Goal: Task Accomplishment & Management: Manage account settings

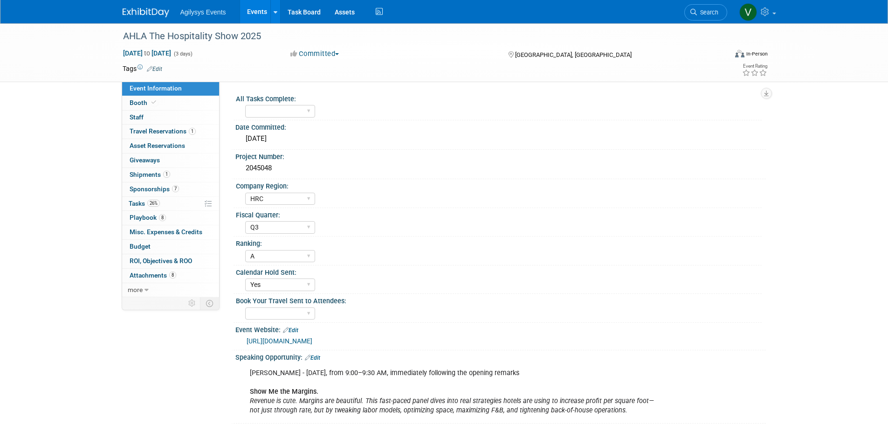
select select "HRC"
select select "Q3"
select select "A"
select select "Yes"
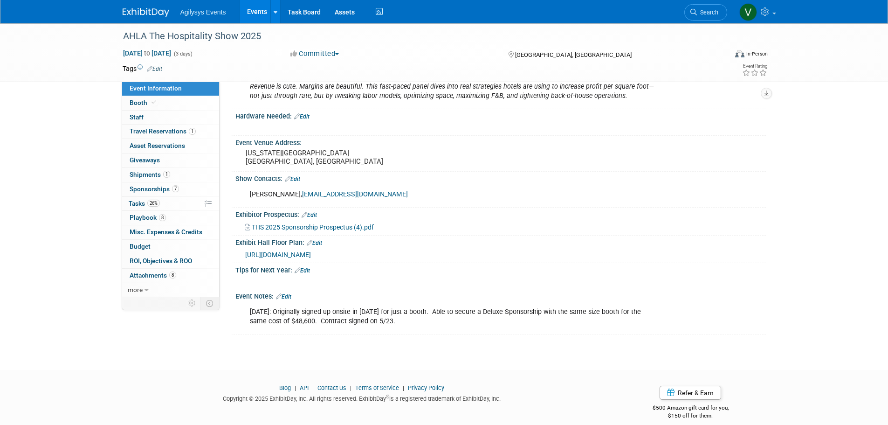
click at [148, 11] on img at bounding box center [146, 12] width 47 height 9
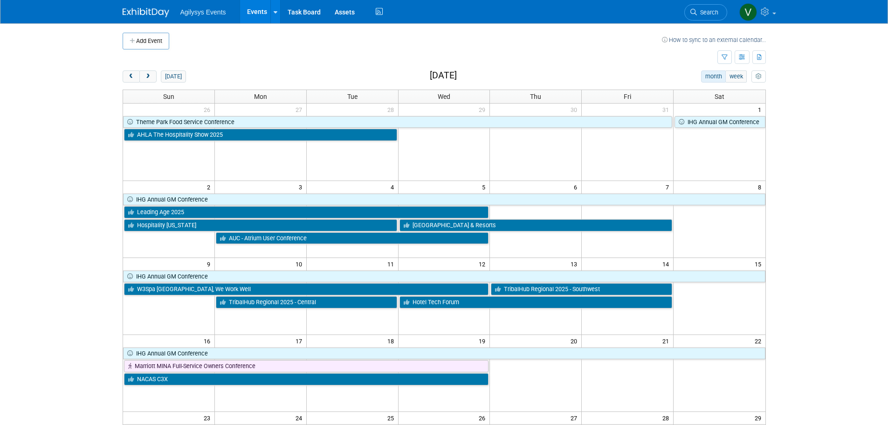
drag, startPoint x: 131, startPoint y: 77, endPoint x: 173, endPoint y: 86, distance: 42.4
click at [131, 77] on span "prev" at bounding box center [131, 77] width 7 height 6
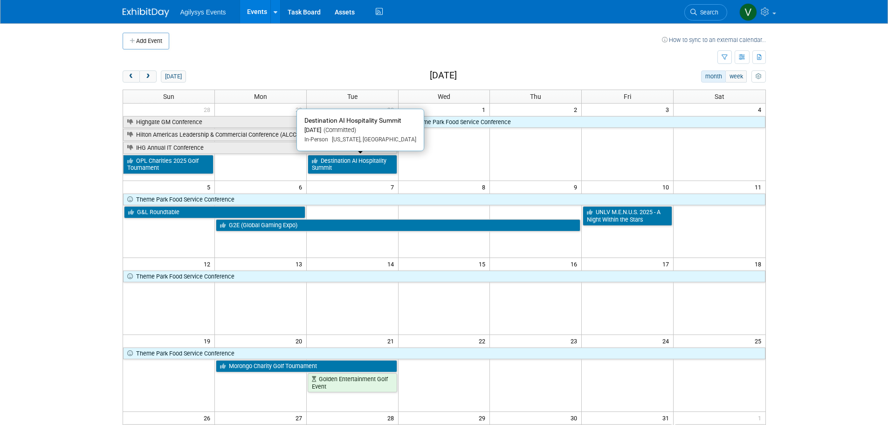
click at [359, 166] on link "Destination AI Hospitality Summit" at bounding box center [352, 164] width 89 height 19
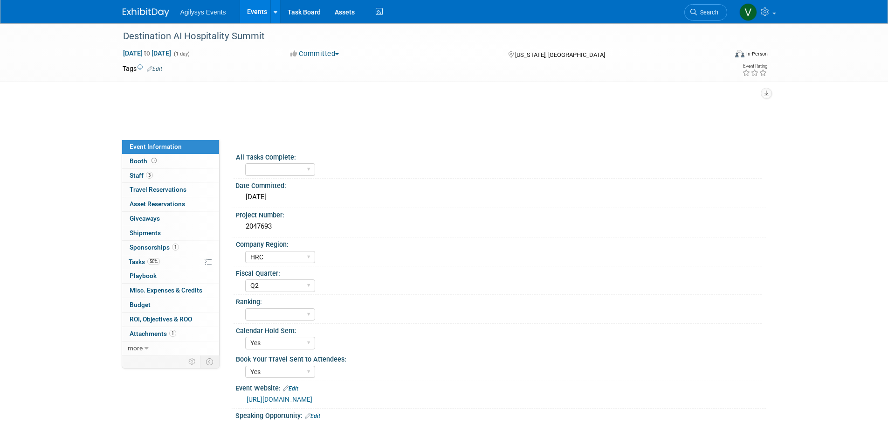
select select "HRC"
select select "Q2"
select select "Yes"
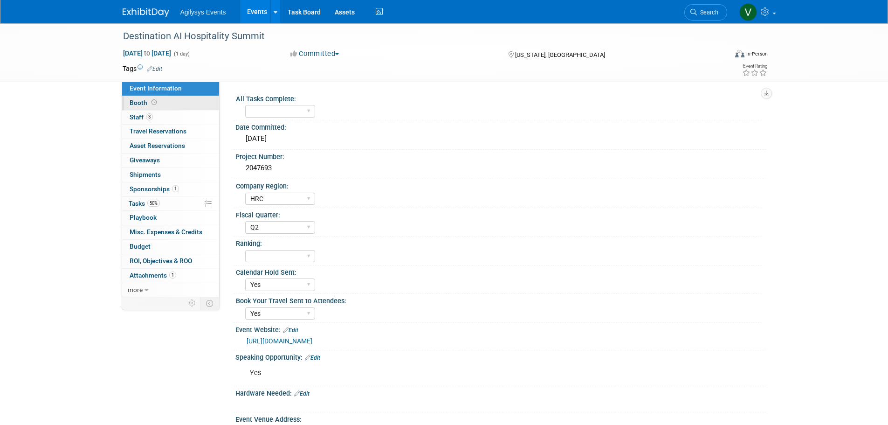
click at [132, 106] on span "Booth" at bounding box center [144, 102] width 29 height 7
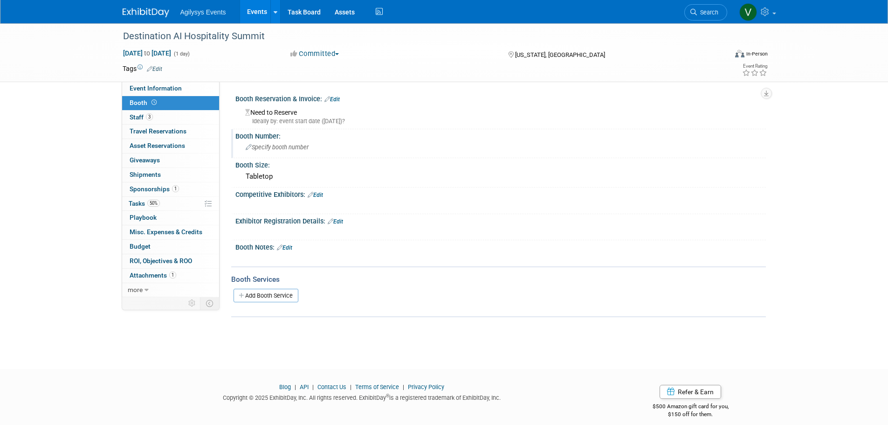
click at [260, 140] on div "Specify booth number" at bounding box center [500, 147] width 516 height 14
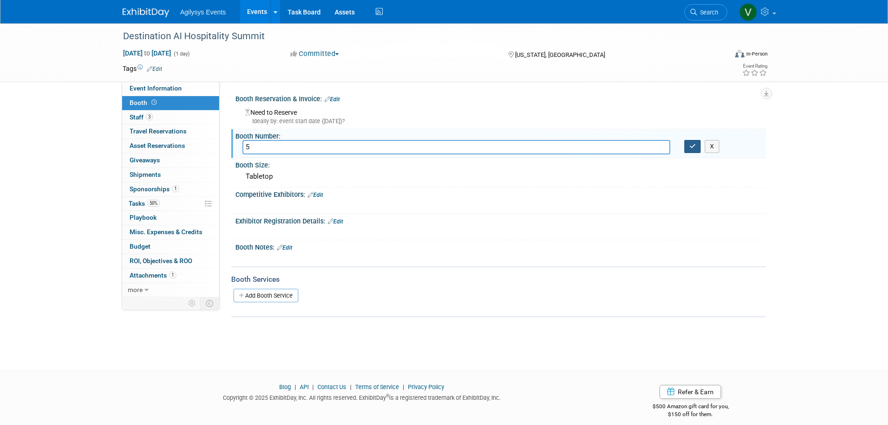
type input "5"
click at [693, 144] on icon "button" at bounding box center [692, 146] width 7 height 6
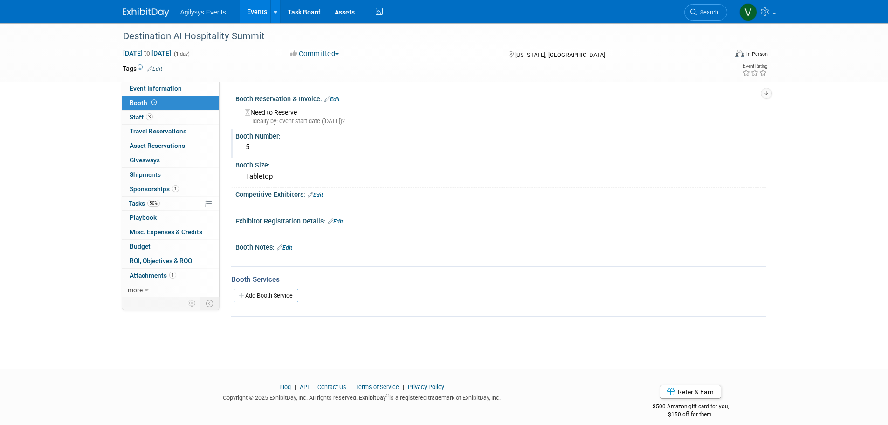
click at [337, 100] on link "Edit" at bounding box center [331, 99] width 15 height 7
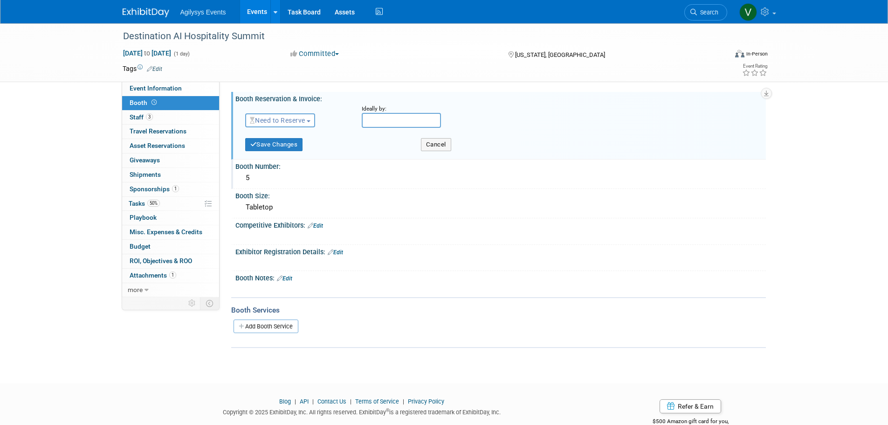
click at [274, 119] on span "Need to Reserve" at bounding box center [277, 120] width 55 height 7
click at [283, 152] on link "Reserved" at bounding box center [296, 149] width 100 height 13
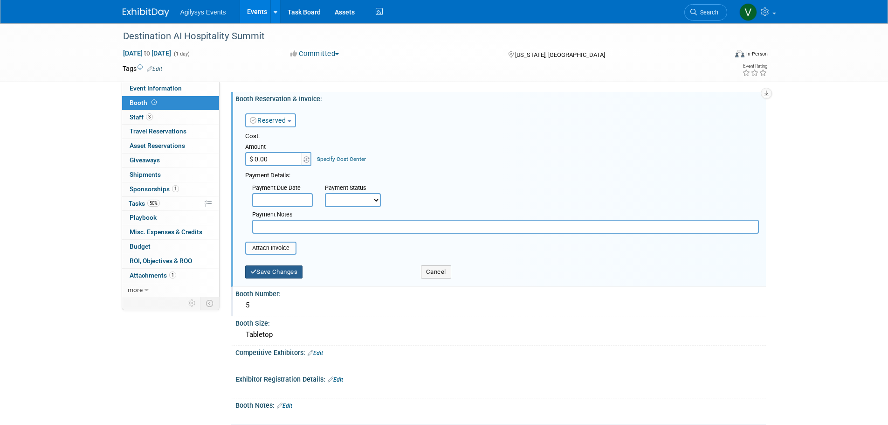
click at [284, 276] on button "Save Changes" at bounding box center [274, 271] width 58 height 13
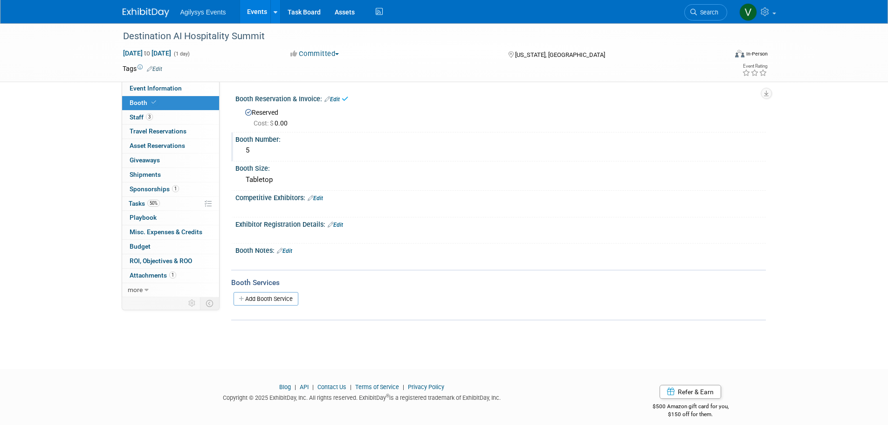
click at [42, 192] on div "Destination AI Hospitality Summit Sep 30, 2025 to Sep 30, 2025 (1 day) Sep 30, …" at bounding box center [444, 187] width 888 height 329
click at [149, 273] on span "Attachments 1" at bounding box center [153, 274] width 47 height 7
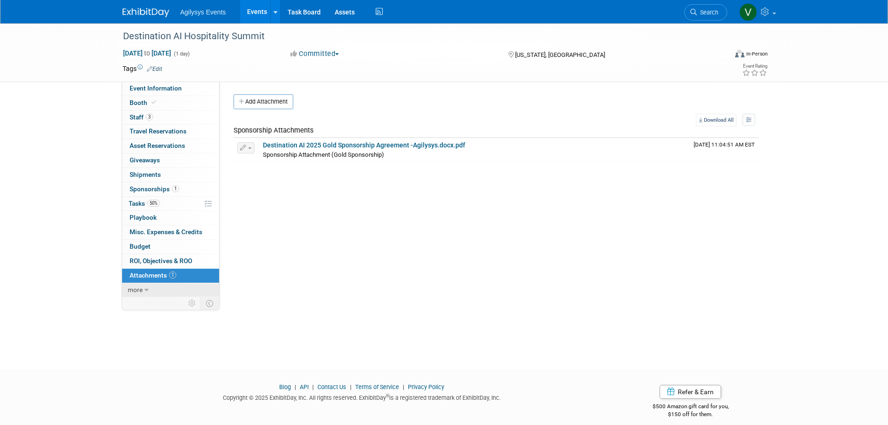
click at [148, 283] on link "more" at bounding box center [170, 290] width 97 height 14
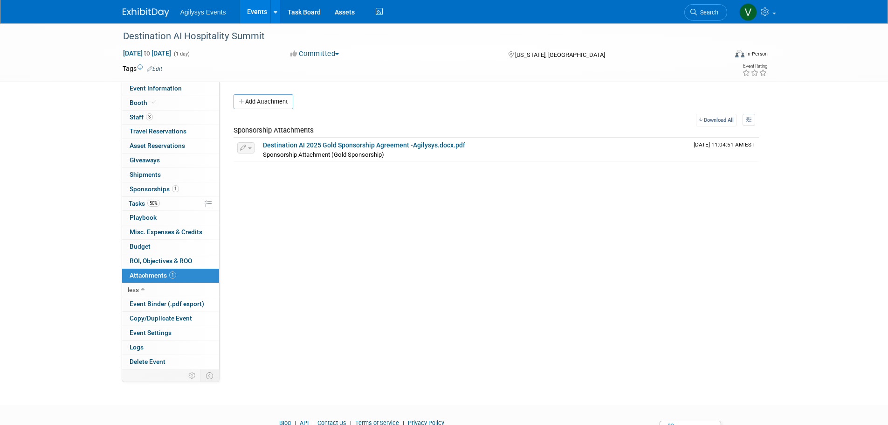
click at [153, 278] on span "Attachments 1" at bounding box center [153, 274] width 47 height 7
click at [151, 174] on span "Shipments 0" at bounding box center [145, 174] width 31 height 7
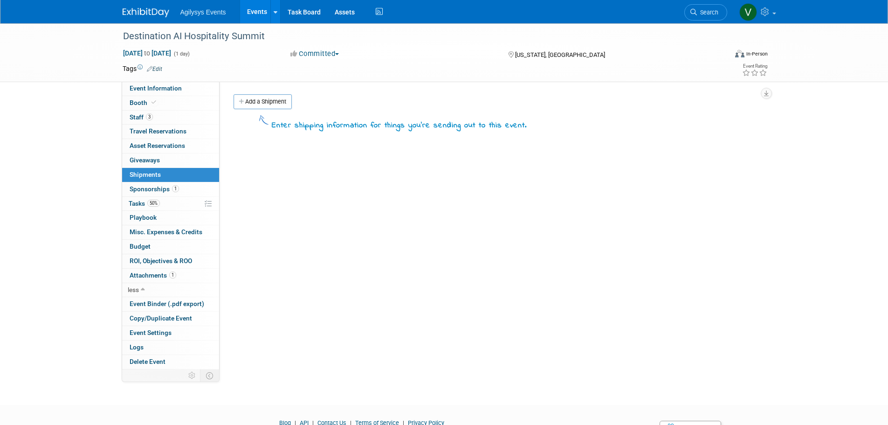
click at [268, 101] on link "Add a Shipment" at bounding box center [262, 101] width 58 height 15
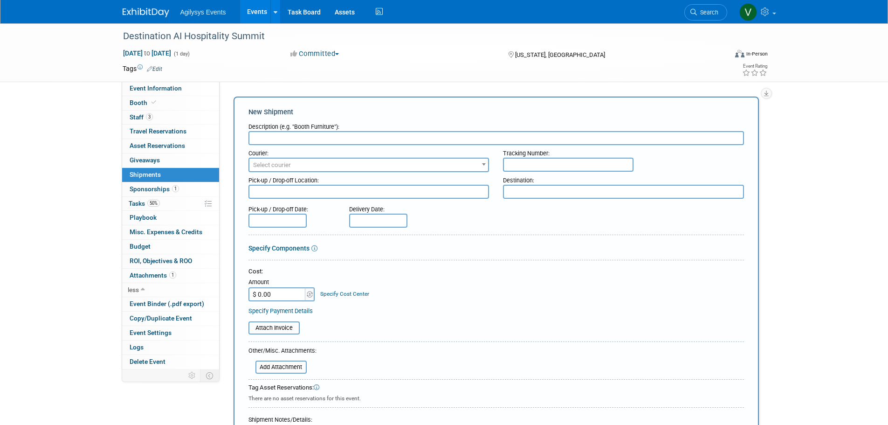
drag, startPoint x: 286, startPoint y: 130, endPoint x: 282, endPoint y: 137, distance: 8.2
paste input "Shipping & Booth Details"
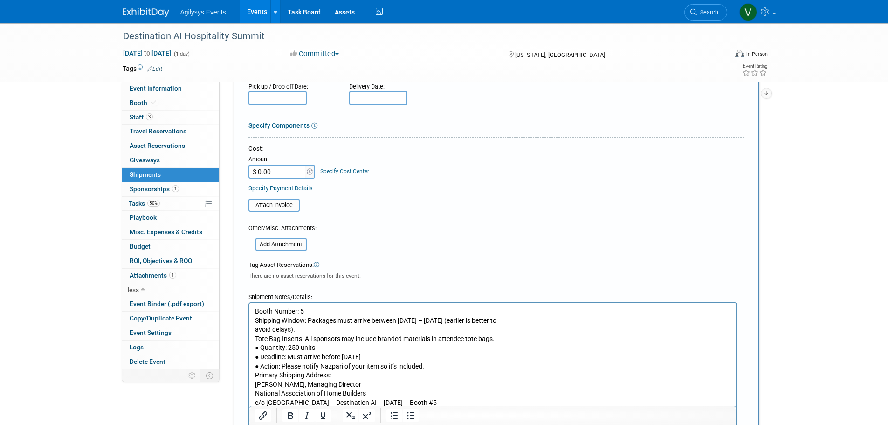
scroll to position [310, 0]
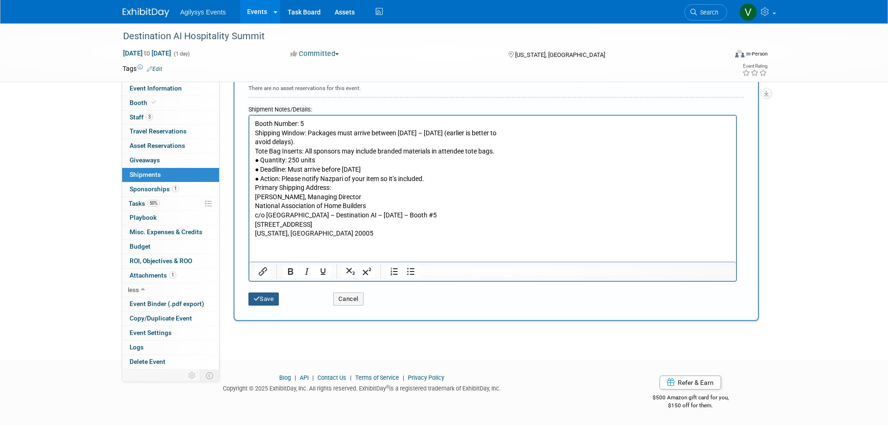
type input "Shipping & Booth Details"
click at [265, 295] on button "Save" at bounding box center [263, 298] width 31 height 13
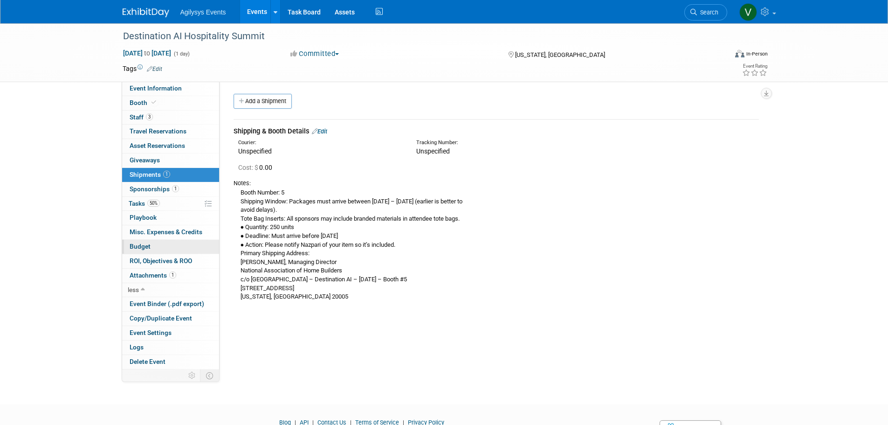
scroll to position [0, 0]
click at [166, 88] on span "Event Information" at bounding box center [156, 87] width 52 height 7
select select "HRC"
select select "Q2"
select select "Yes"
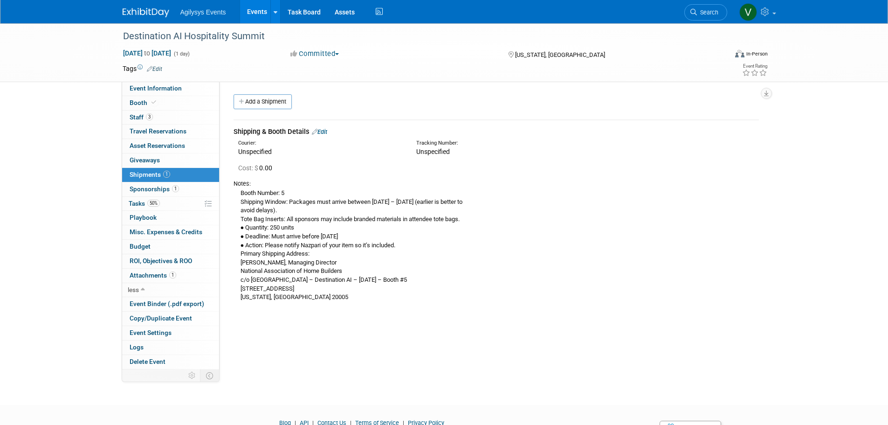
select select "Yes"
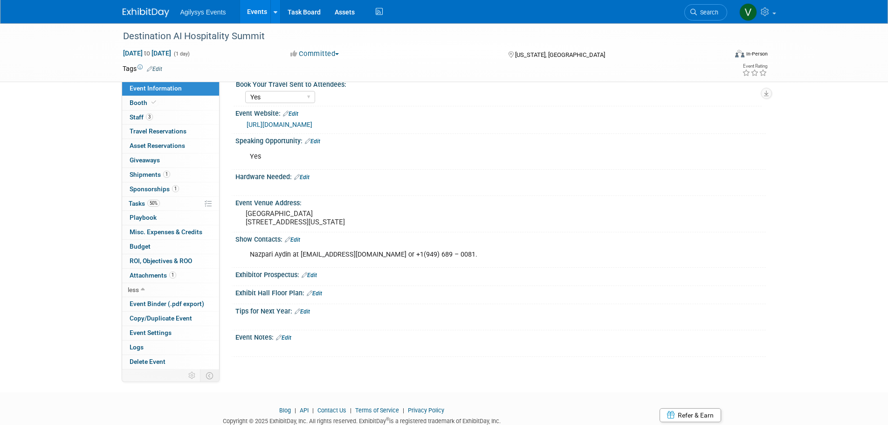
scroll to position [257, 0]
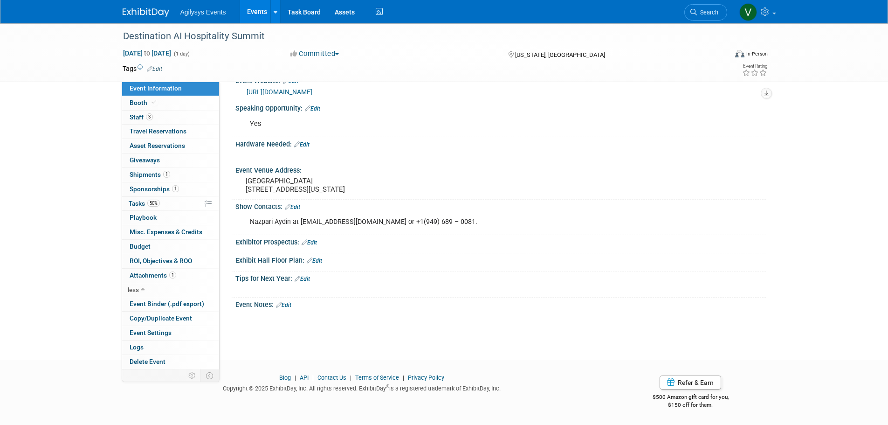
drag, startPoint x: 122, startPoint y: 37, endPoint x: 540, endPoint y: 56, distance: 418.9
click at [562, 57] on div "Destination AI Hospitality Summit Sep 30, 2025 to Sep 30, 2025 (1 day) Sep 30, …" at bounding box center [444, 52] width 657 height 58
copy div "Destination AI Hospitality Summit Sep 30, 2025 to Sep 30, 2025 (1 day) Committe…"
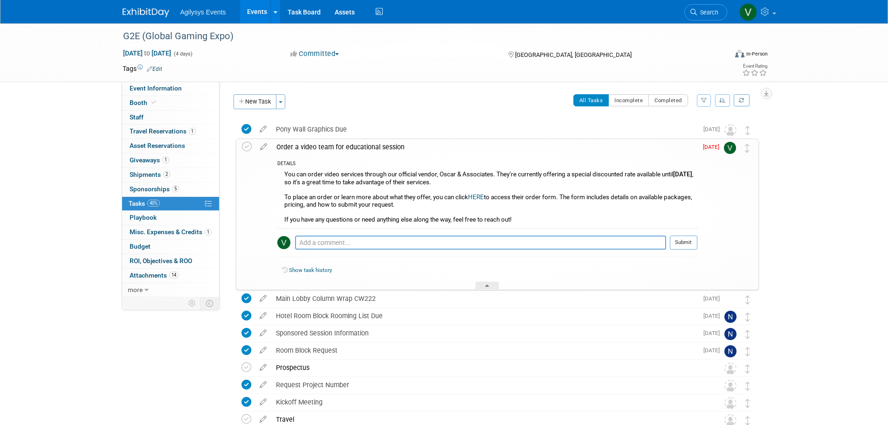
drag, startPoint x: 247, startPoint y: 146, endPoint x: 267, endPoint y: 181, distance: 39.9
click at [247, 146] on icon at bounding box center [247, 147] width 10 height 10
click at [149, 279] on link "14 Attachments 14" at bounding box center [170, 275] width 97 height 14
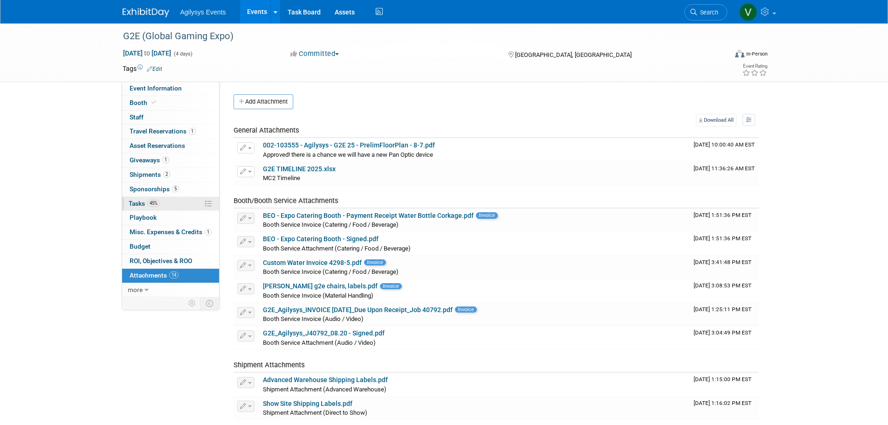
click at [144, 206] on span "Tasks 45%" at bounding box center [144, 202] width 31 height 7
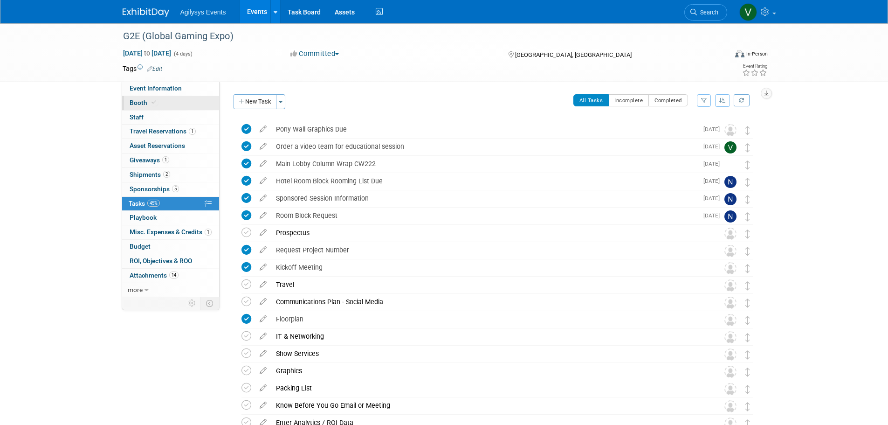
click at [151, 102] on icon at bounding box center [153, 102] width 5 height 5
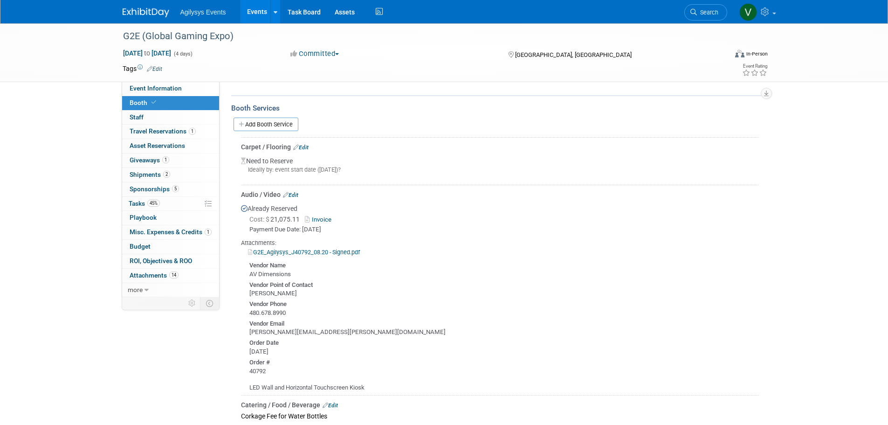
scroll to position [233, 0]
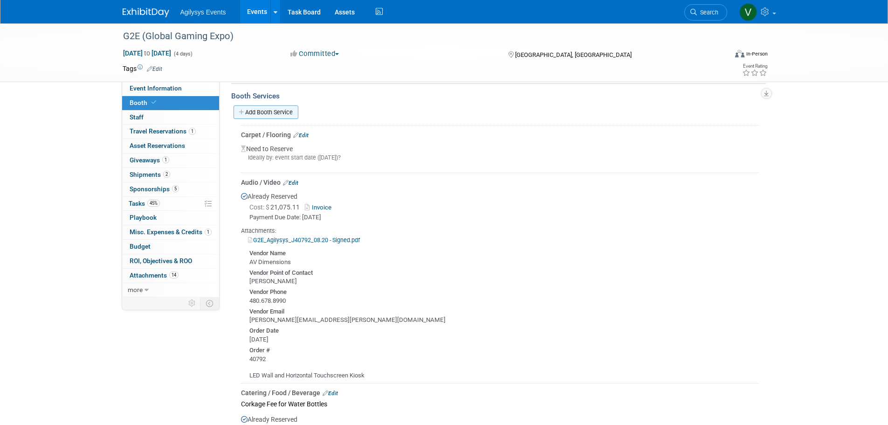
click at [264, 110] on link "Add Booth Service" at bounding box center [265, 112] width 65 height 14
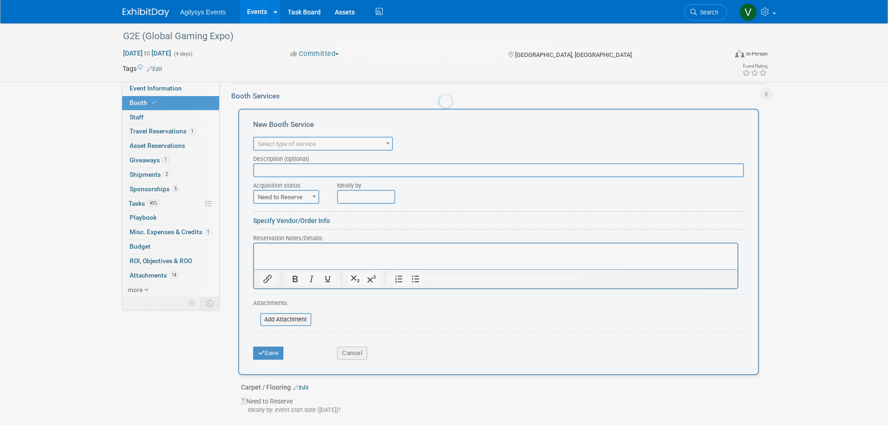
scroll to position [0, 0]
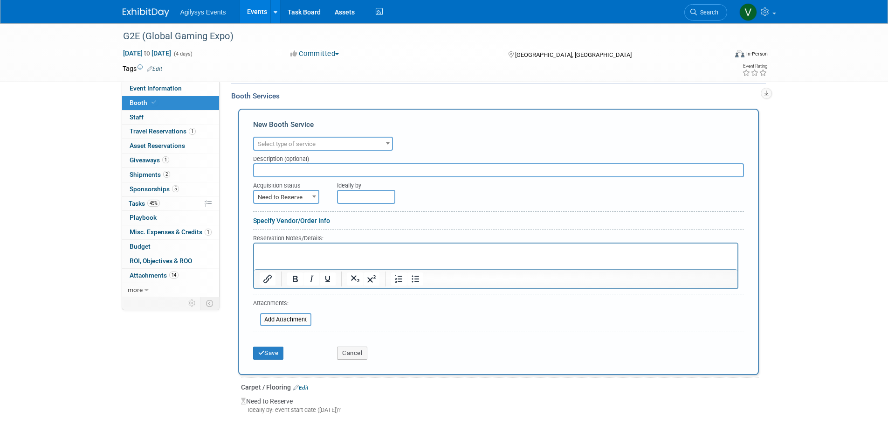
click at [300, 144] on span "Select type of service" at bounding box center [287, 143] width 58 height 7
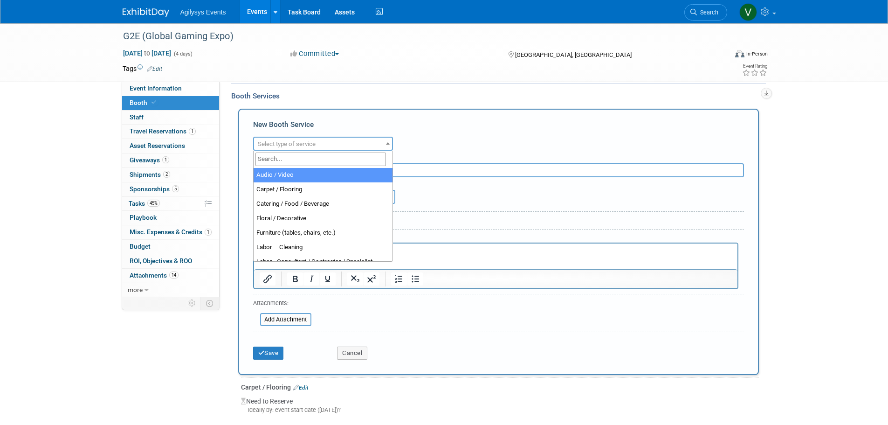
select select "2"
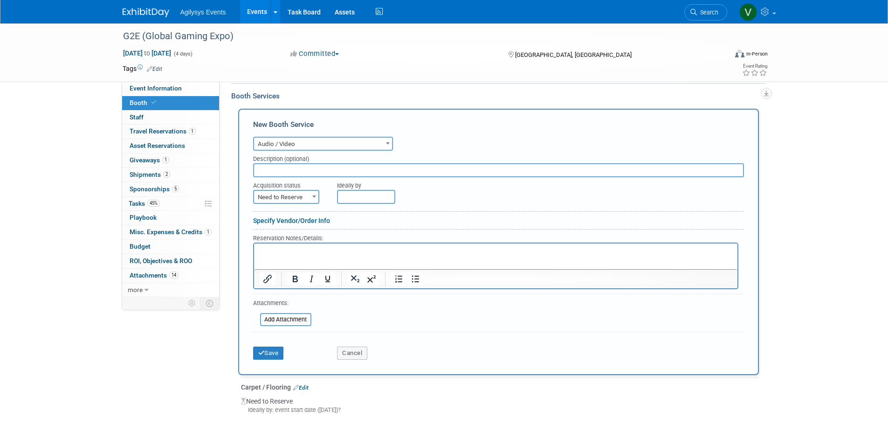
click at [285, 172] on input "text" at bounding box center [498, 170] width 491 height 14
paste input "2 Hour Video Shoot – EAC"
type input "2 Hour Video Shoot – EAC"
click at [328, 254] on p "Rich Text Area. Press ALT-0 for help." at bounding box center [495, 251] width 473 height 9
drag, startPoint x: 299, startPoint y: 263, endPoint x: 294, endPoint y: 256, distance: 8.6
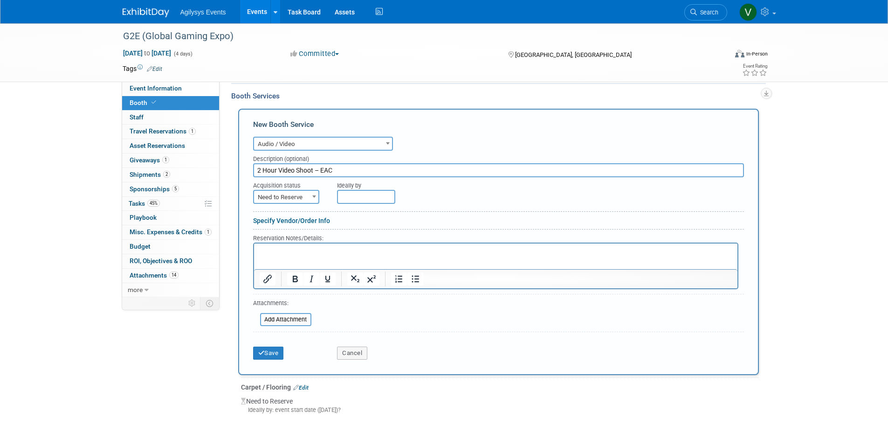
click at [299, 256] on html at bounding box center [495, 249] width 483 height 13
drag, startPoint x: 292, startPoint y: 256, endPoint x: 261, endPoint y: 259, distance: 30.9
click at [260, 256] on html at bounding box center [495, 249] width 483 height 13
paste body "Rich Text Area. Press ALT-0 for help."
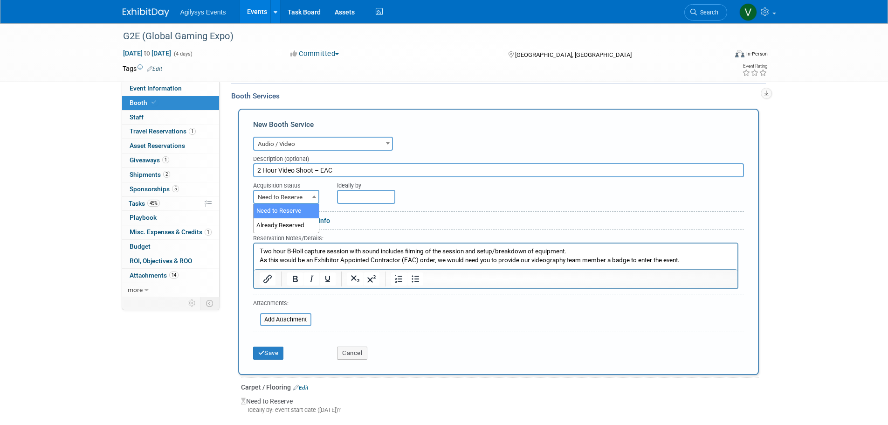
click at [289, 193] on span "Need to Reserve" at bounding box center [286, 197] width 64 height 13
select select "2"
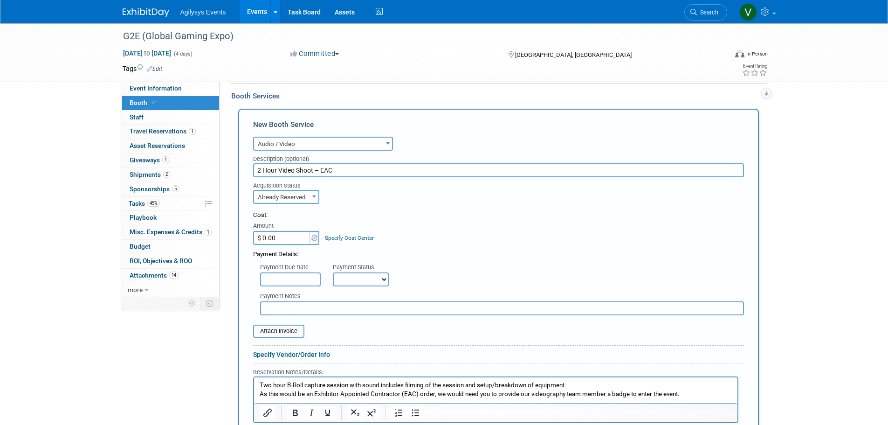
click at [291, 240] on input "$ 0.00" at bounding box center [282, 238] width 58 height 14
click at [281, 332] on input "file" at bounding box center [247, 330] width 111 height 11
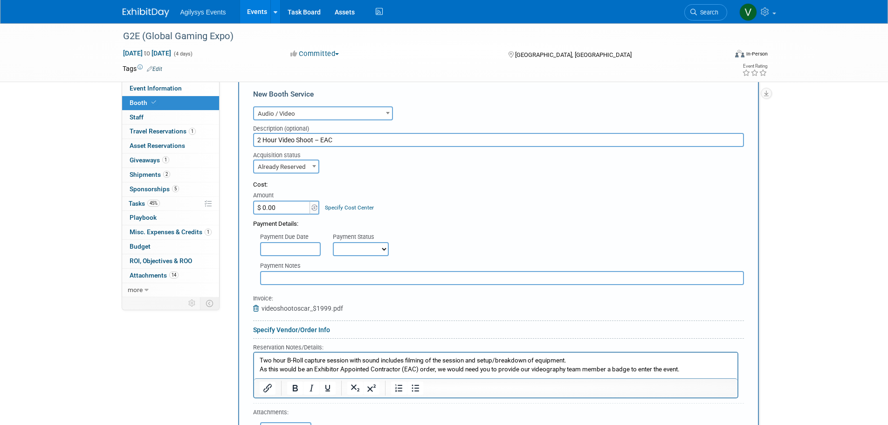
scroll to position [280, 0]
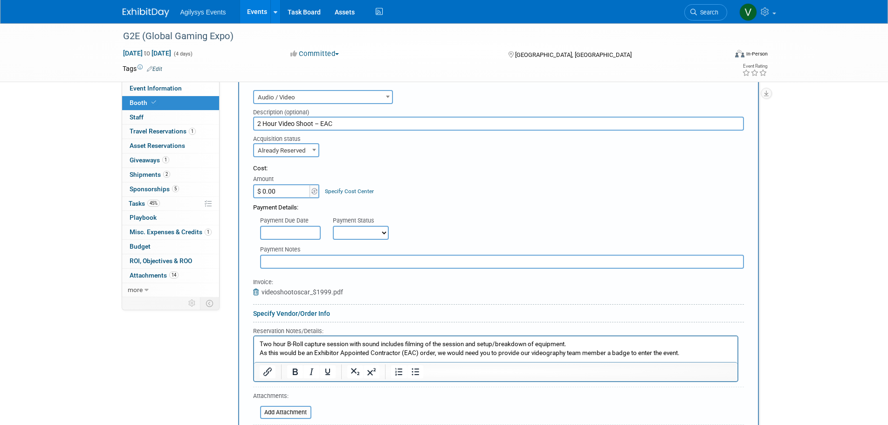
click at [359, 235] on select "Not Paid Yet Partially Paid Paid in Full" at bounding box center [361, 233] width 56 height 14
select select "1"
click at [333, 226] on select "Not Paid Yet Partially Paid Paid in Full" at bounding box center [361, 233] width 56 height 14
click at [299, 234] on input "text" at bounding box center [290, 233] width 61 height 14
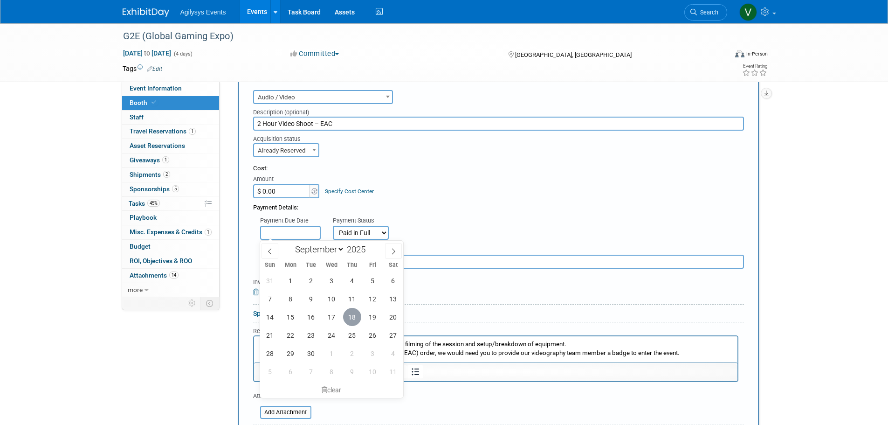
drag, startPoint x: 349, startPoint y: 314, endPoint x: 318, endPoint y: 294, distance: 36.7
click at [350, 314] on span "18" at bounding box center [352, 317] width 18 height 18
type input "[DATE]"
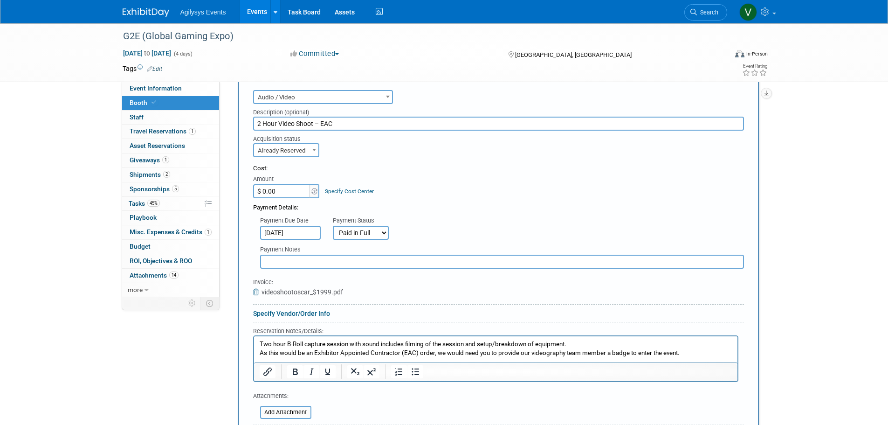
click at [271, 193] on input "$ 0.00" at bounding box center [282, 191] width 58 height 14
type input "$ 1,999.00"
click at [485, 144] on div "Acquisition status Need to Reserve Already Reserved Already Reserved Ideally by" at bounding box center [498, 143] width 505 height 27
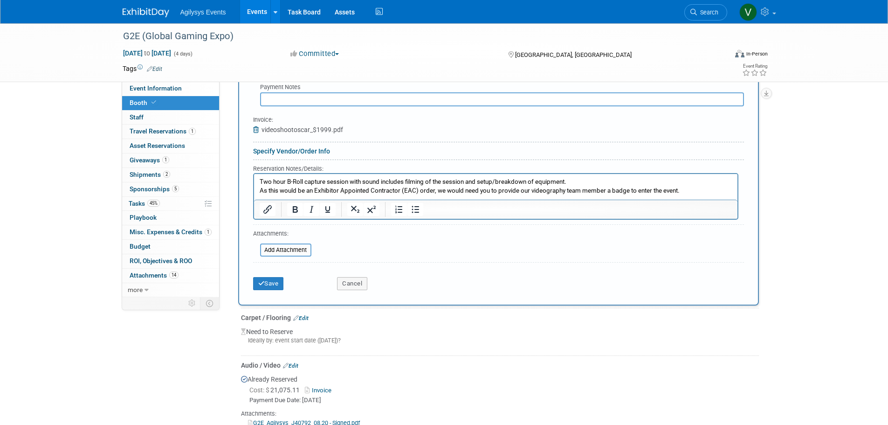
scroll to position [419, 0]
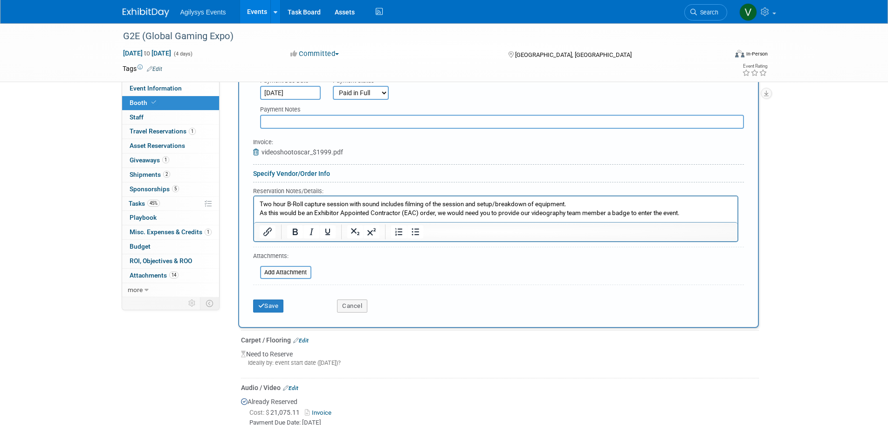
drag, startPoint x: 291, startPoint y: 272, endPoint x: 484, endPoint y: 279, distance: 193.1
click at [483, 279] on form "Audio / Video Carpet / Flooring Catering / Food / Beverage Floral / Decorative …" at bounding box center [498, 132] width 491 height 369
click at [274, 311] on button "Save" at bounding box center [268, 305] width 31 height 13
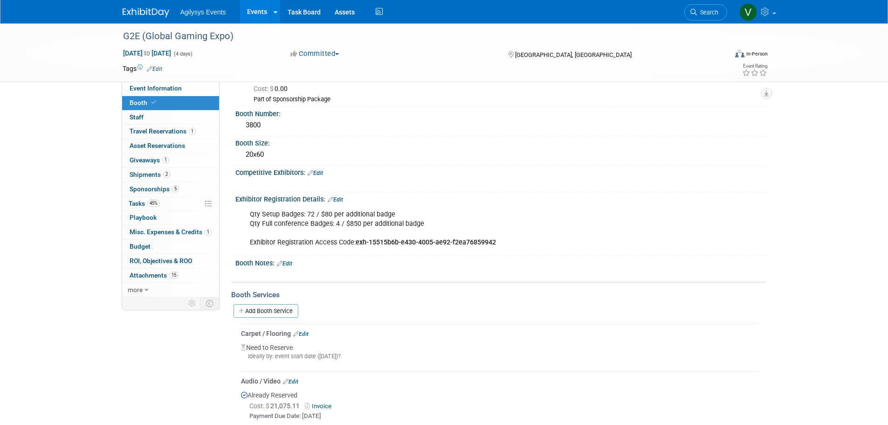
scroll to position [0, 0]
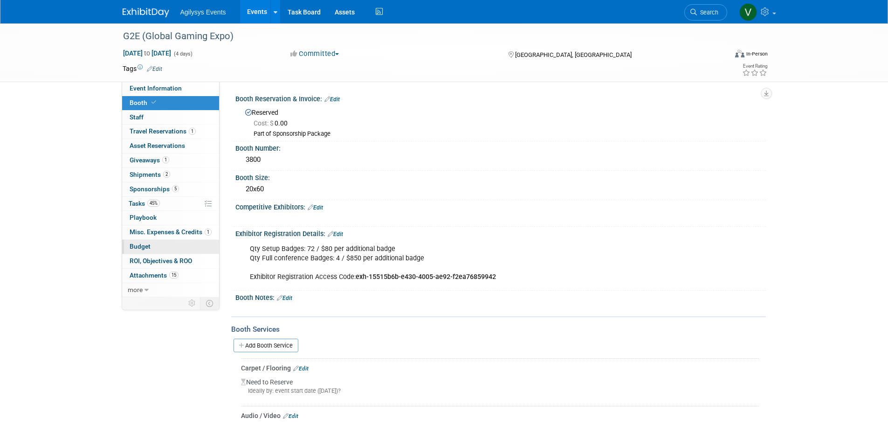
click at [144, 247] on span "Budget" at bounding box center [140, 245] width 21 height 7
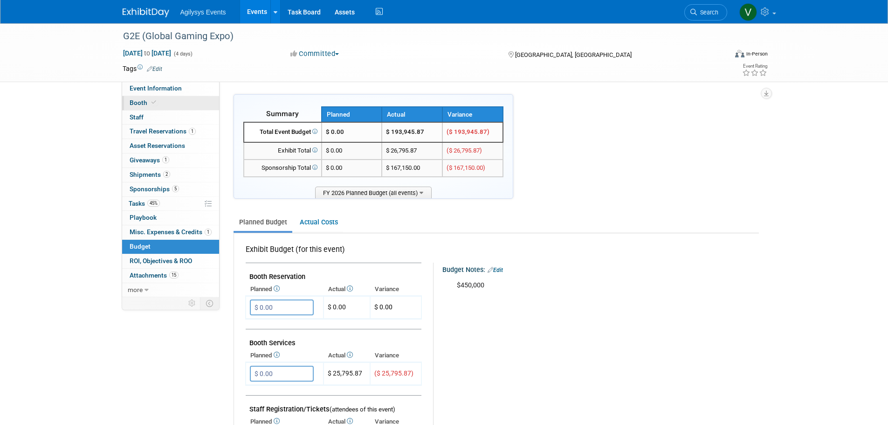
click at [144, 107] on link "Booth" at bounding box center [170, 103] width 97 height 14
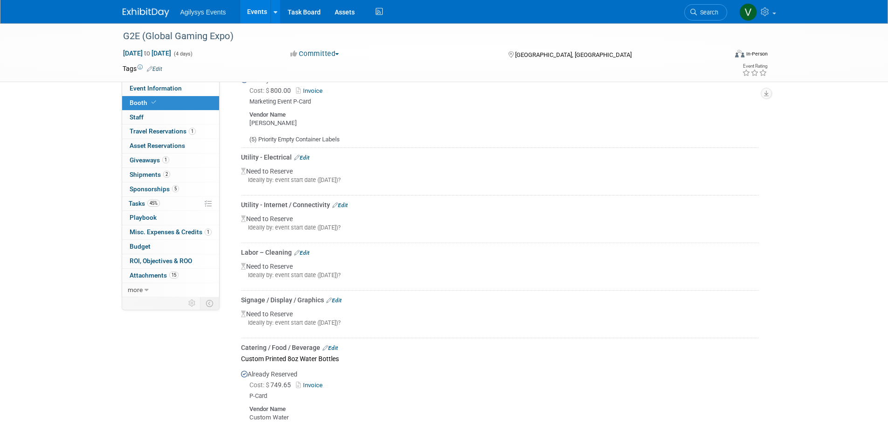
scroll to position [839, 0]
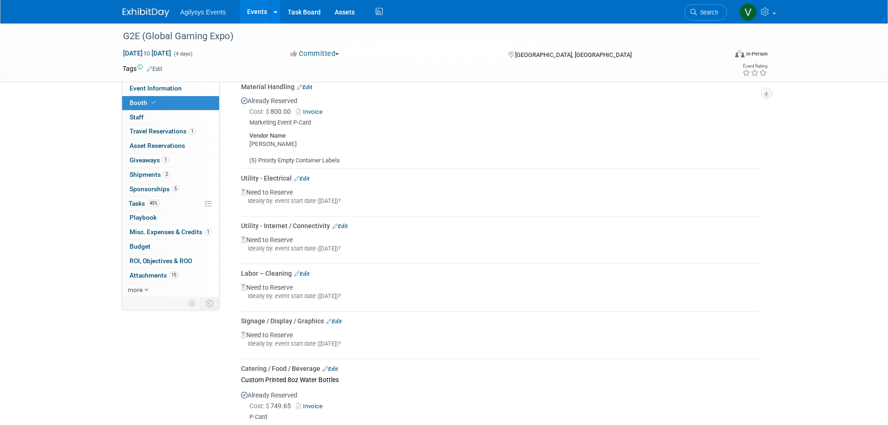
click at [307, 179] on link "Edit" at bounding box center [301, 178] width 15 height 7
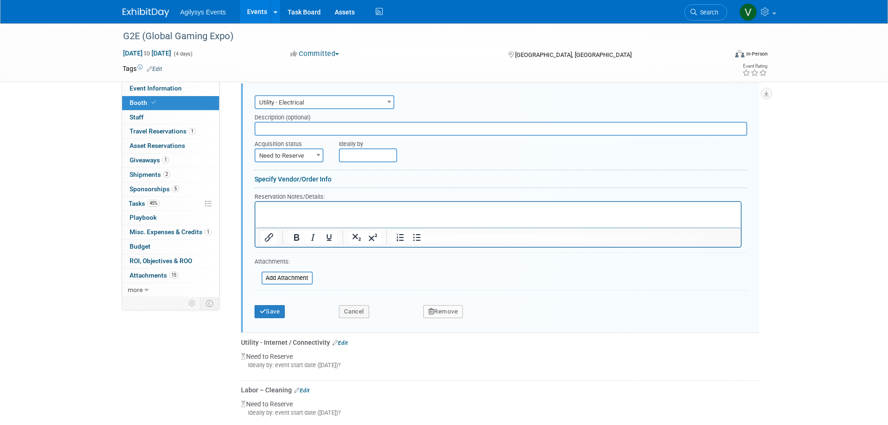
scroll to position [947, 0]
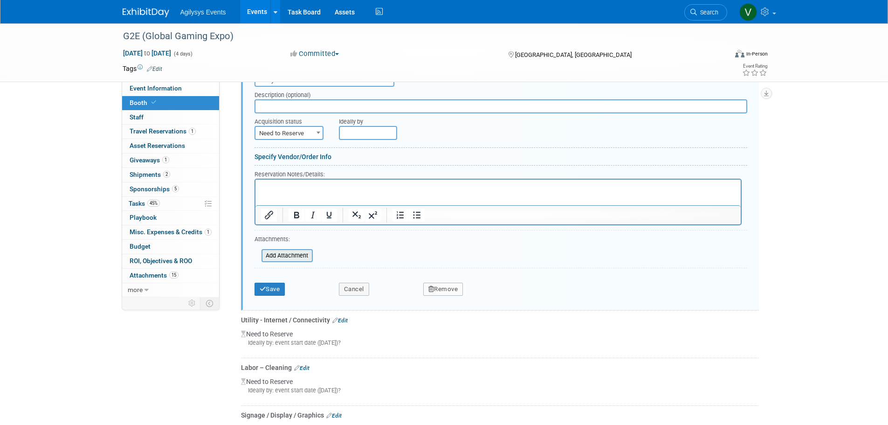
click at [288, 255] on input "file" at bounding box center [256, 255] width 111 height 11
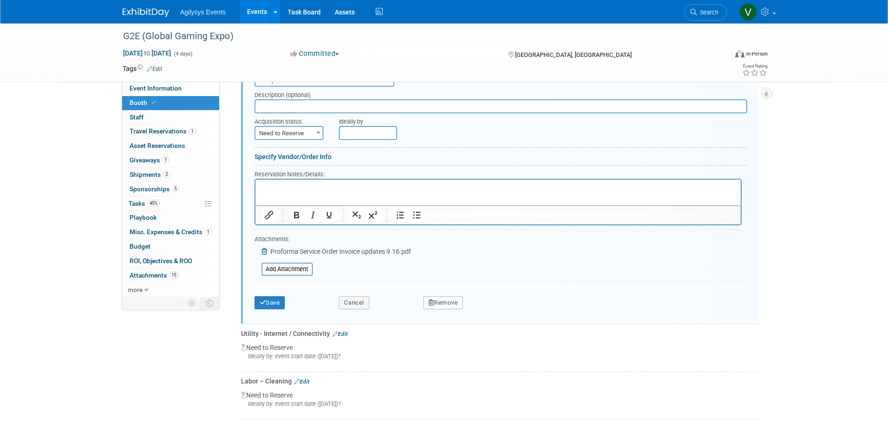
click at [277, 246] on div "Add Attachment Proforma Service Order Invoice updates 9.16.pdf" at bounding box center [332, 253] width 157 height 14
click at [281, 248] on span "Proforma Service Order Invoice updates 9.16.pdf" at bounding box center [340, 250] width 141 height 7
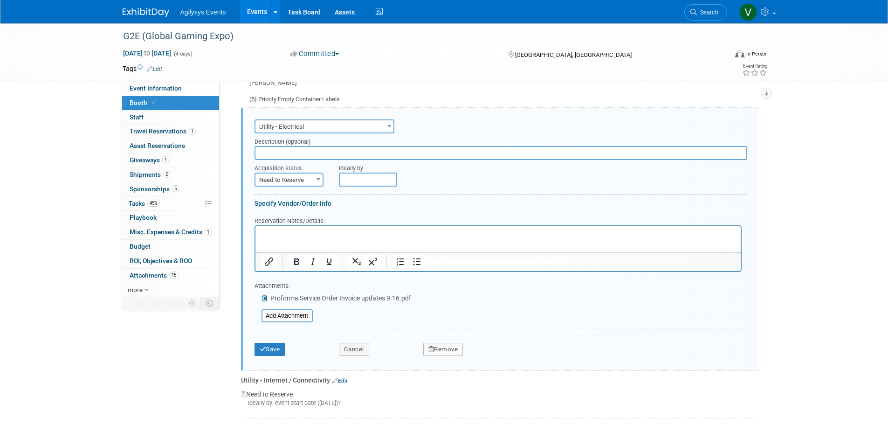
click at [303, 180] on span "Need to Reserve" at bounding box center [288, 179] width 67 height 13
select select "2"
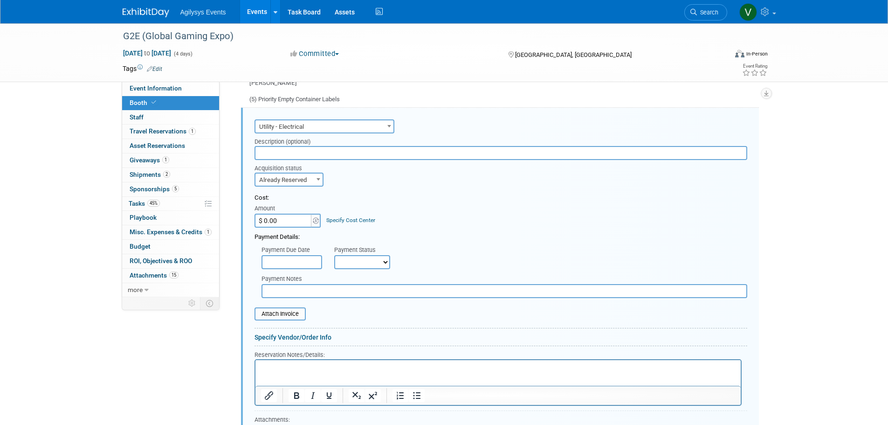
scroll to position [947, 0]
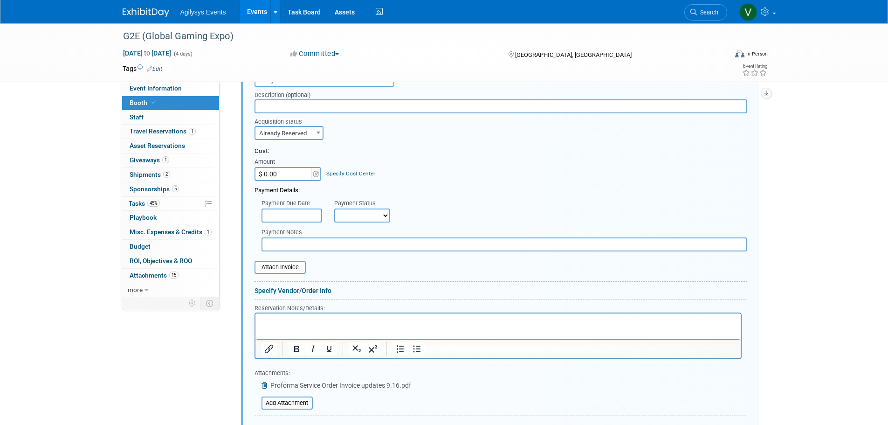
click at [275, 173] on input "$ 0.00" at bounding box center [283, 174] width 58 height 14
paste input "35,117.75"
type input "$ 35,117.75"
click at [356, 214] on select "Not Paid Yet Partially Paid Paid in Full" at bounding box center [362, 215] width 56 height 14
select select "1"
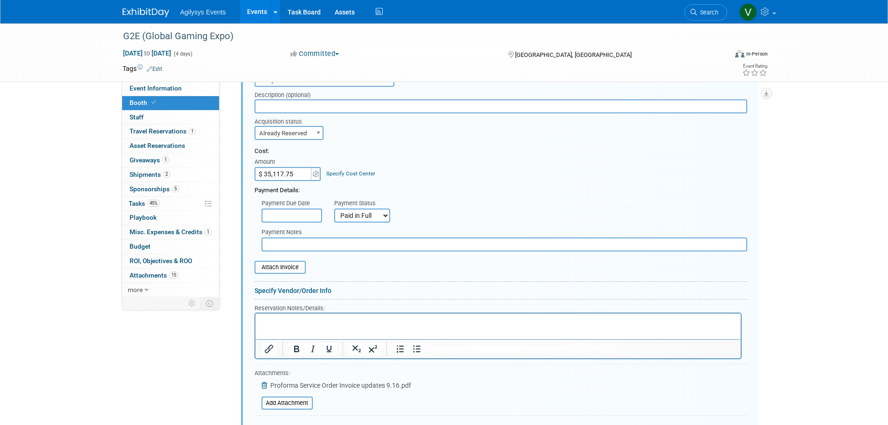
click at [334, 208] on select "Not Paid Yet Partially Paid Paid in Full" at bounding box center [362, 215] width 56 height 14
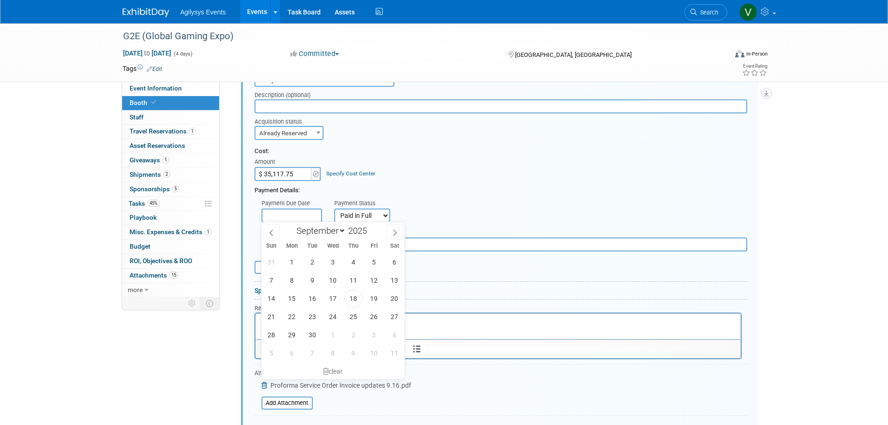
click at [293, 213] on input "text" at bounding box center [291, 215] width 61 height 14
click at [293, 265] on span "1" at bounding box center [292, 262] width 18 height 18
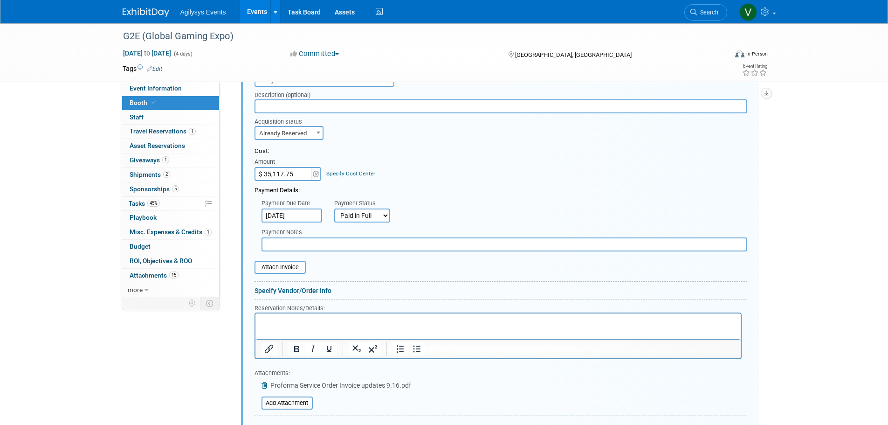
click at [310, 214] on input "[DATE]" at bounding box center [291, 215] width 61 height 14
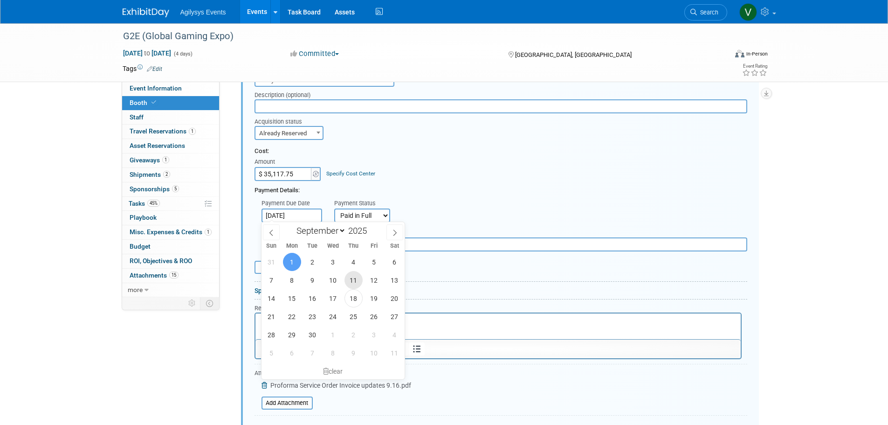
click at [354, 285] on span "11" at bounding box center [353, 280] width 18 height 18
type input "[DATE]"
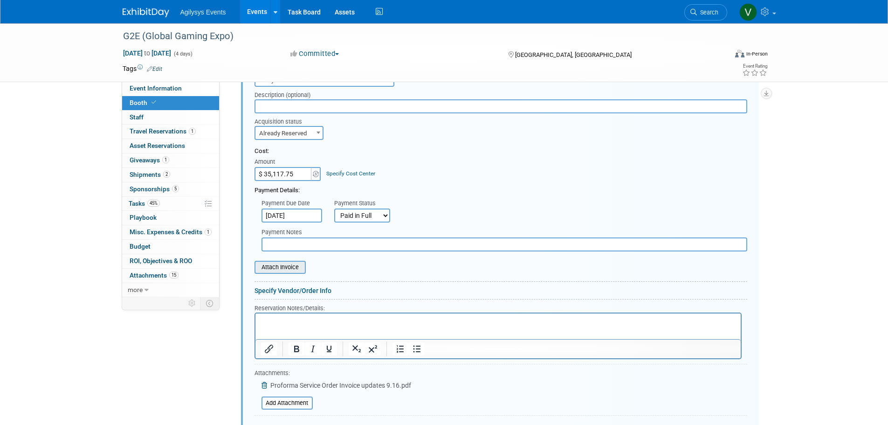
click at [293, 270] on input "file" at bounding box center [249, 266] width 111 height 11
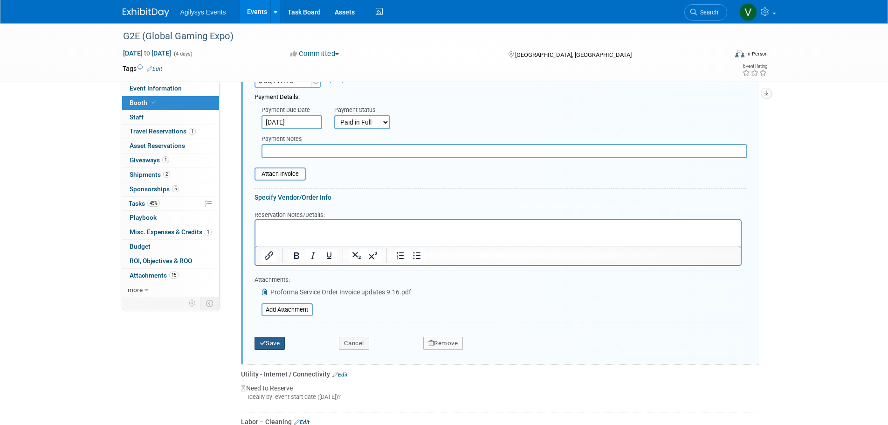
click at [278, 348] on button "Save" at bounding box center [269, 342] width 31 height 13
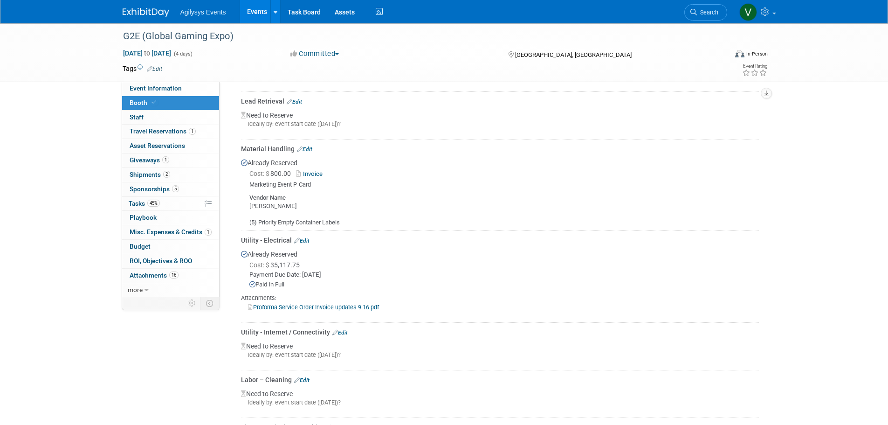
scroll to position [777, 0]
click at [142, 247] on span "Budget" at bounding box center [140, 245] width 21 height 7
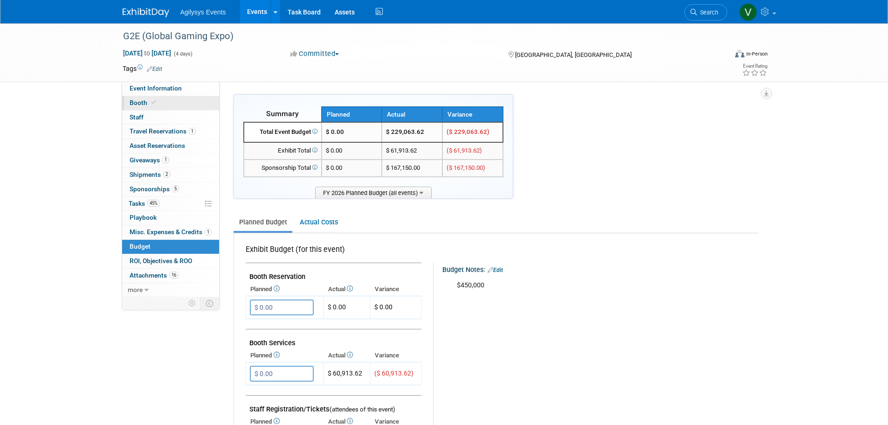
click at [146, 107] on link "Booth" at bounding box center [170, 103] width 97 height 14
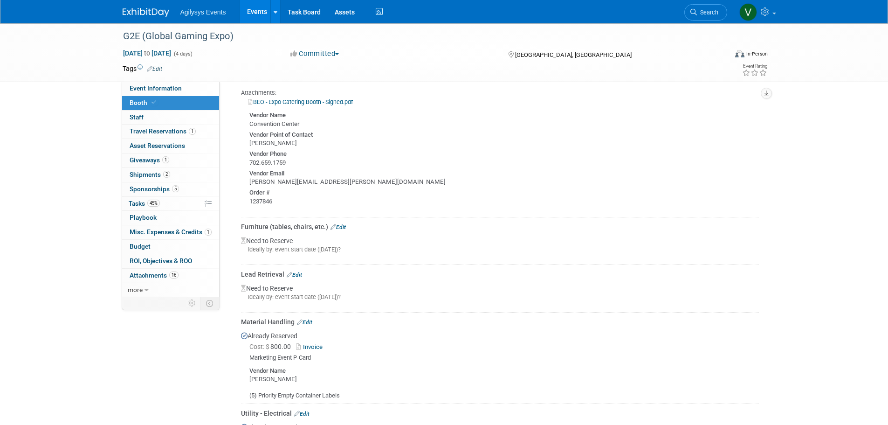
scroll to position [606, 0]
click at [288, 236] on div "Need to Reserve Ideally by: event start date ([DATE])?" at bounding box center [500, 244] width 518 height 30
click at [343, 222] on link "Edit" at bounding box center [337, 225] width 15 height 7
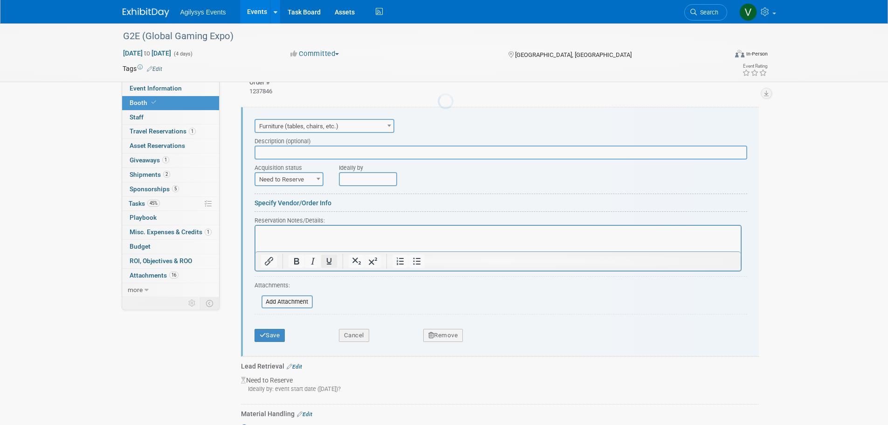
scroll to position [0, 0]
click at [300, 180] on span "Need to Reserve" at bounding box center [288, 179] width 67 height 13
select select "2"
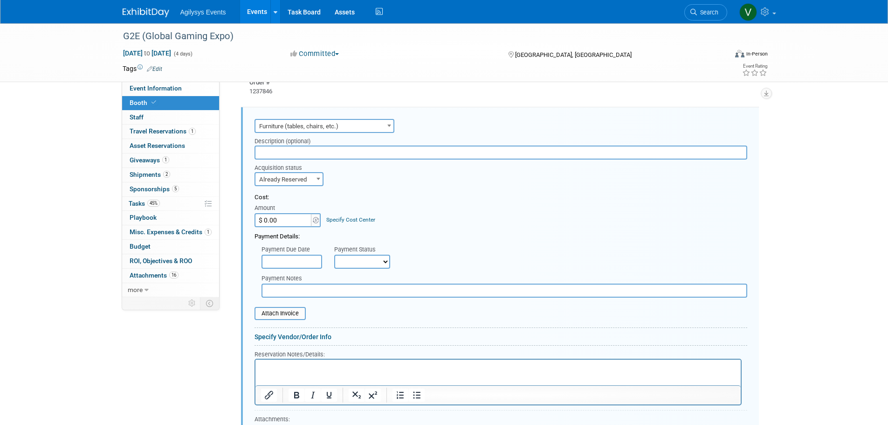
click at [293, 150] on input "text" at bounding box center [500, 152] width 493 height 14
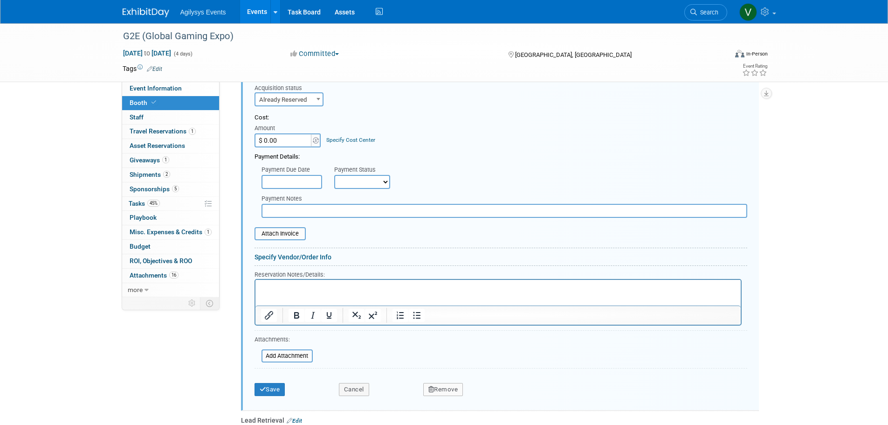
scroll to position [787, 0]
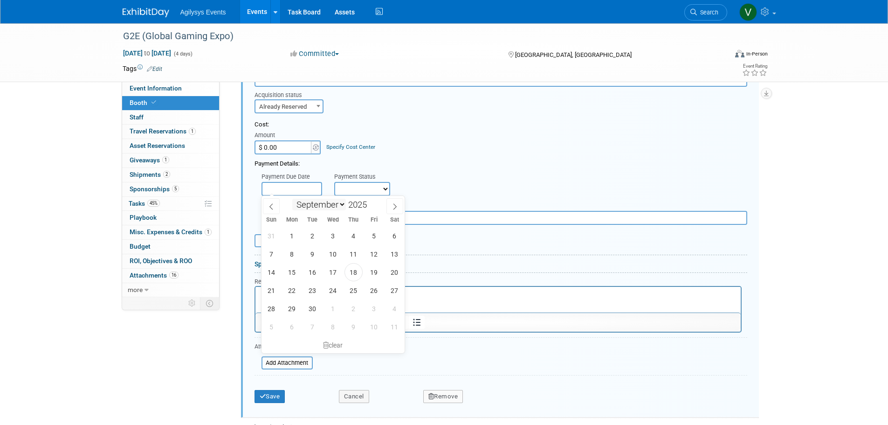
click at [301, 190] on input "text" at bounding box center [291, 189] width 61 height 14
click at [275, 206] on span at bounding box center [271, 206] width 17 height 16
select select "7"
click at [366, 294] on span "22" at bounding box center [374, 290] width 18 height 18
type input "[DATE]"
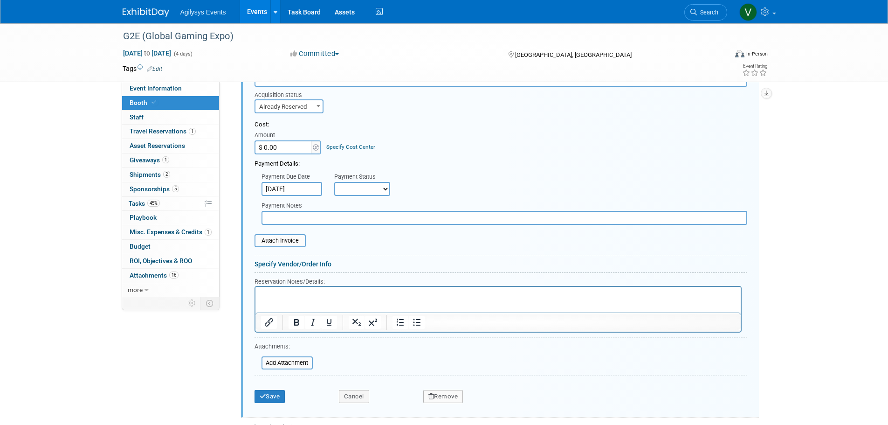
click at [373, 292] on p "Rich Text Area. Press ALT-0 for help." at bounding box center [498, 294] width 474 height 9
click at [352, 187] on select "Not Paid Yet Partially Paid Paid in Full" at bounding box center [362, 189] width 56 height 14
select select "1"
click at [334, 182] on select "Not Paid Yet Partially Paid Paid in Full" at bounding box center [362, 189] width 56 height 14
click at [315, 216] on input "text" at bounding box center [504, 218] width 486 height 14
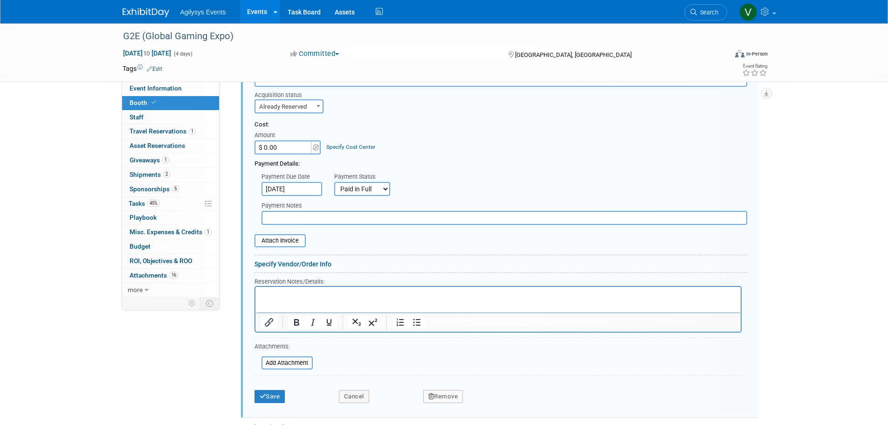
click at [283, 145] on input "$ 0.00" at bounding box center [283, 147] width 58 height 14
click at [277, 148] on input "$ 0.00" at bounding box center [283, 147] width 58 height 14
click at [270, 146] on input "$ 15,553.90" at bounding box center [283, 147] width 58 height 14
type input "$ 1,553.90"
click at [536, 130] on div "Cost: Amount $ 1,553.90 Specify Cost Center Cost Center -- Not Specified --" at bounding box center [500, 137] width 493 height 34
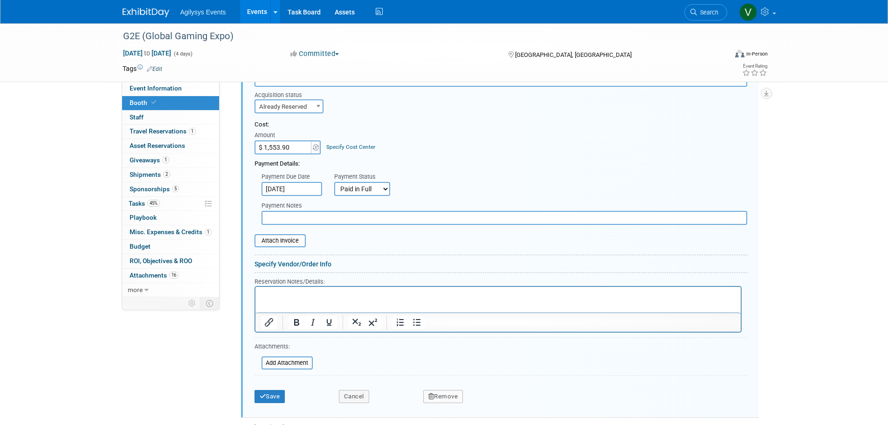
click at [337, 250] on form "Audio / Video Carpet / Flooring Catering / Food / Beverage Floral / Decorative …" at bounding box center [500, 226] width 493 height 364
click at [274, 244] on input "file" at bounding box center [249, 240] width 111 height 11
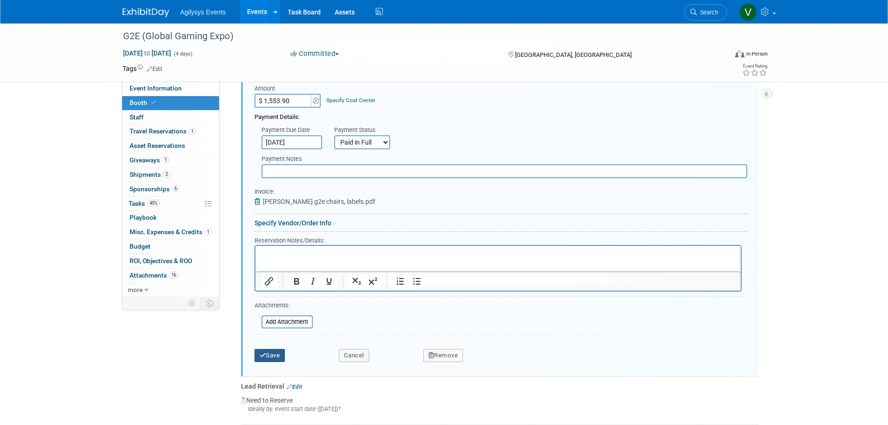
drag, startPoint x: 279, startPoint y: 356, endPoint x: 284, endPoint y: 363, distance: 8.6
click at [279, 356] on button "Save" at bounding box center [269, 355] width 31 height 13
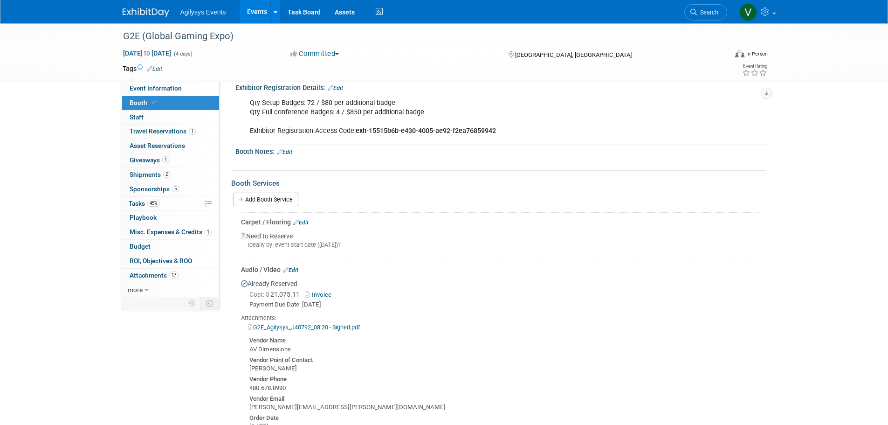
scroll to position [7, 0]
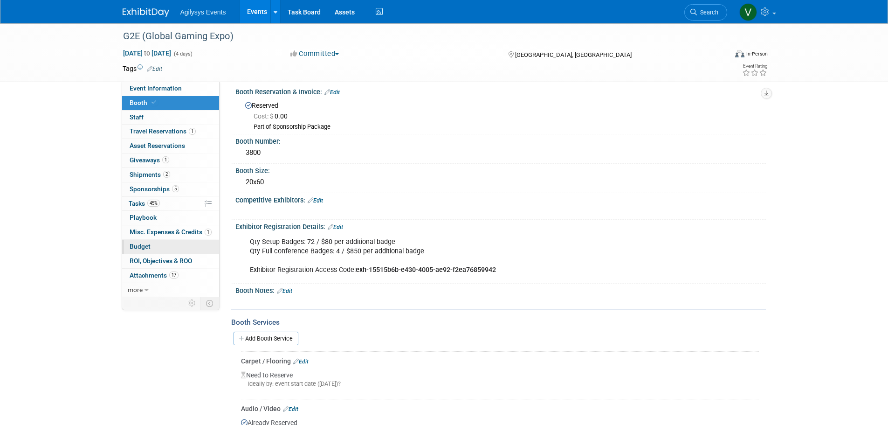
click at [152, 247] on link "Budget" at bounding box center [170, 247] width 97 height 14
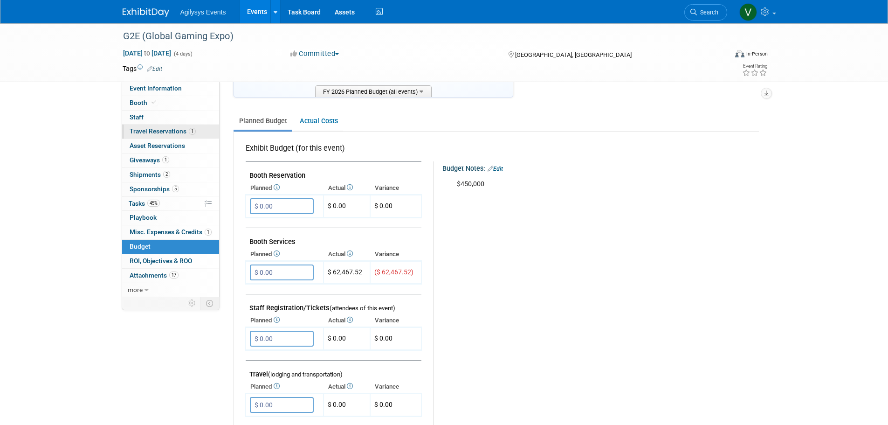
scroll to position [93, 0]
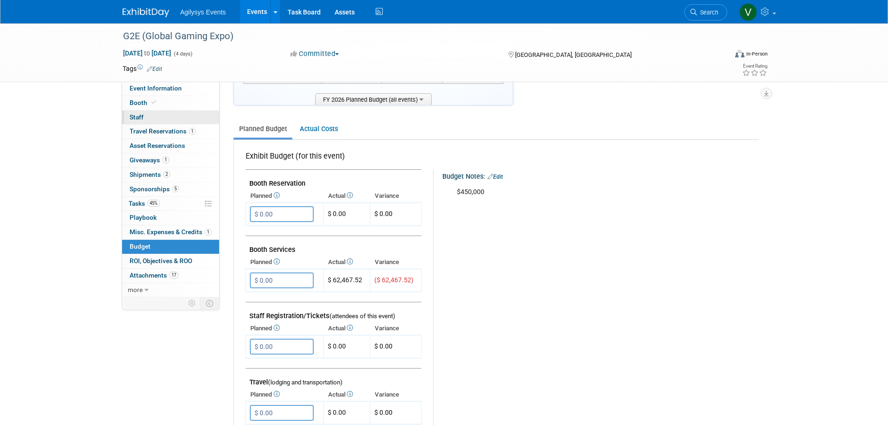
click at [138, 115] on span "Staff 0" at bounding box center [137, 116] width 14 height 7
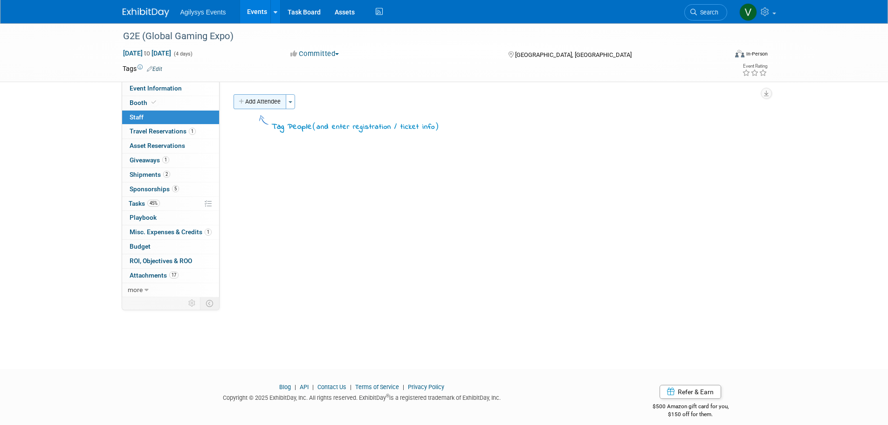
click at [253, 100] on button "Add Attendee" at bounding box center [259, 101] width 53 height 15
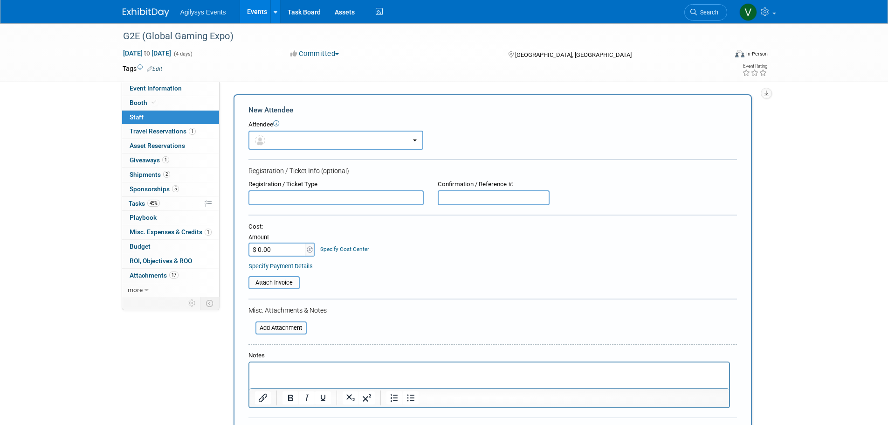
click at [275, 124] on icon at bounding box center [276, 123] width 6 height 6
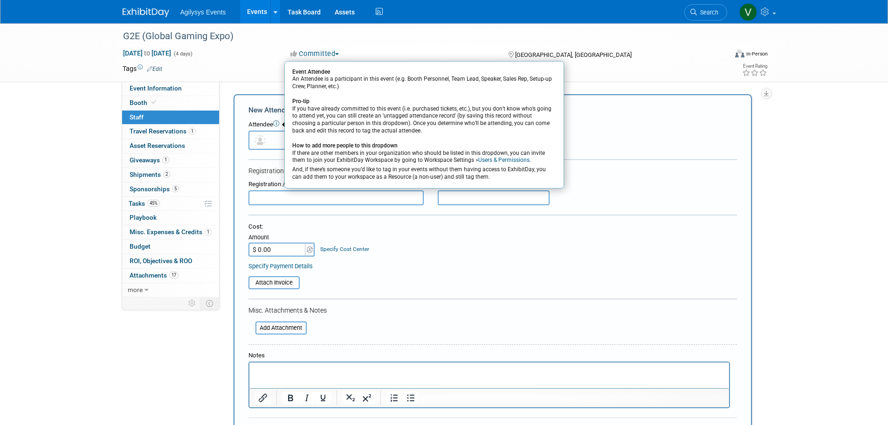
click at [276, 140] on button "button" at bounding box center [335, 139] width 175 height 19
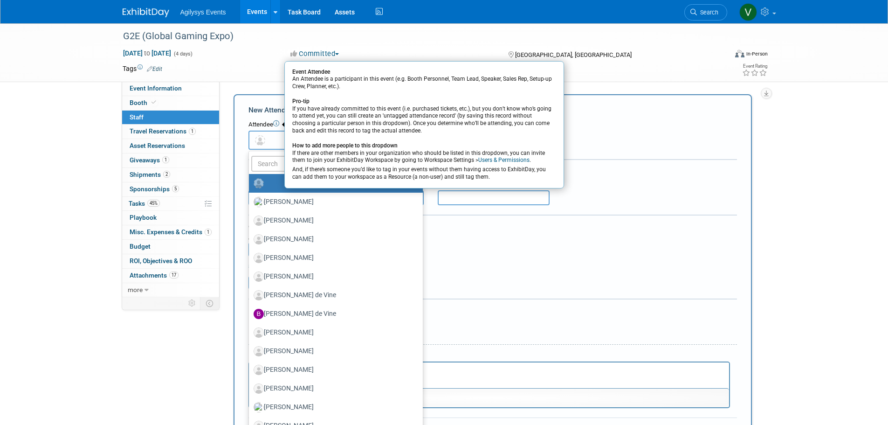
click at [267, 144] on span "button" at bounding box center [262, 139] width 14 height 7
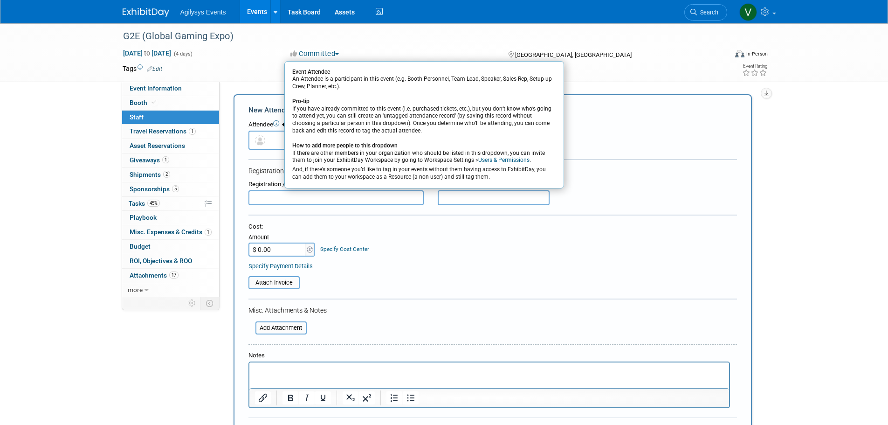
click at [676, 226] on div "Cost:" at bounding box center [492, 226] width 488 height 9
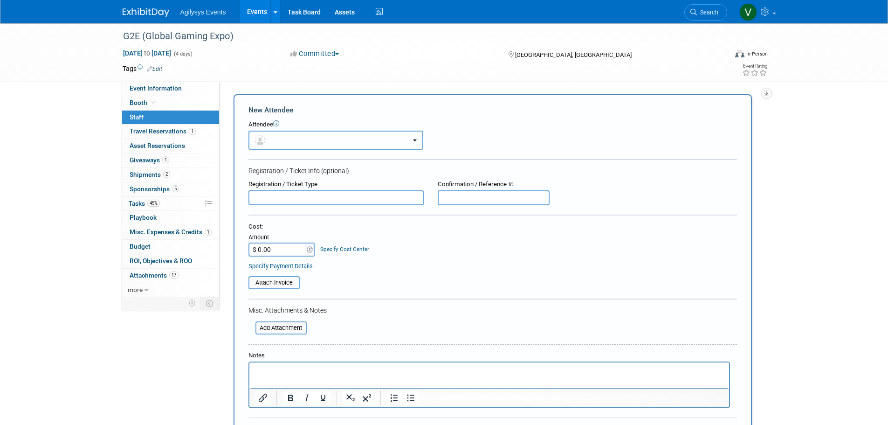
click at [338, 140] on button "button" at bounding box center [335, 139] width 175 height 19
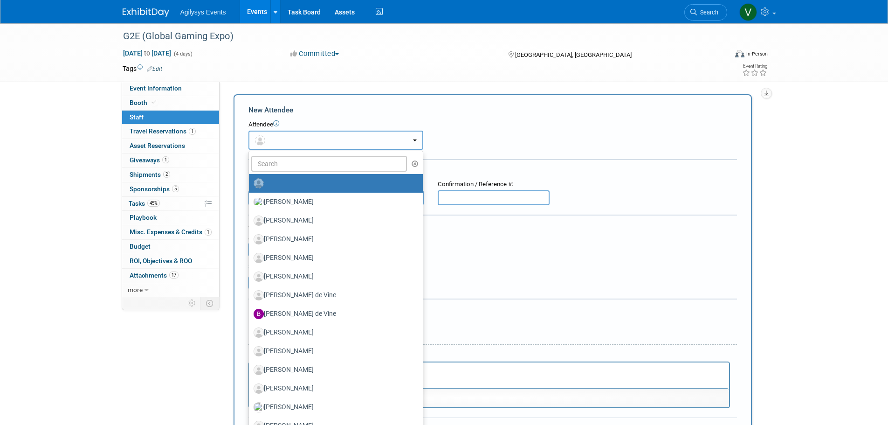
click at [327, 144] on button "button" at bounding box center [335, 139] width 175 height 19
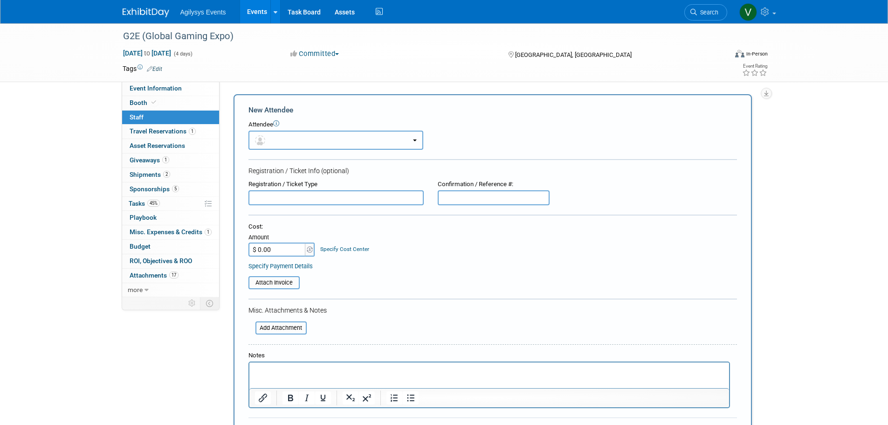
click at [327, 147] on button "button" at bounding box center [335, 139] width 175 height 19
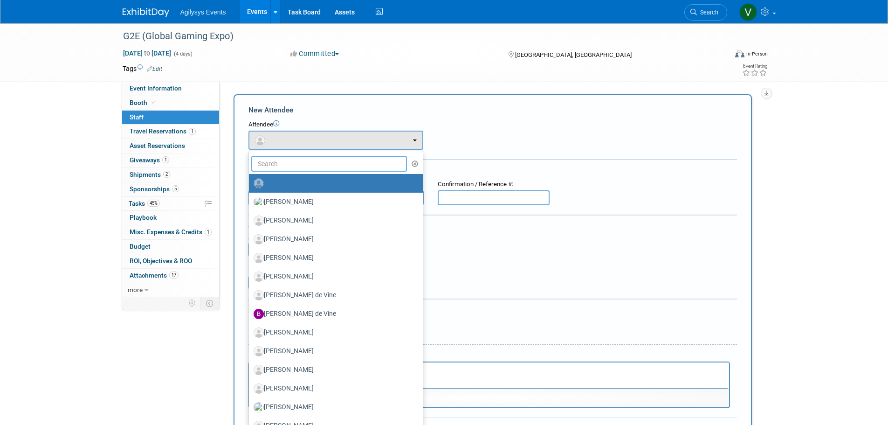
click at [329, 165] on input "text" at bounding box center [329, 164] width 156 height 16
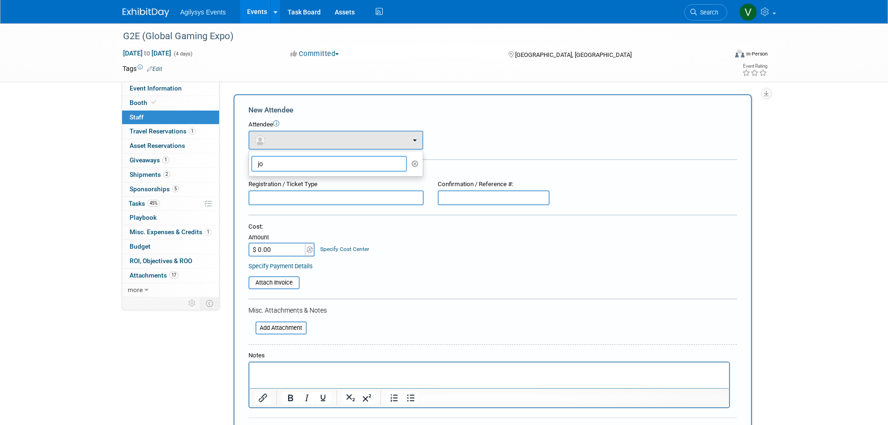
type input "j"
type input "g"
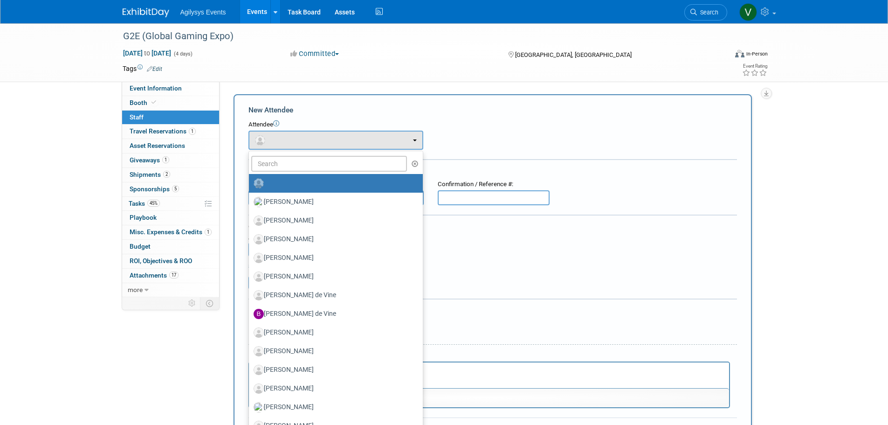
click at [599, 131] on div "Attendee <img src="[URL][DOMAIN_NAME]" style="width: 22px; height: 22px; border…" at bounding box center [492, 134] width 488 height 29
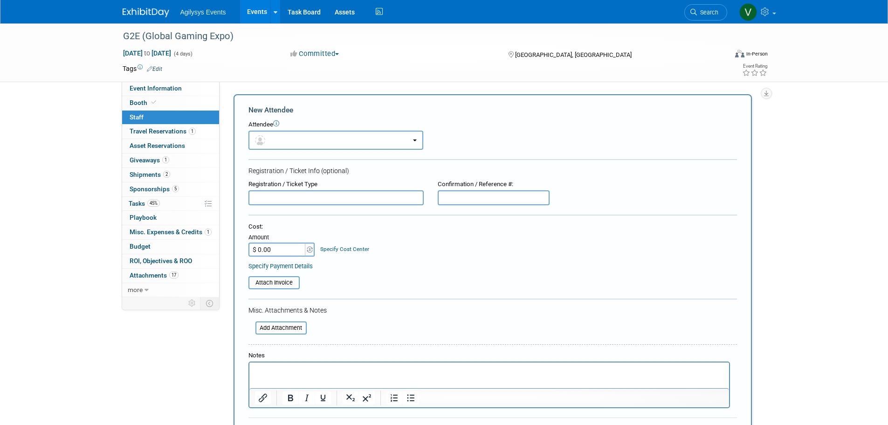
click at [309, 197] on input "text" at bounding box center [335, 197] width 175 height 15
type input "EXPO"
click at [267, 248] on input "$ 0.00" at bounding box center [277, 249] width 58 height 14
drag, startPoint x: 278, startPoint y: 247, endPoint x: 259, endPoint y: 247, distance: 18.6
click at [259, 247] on input "$ 80" at bounding box center [277, 249] width 58 height 14
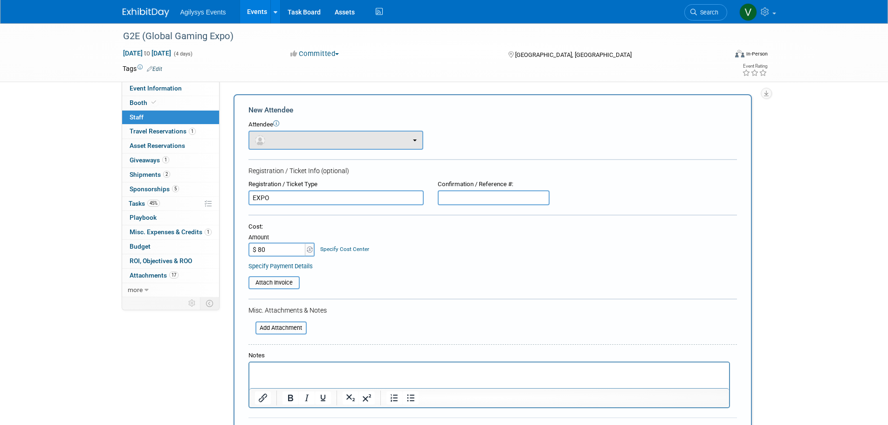
type input "$ 80.00"
click at [283, 138] on button "button" at bounding box center [335, 139] width 175 height 19
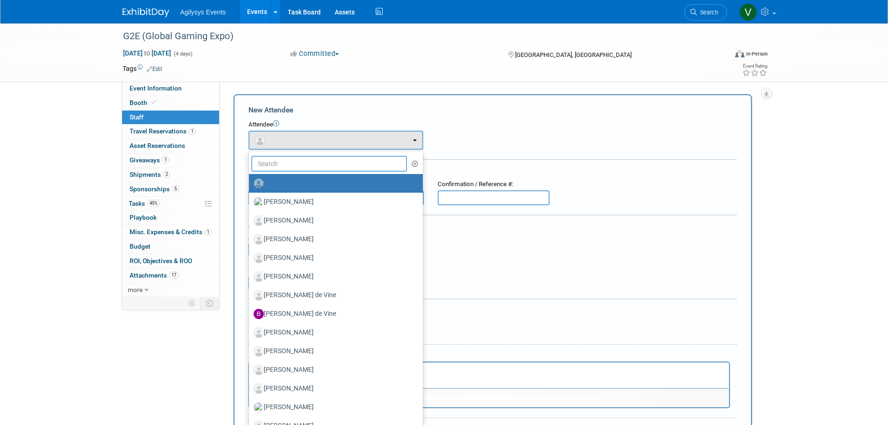
click at [288, 164] on input "text" at bounding box center [329, 164] width 156 height 16
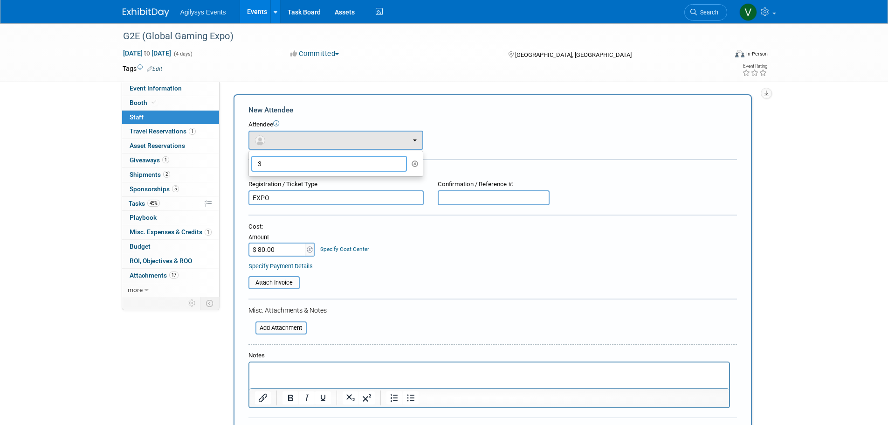
type input "3"
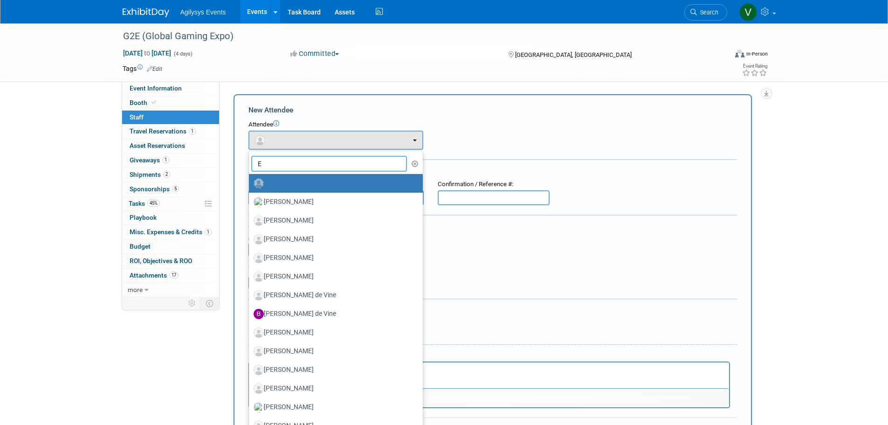
type input "E"
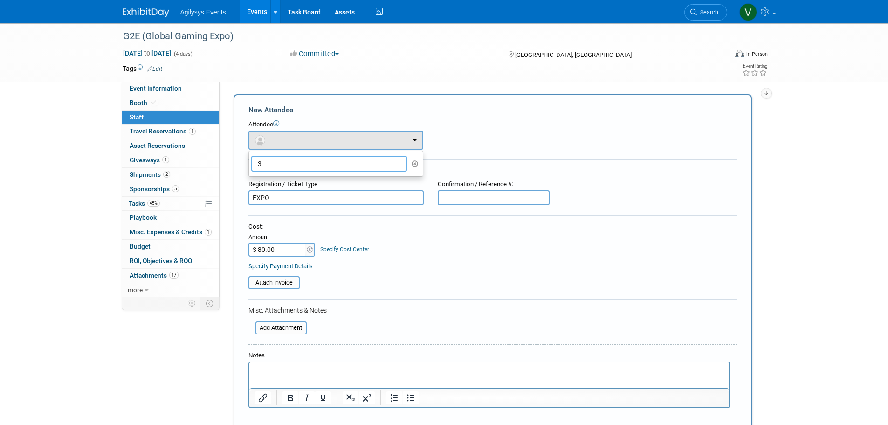
type input "3"
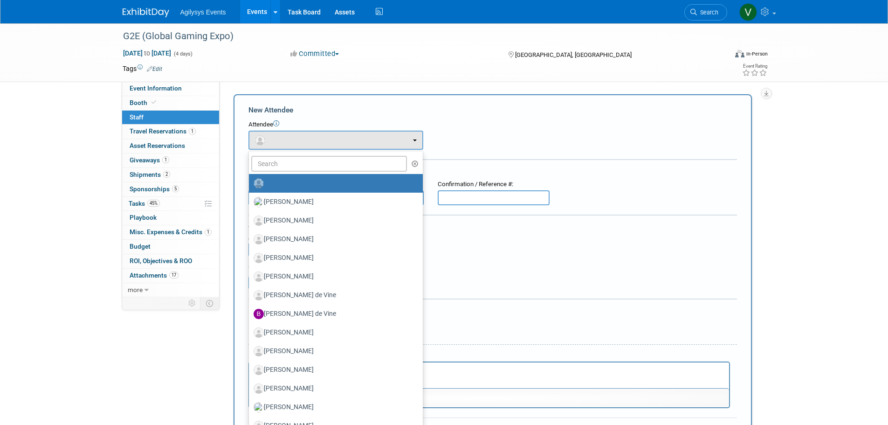
click at [601, 143] on div "Attendee <img src="[URL][DOMAIN_NAME]" style="width: 22px; height: 22px; border…" at bounding box center [492, 134] width 488 height 29
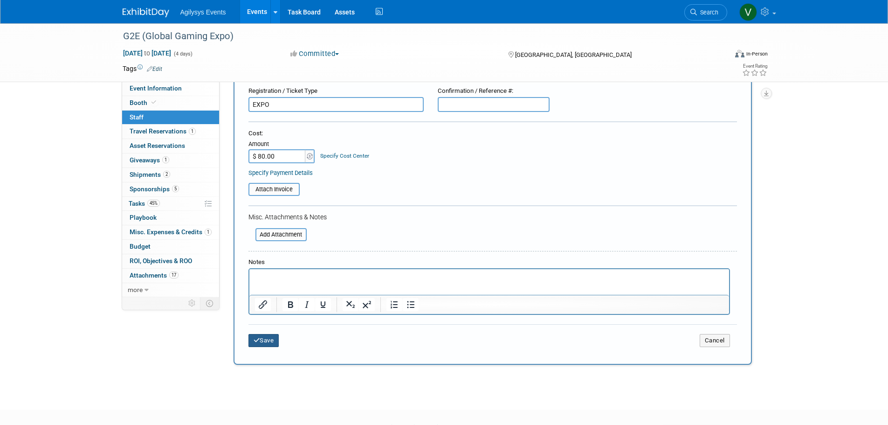
click at [259, 341] on icon "submit" at bounding box center [257, 340] width 7 height 6
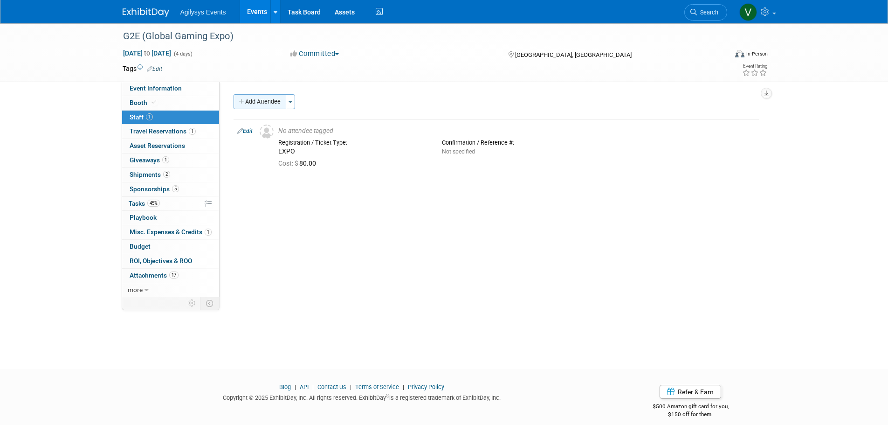
click at [247, 100] on button "Add Attendee" at bounding box center [259, 101] width 53 height 15
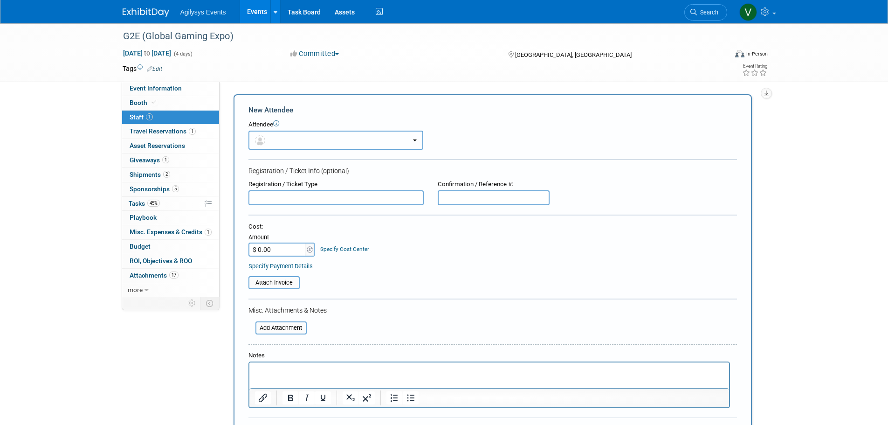
click at [287, 138] on button "button" at bounding box center [335, 139] width 175 height 19
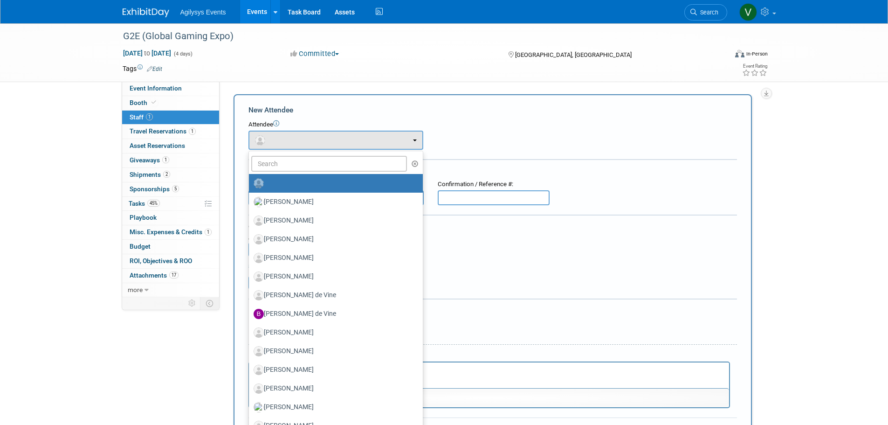
click at [520, 185] on div "Confirmation / Reference #:" at bounding box center [494, 184] width 112 height 9
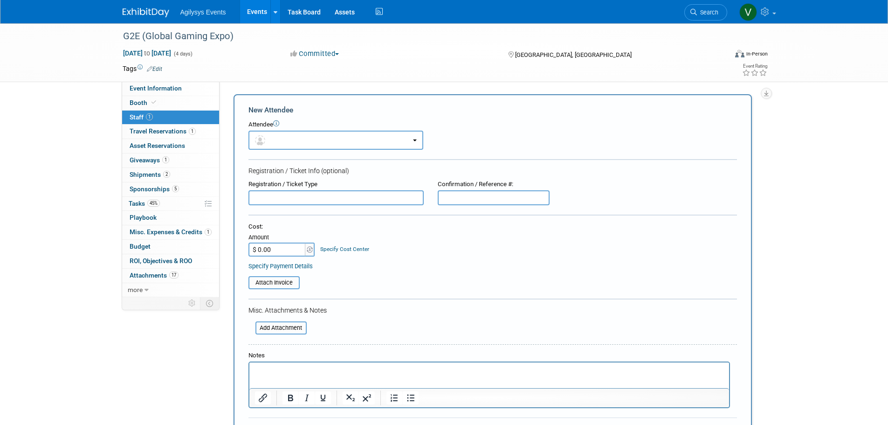
click at [276, 245] on input "$ 0.00" at bounding box center [277, 249] width 58 height 14
type input "$ 80.00"
click at [366, 194] on input "text" at bounding box center [335, 197] width 175 height 15
type input "e"
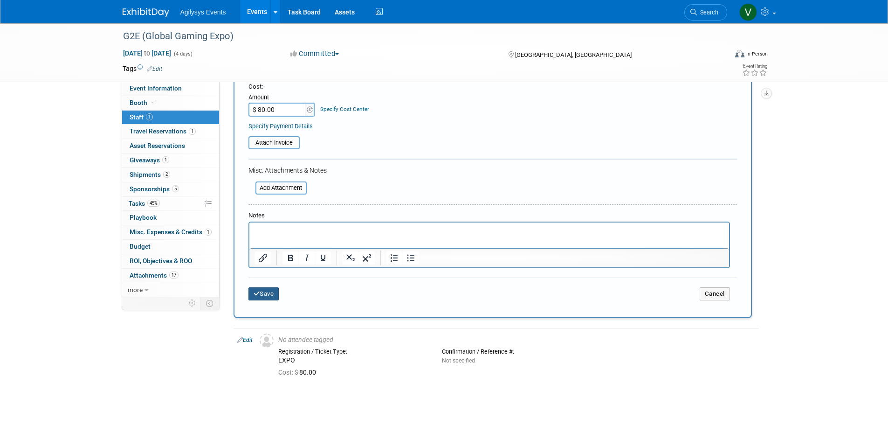
type input "EXPO"
click at [263, 297] on button "Save" at bounding box center [263, 293] width 31 height 13
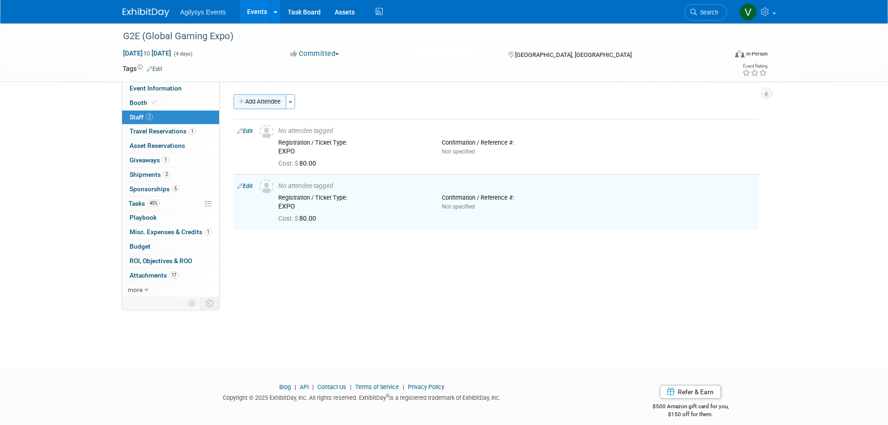
click at [259, 100] on button "Add Attendee" at bounding box center [259, 101] width 53 height 15
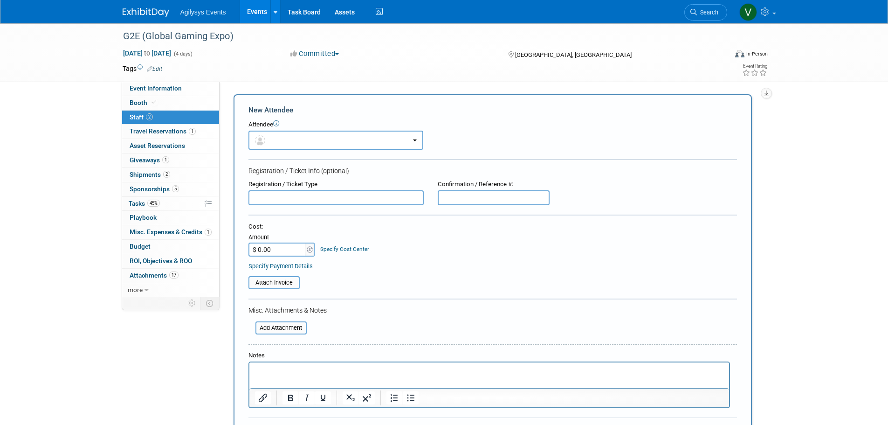
click at [287, 199] on input "text" at bounding box center [335, 197] width 175 height 15
type input "EXPO"
click at [261, 246] on input "$ 0.00" at bounding box center [277, 249] width 58 height 14
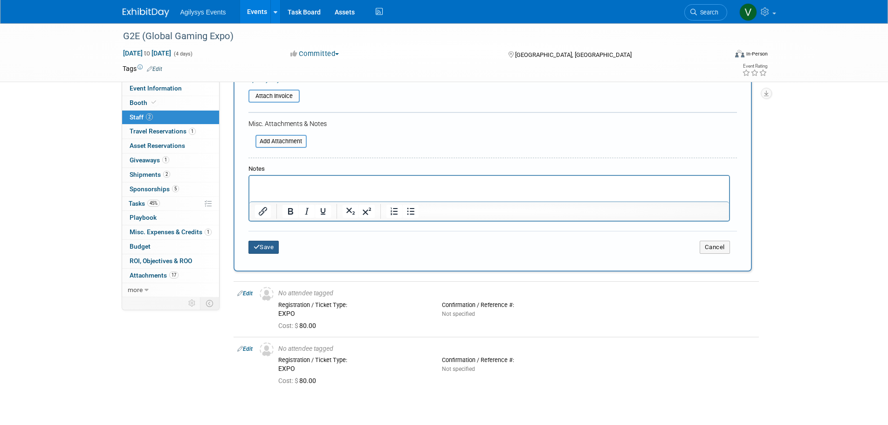
type input "$ 80.00"
click at [252, 245] on button "Save" at bounding box center [263, 246] width 31 height 13
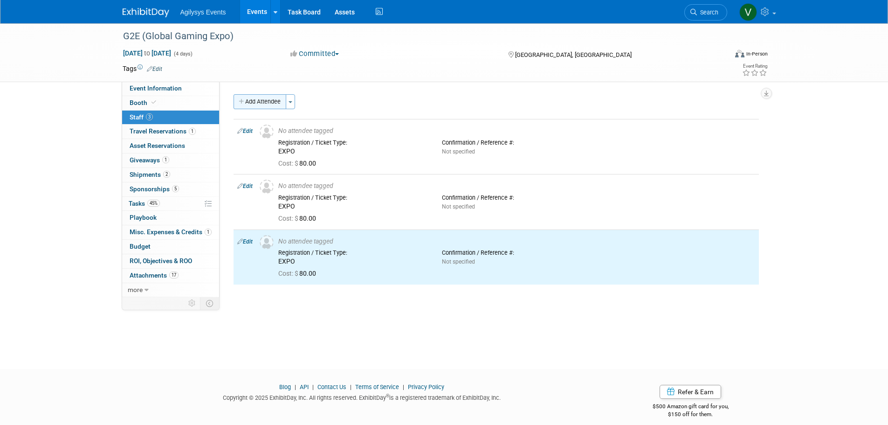
click at [265, 105] on button "Add Attendee" at bounding box center [259, 101] width 53 height 15
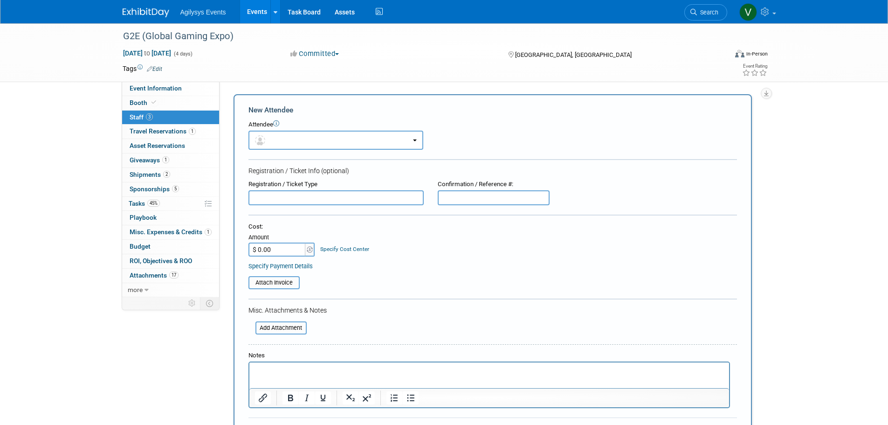
click at [272, 191] on input "text" at bounding box center [335, 197] width 175 height 15
type input "Full Conference"
click at [282, 248] on input "$ 0.00" at bounding box center [277, 249] width 58 height 14
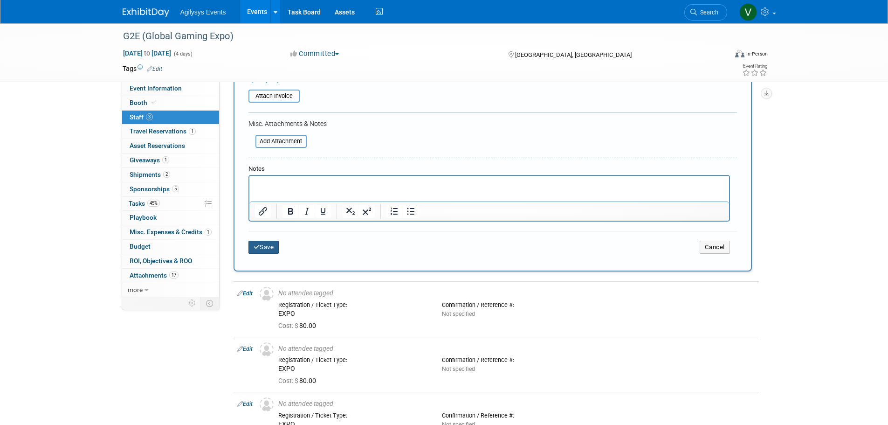
type input "$ 795.00"
click at [265, 252] on button "Save" at bounding box center [263, 246] width 31 height 13
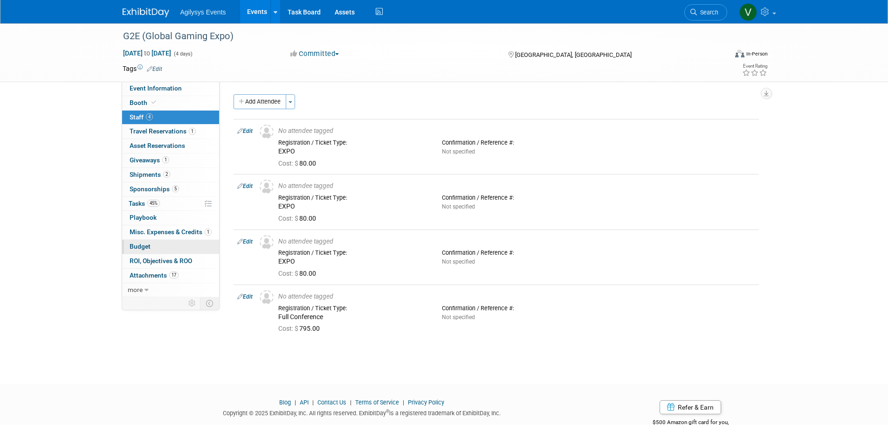
click at [141, 244] on span "Budget" at bounding box center [140, 245] width 21 height 7
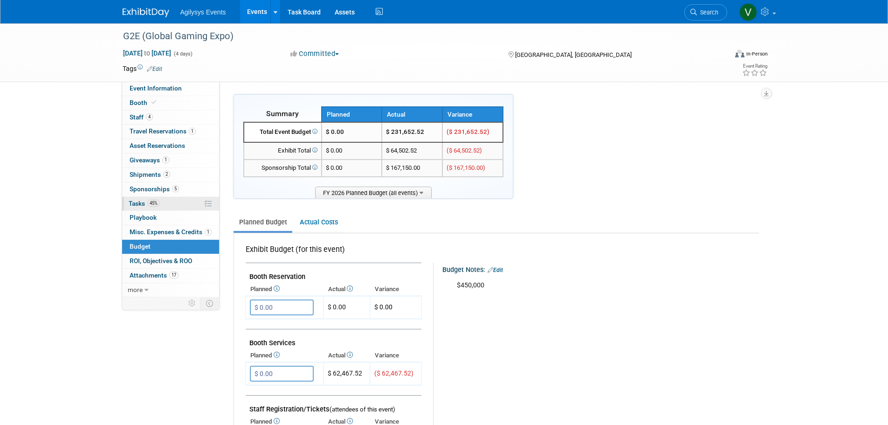
click at [146, 205] on span "Tasks 45%" at bounding box center [144, 202] width 31 height 7
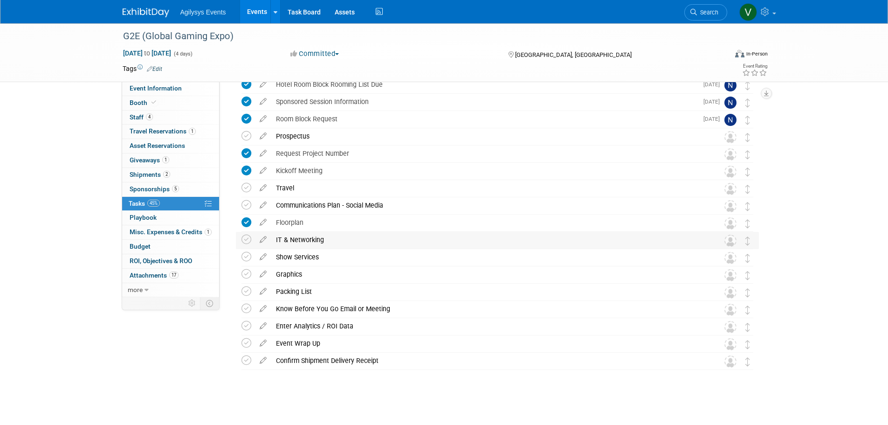
scroll to position [98, 0]
click at [243, 243] on td at bounding box center [248, 238] width 14 height 17
click at [245, 239] on icon at bounding box center [246, 238] width 10 height 10
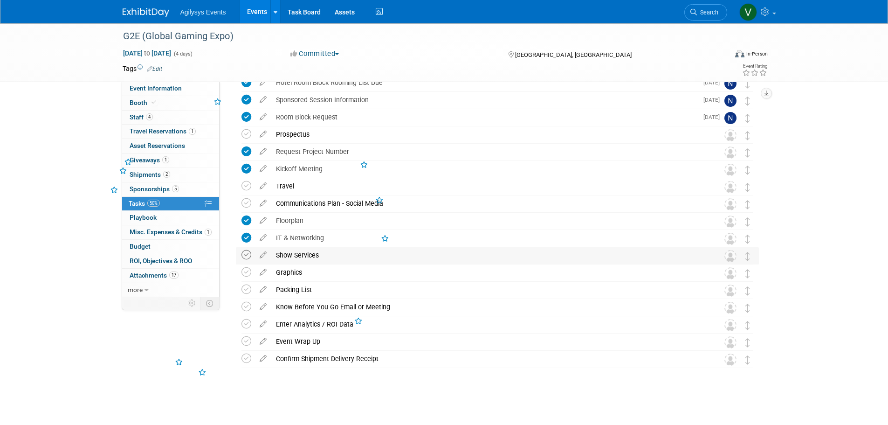
click at [244, 252] on icon at bounding box center [246, 255] width 10 height 10
click at [249, 290] on icon at bounding box center [246, 289] width 10 height 10
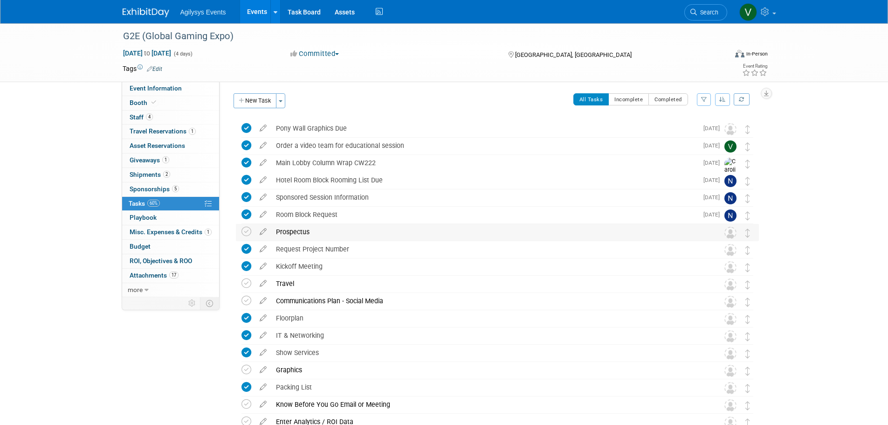
scroll to position [0, 0]
click at [140, 104] on span "Booth" at bounding box center [144, 102] width 28 height 7
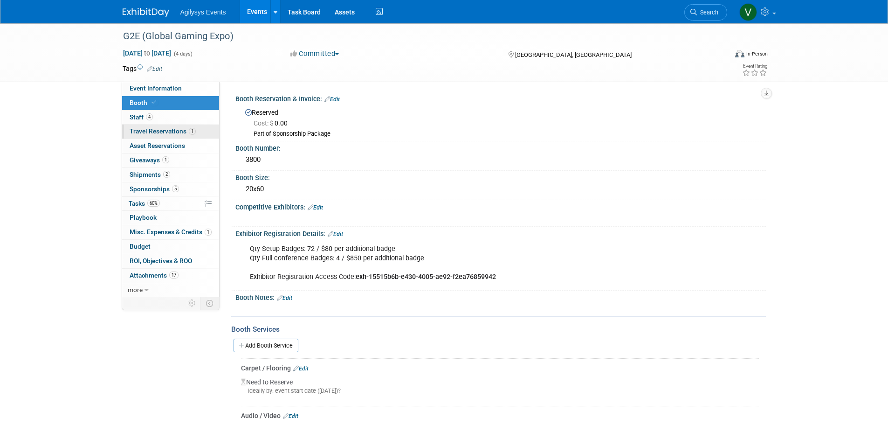
click at [162, 133] on span "Travel Reservations 1" at bounding box center [163, 130] width 66 height 7
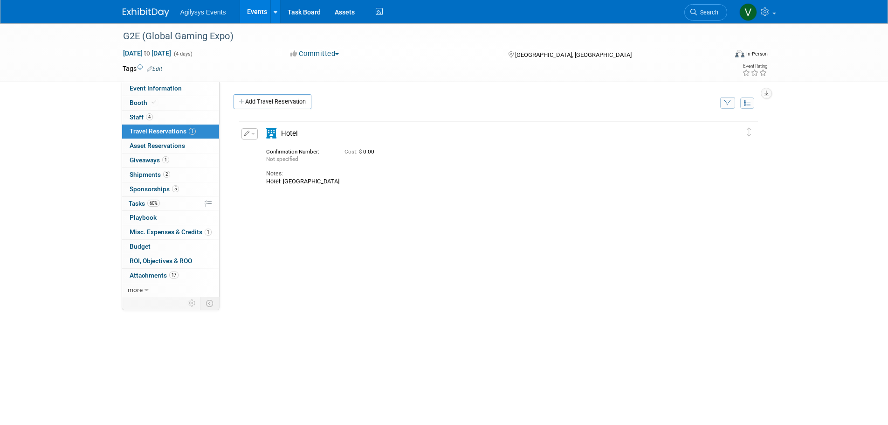
click at [246, 98] on link "Add Travel Reservation" at bounding box center [272, 101] width 78 height 15
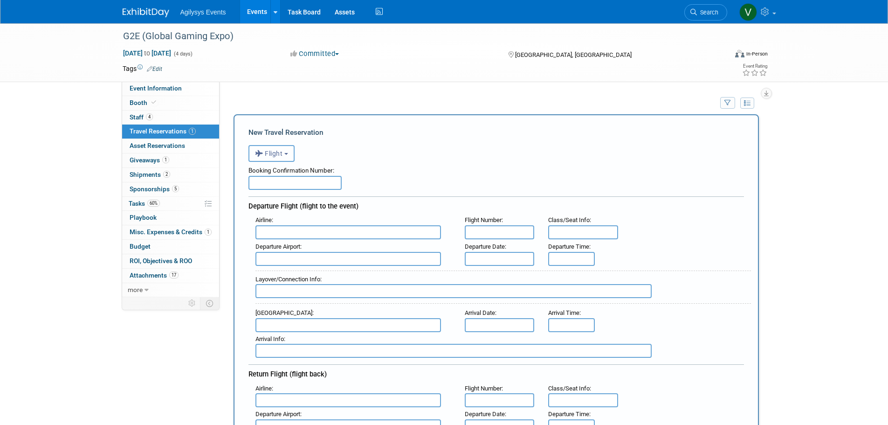
click at [284, 157] on button "Flight" at bounding box center [271, 153] width 46 height 17
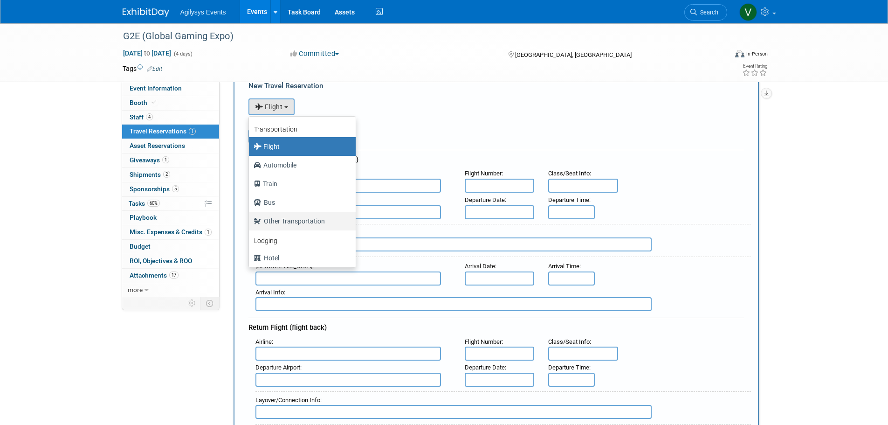
click at [289, 220] on label "Other Transportation" at bounding box center [300, 220] width 93 height 15
click at [250, 220] on input "Other Transportation" at bounding box center [247, 220] width 6 height 6
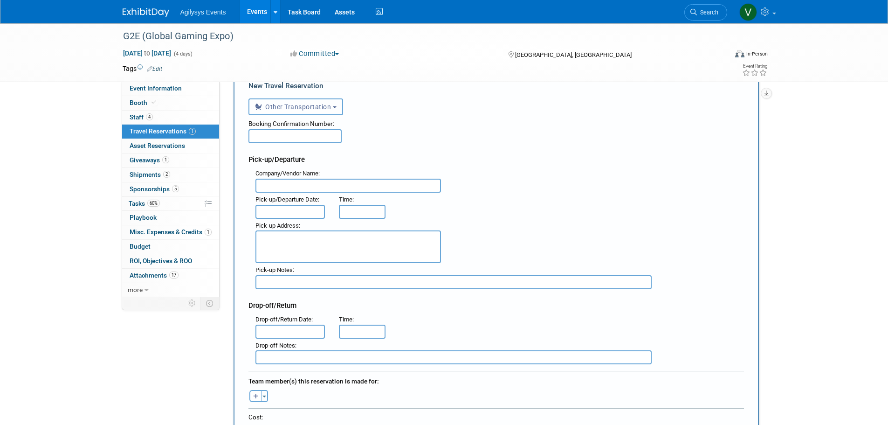
click at [305, 109] on span "Other Transportation" at bounding box center [293, 106] width 76 height 7
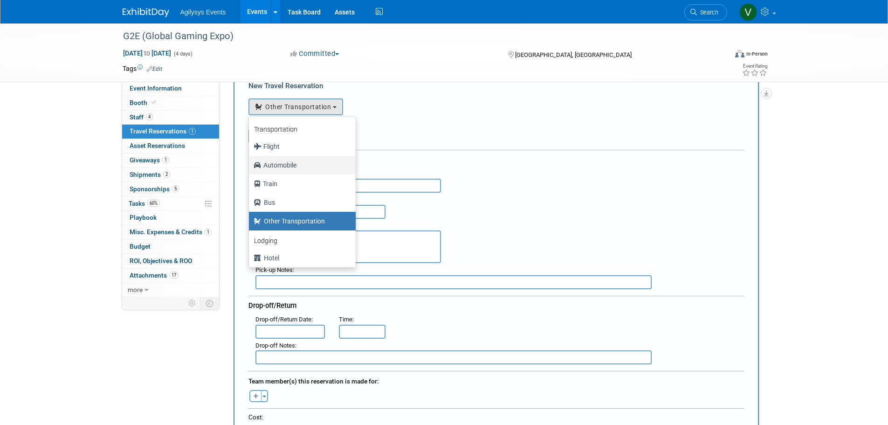
click at [269, 167] on label "Automobile" at bounding box center [300, 165] width 93 height 15
click at [250, 167] on input "Automobile" at bounding box center [247, 164] width 6 height 6
select select "4"
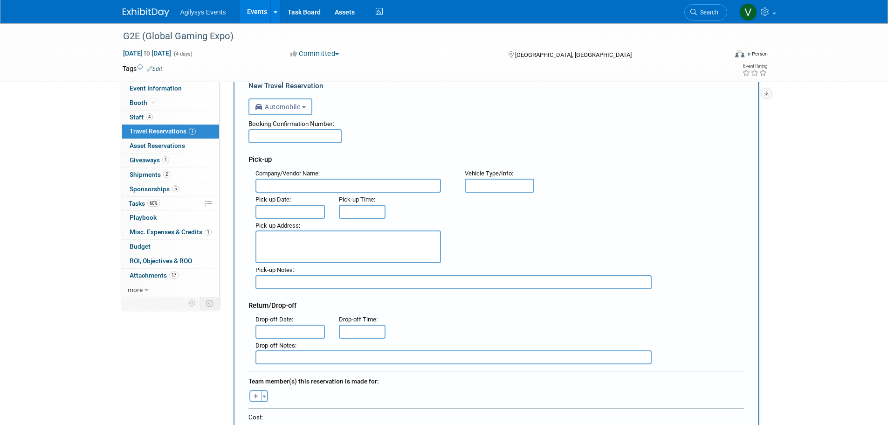
click at [300, 143] on input "text" at bounding box center [294, 136] width 93 height 14
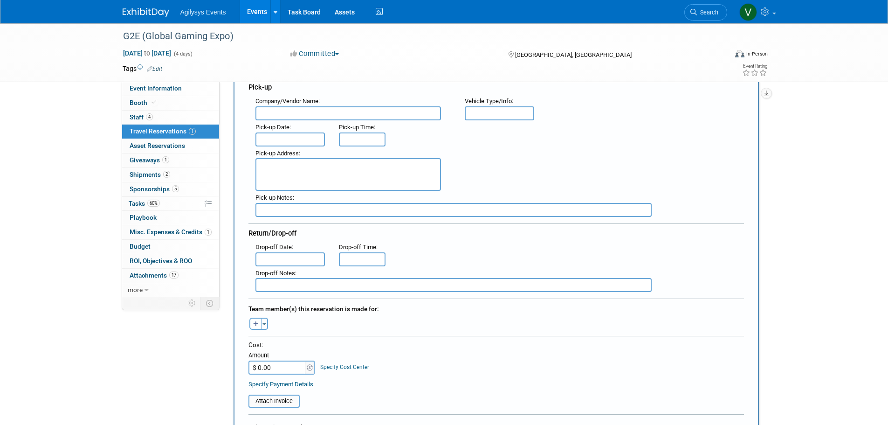
scroll to position [233, 0]
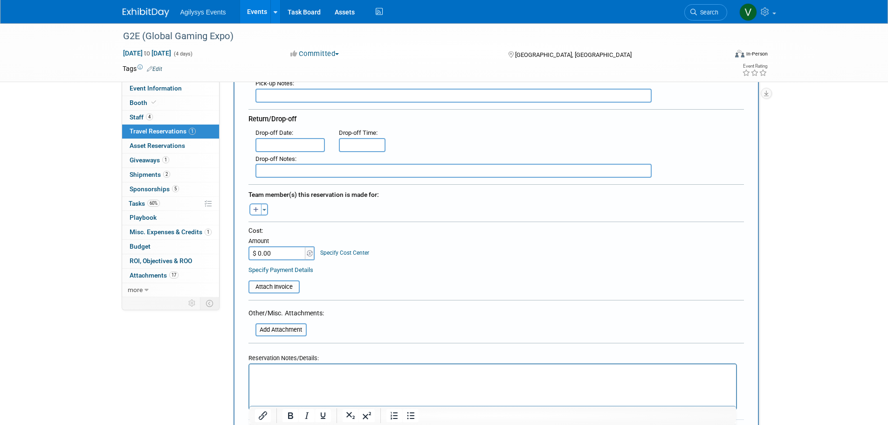
click at [296, 255] on input "$ 0.00" at bounding box center [277, 253] width 58 height 14
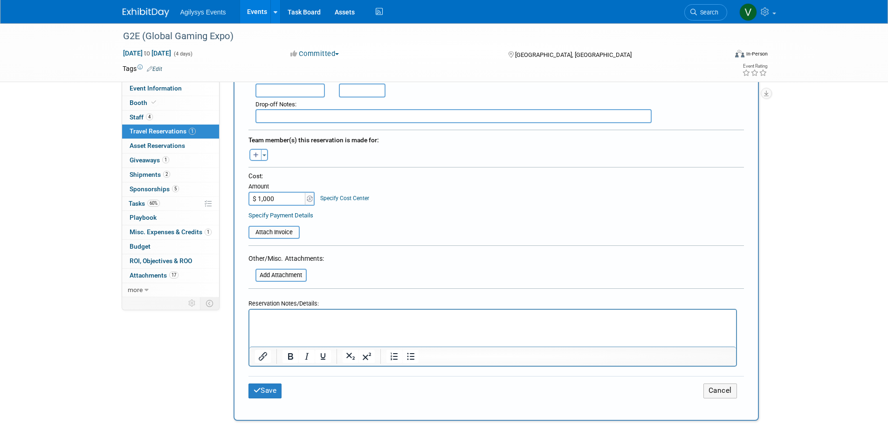
scroll to position [373, 0]
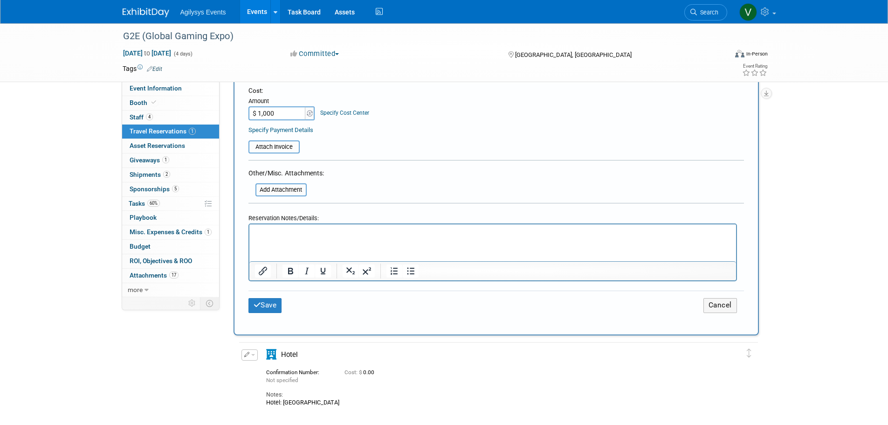
type input "$ 1,000.00"
click at [281, 231] on p "Rich Text Area. Press ALT-0 for help." at bounding box center [492, 233] width 476 height 10
paste body "Rich Text Area. Press ALT-0 for help."
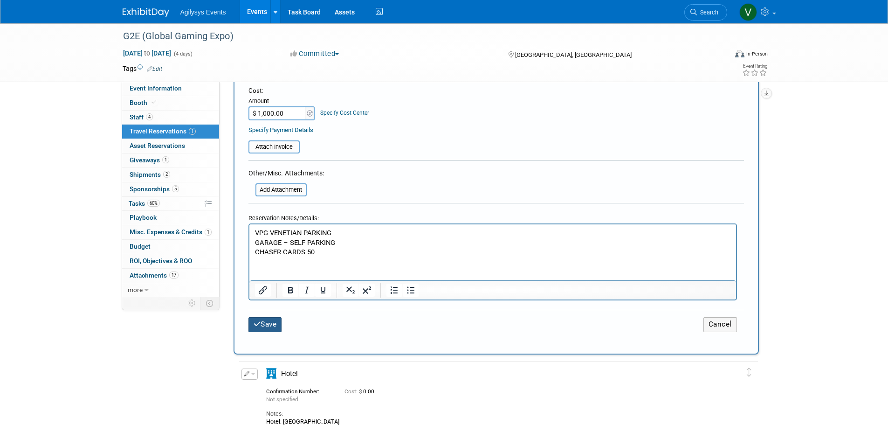
click at [264, 325] on button "Save" at bounding box center [265, 324] width 34 height 14
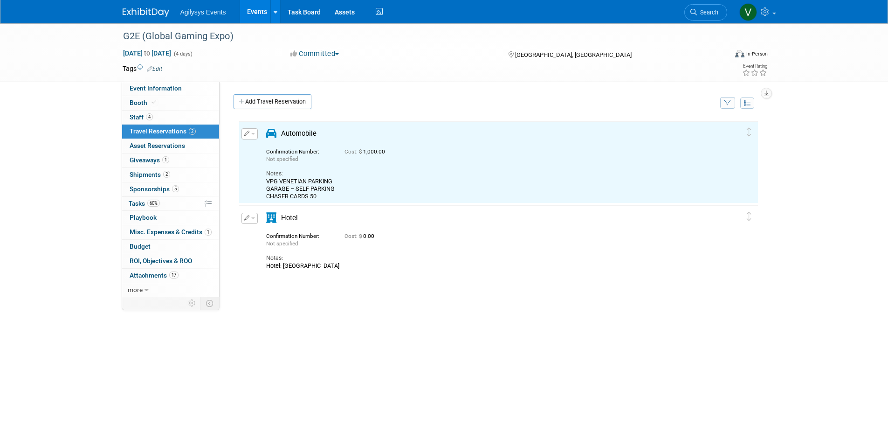
scroll to position [0, 0]
click at [158, 274] on span "Attachments 17" at bounding box center [154, 274] width 49 height 7
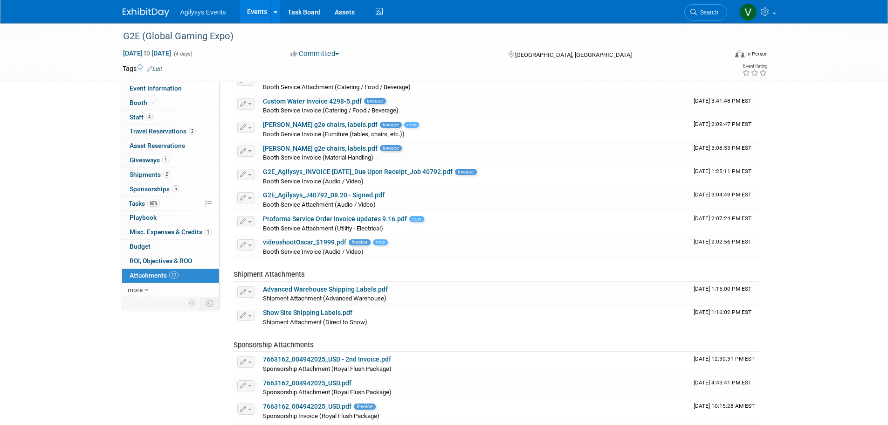
scroll to position [93, 0]
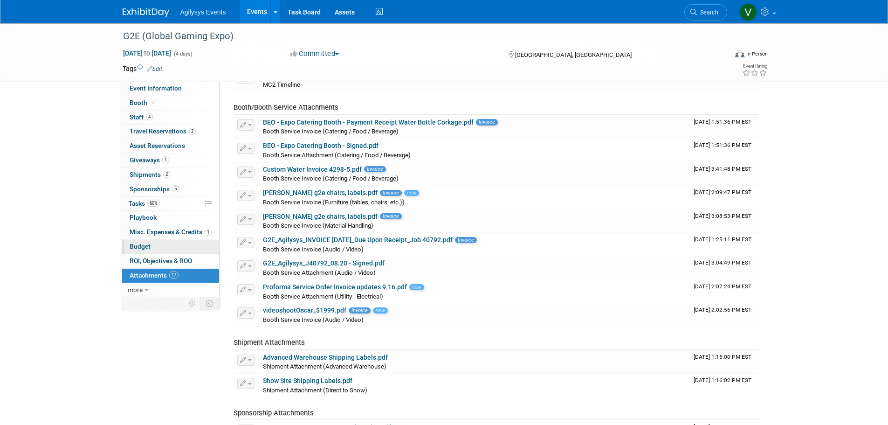
click at [144, 242] on span "Budget" at bounding box center [140, 245] width 21 height 7
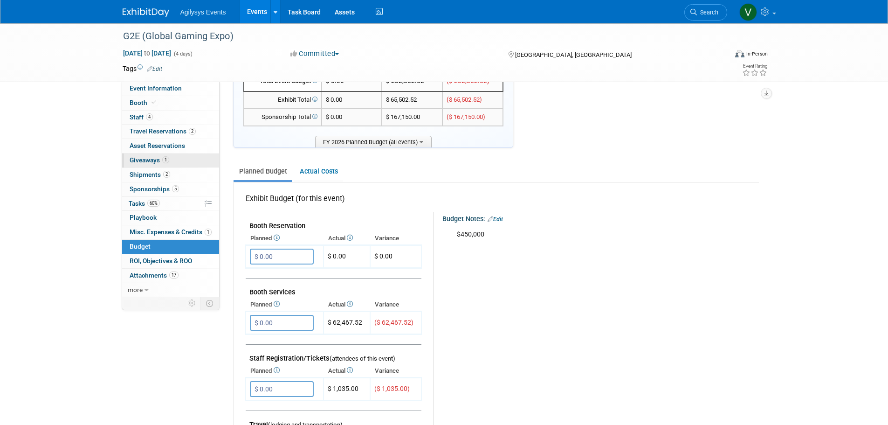
scroll to position [0, 0]
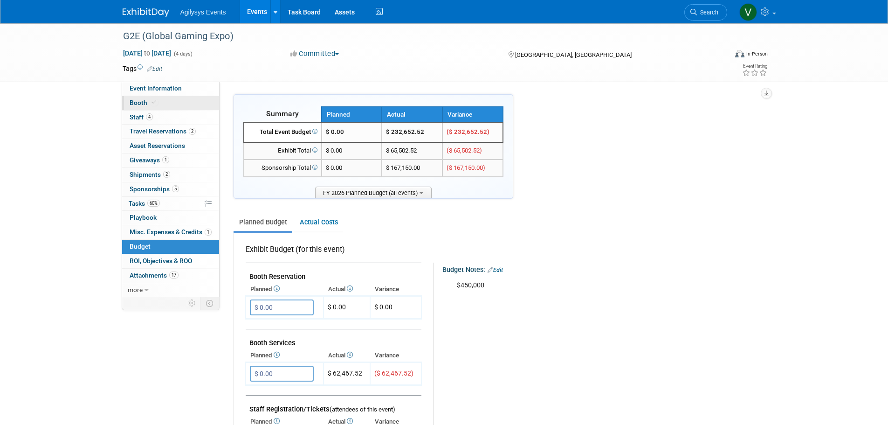
click at [142, 107] on link "Booth" at bounding box center [170, 103] width 97 height 14
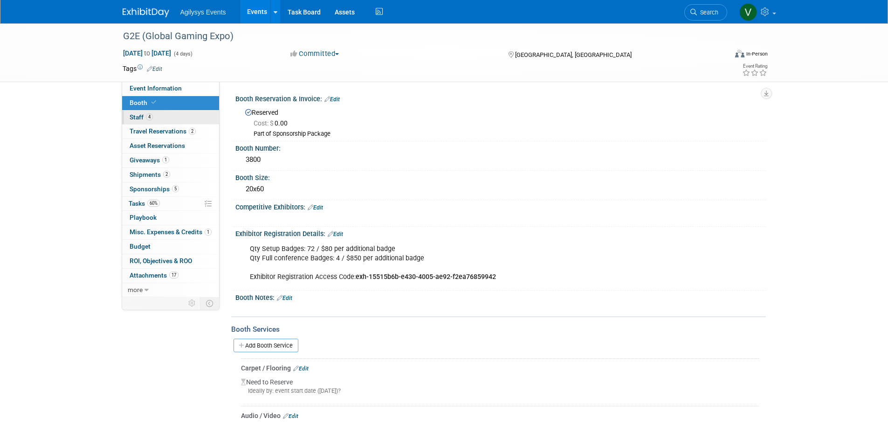
click at [164, 120] on link "4 Staff 4" at bounding box center [170, 117] width 97 height 14
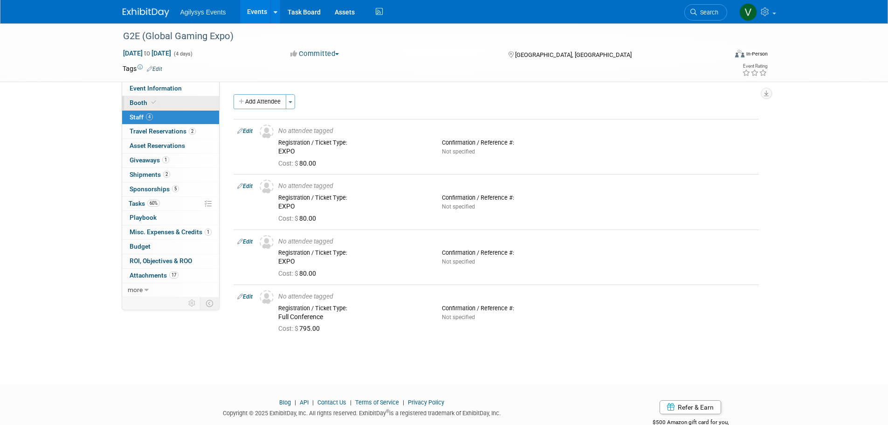
click at [170, 107] on link "Booth" at bounding box center [170, 103] width 97 height 14
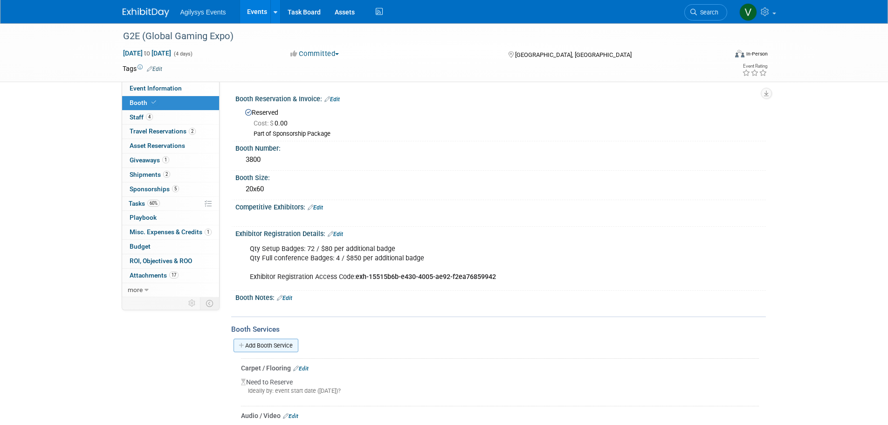
click at [278, 343] on link "Add Booth Service" at bounding box center [265, 345] width 65 height 14
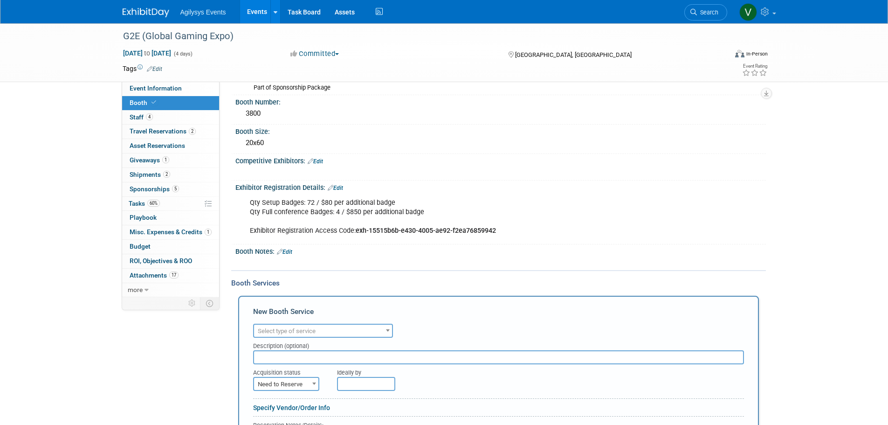
scroll to position [140, 0]
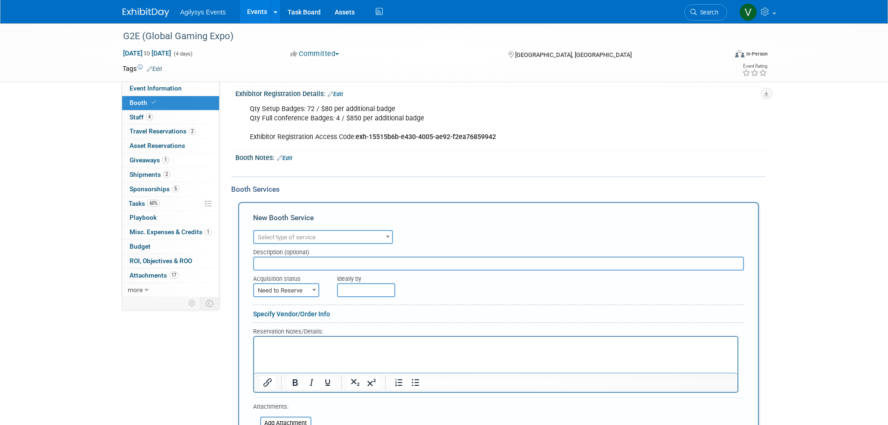
click at [310, 244] on div "Description (optional)" at bounding box center [498, 250] width 491 height 13
click at [311, 239] on span "Select type of service" at bounding box center [287, 236] width 58 height 7
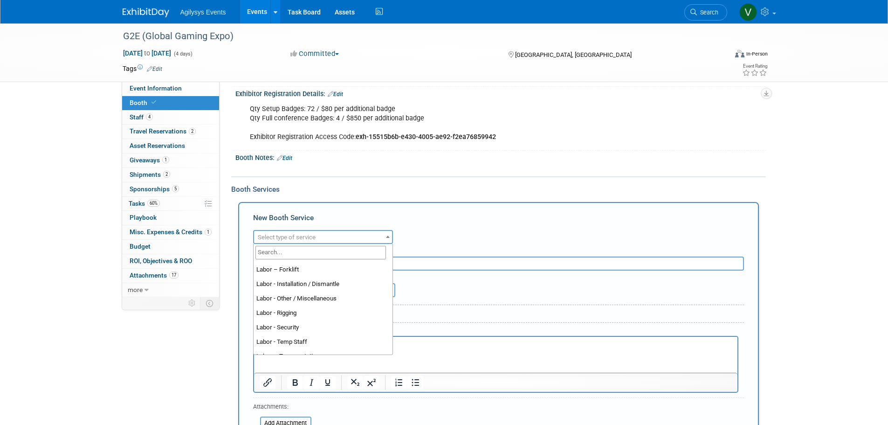
scroll to position [99, 0]
select select "23"
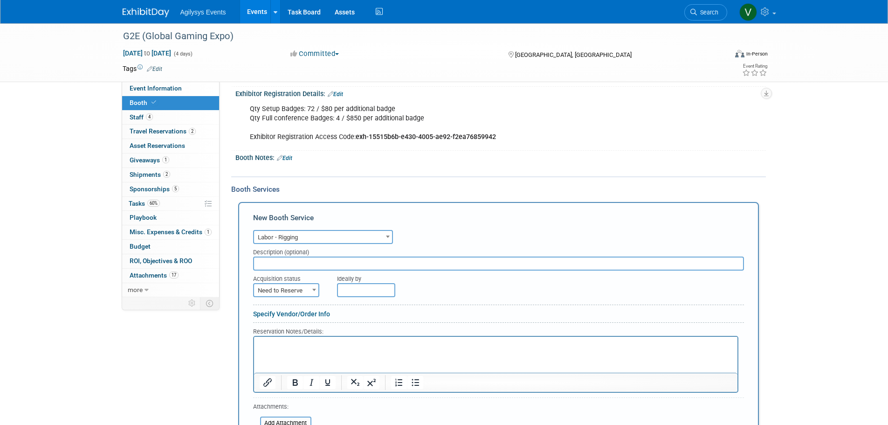
click at [286, 261] on input "text" at bounding box center [498, 263] width 491 height 14
paste input "deposit payments for rigging."
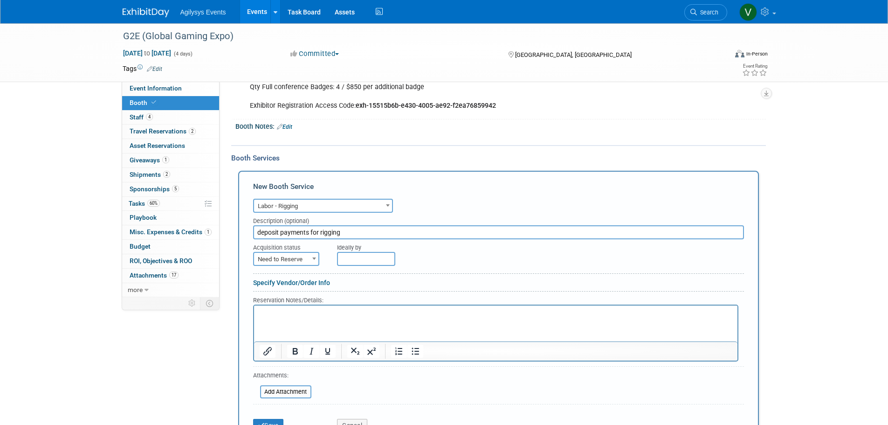
scroll to position [280, 0]
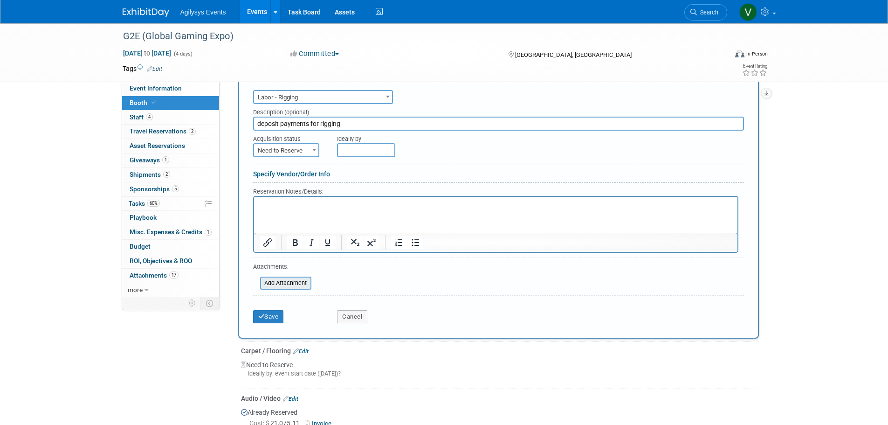
type input "deposit payments for rigging"
click at [293, 287] on input "file" at bounding box center [254, 282] width 111 height 11
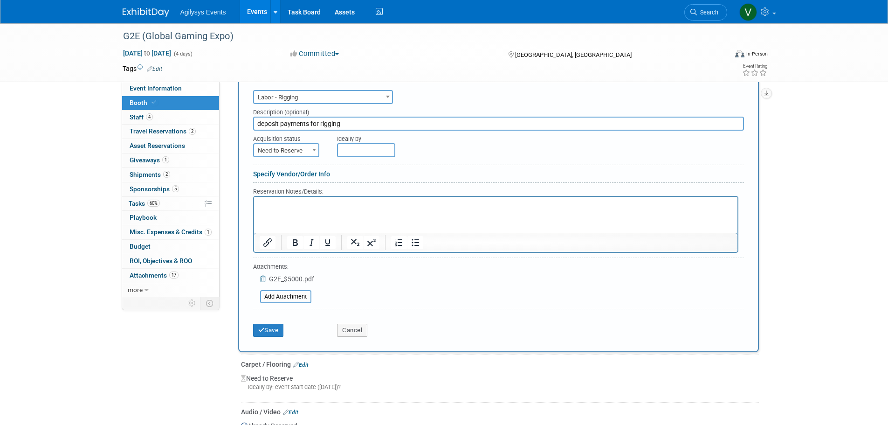
click at [370, 148] on input "text" at bounding box center [366, 150] width 58 height 14
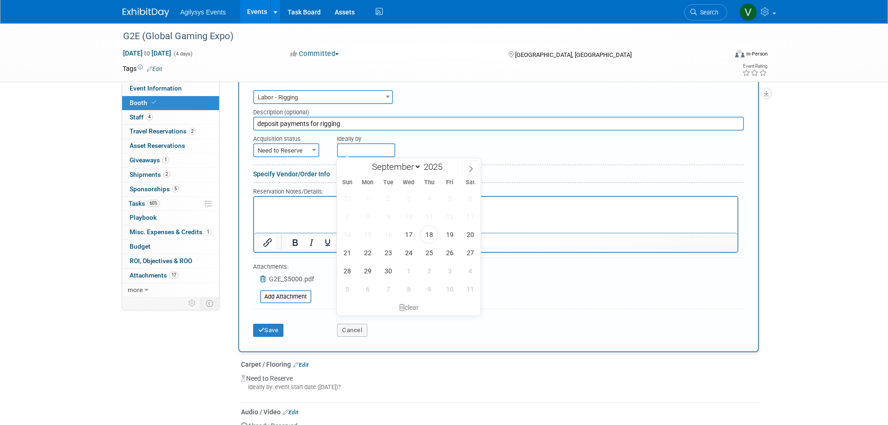
click at [370, 148] on input "text" at bounding box center [366, 150] width 58 height 14
click at [395, 238] on span "16" at bounding box center [388, 234] width 18 height 18
click at [449, 143] on div "Ideally by" at bounding box center [519, 143] width 364 height 27
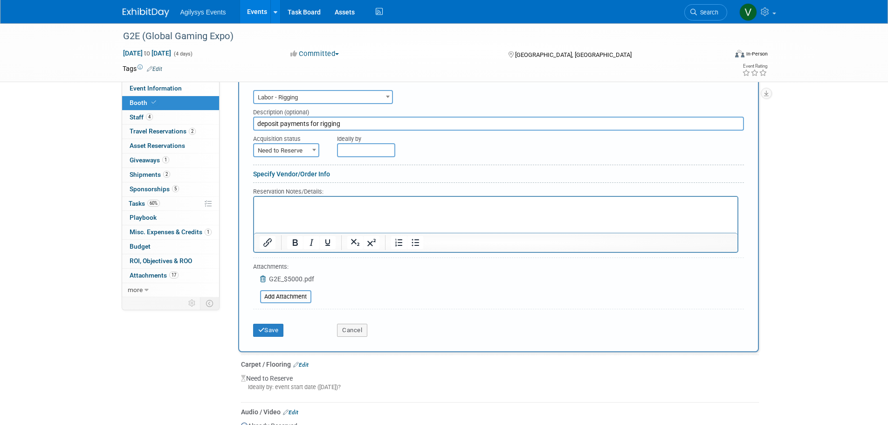
drag, startPoint x: 255, startPoint y: 147, endPoint x: 261, endPoint y: 147, distance: 5.6
click at [256, 147] on span "Need to Reserve" at bounding box center [286, 150] width 64 height 13
select select "2"
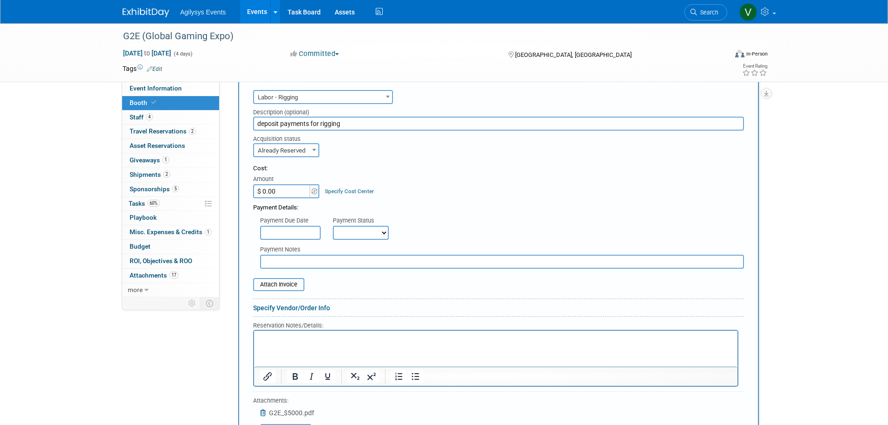
click at [283, 190] on input "$ 0.00" at bounding box center [282, 191] width 58 height 14
click at [343, 230] on select "Not Paid Yet Partially Paid Paid in Full" at bounding box center [361, 233] width 56 height 14
select select "1"
click at [333, 226] on select "Not Paid Yet Partially Paid Paid in Full" at bounding box center [361, 233] width 56 height 14
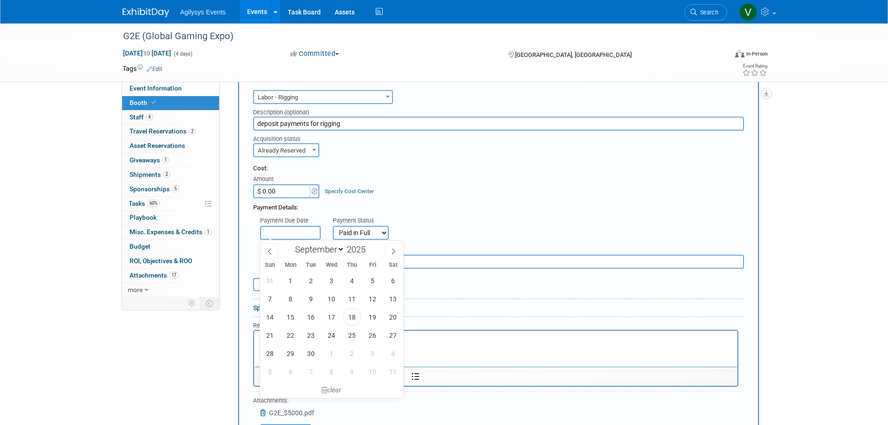
click at [287, 228] on input "text" at bounding box center [290, 233] width 61 height 14
click at [308, 317] on span "16" at bounding box center [311, 317] width 18 height 18
type input "[DATE]"
click at [457, 206] on div "Payment Details:" at bounding box center [498, 205] width 491 height 14
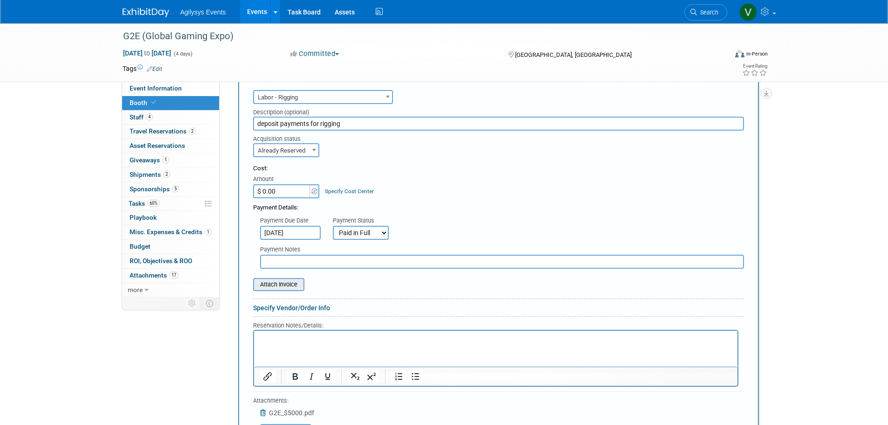
click at [281, 286] on input "file" at bounding box center [247, 284] width 111 height 11
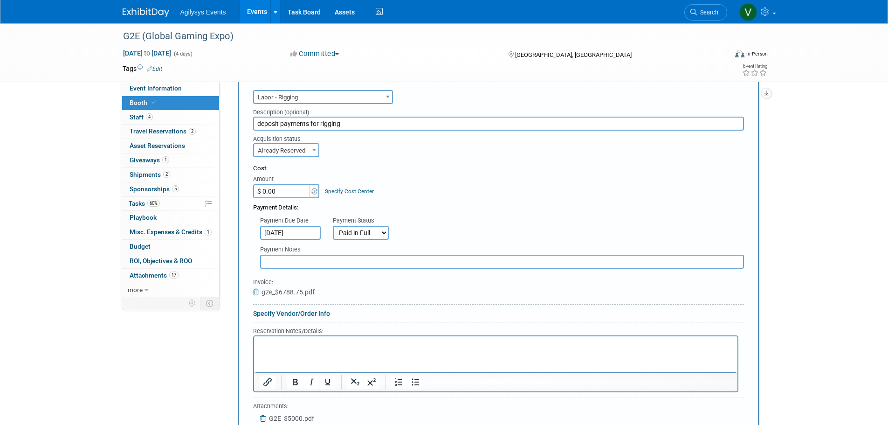
click at [283, 290] on span "g2e_$6788.75.pdf" at bounding box center [287, 291] width 53 height 7
click at [255, 291] on icon at bounding box center [257, 291] width 8 height 7
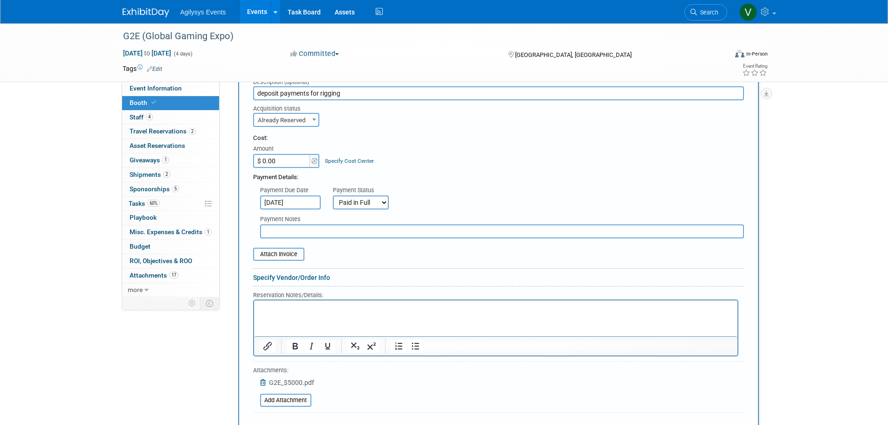
scroll to position [326, 0]
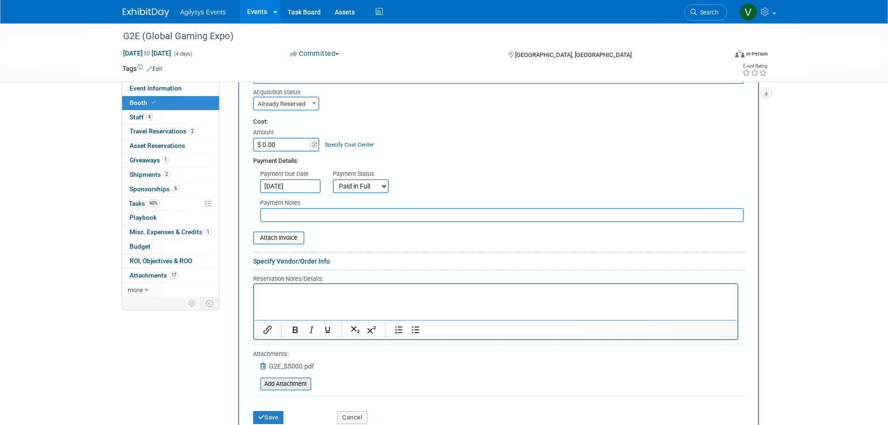
click at [284, 383] on input "file" at bounding box center [254, 383] width 111 height 11
click at [296, 147] on input "$ 0.00" at bounding box center [282, 144] width 58 height 14
type input "$ 11,079.55"
click at [357, 188] on select "Not Paid Yet Partially Paid Paid in Full" at bounding box center [361, 186] width 56 height 14
click at [455, 170] on div "Payment Due Date [DATE] Payment Status Not Paid Yet Partially Paid Paid in Full…" at bounding box center [498, 178] width 505 height 27
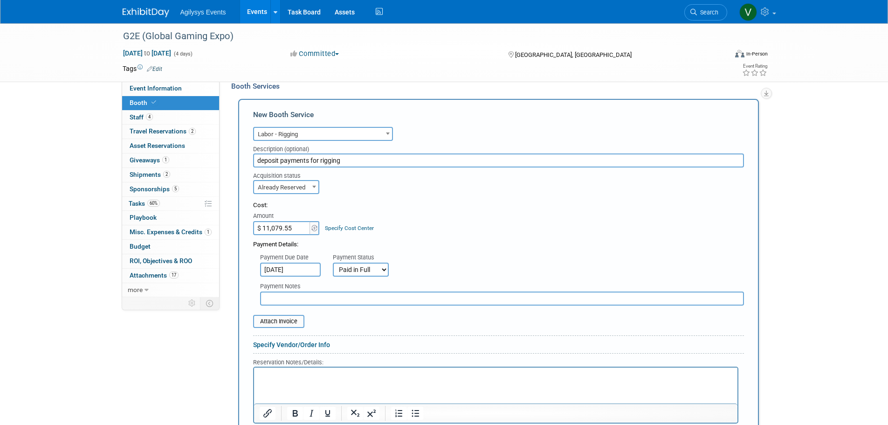
scroll to position [233, 0]
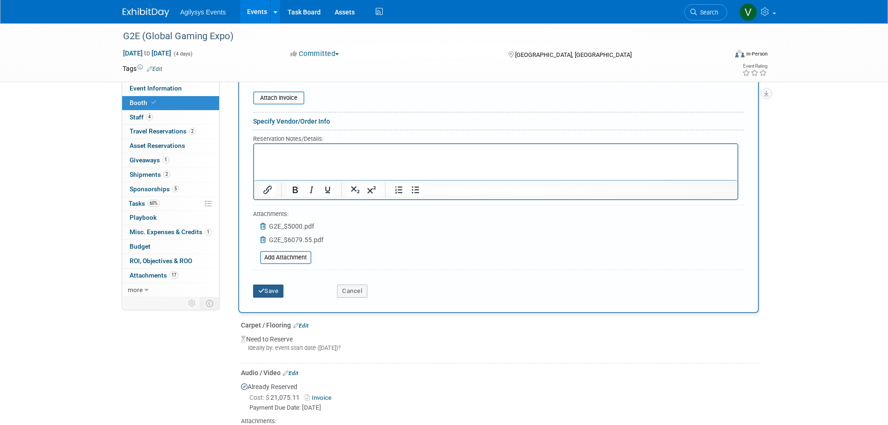
click at [274, 292] on button "Save" at bounding box center [268, 290] width 31 height 13
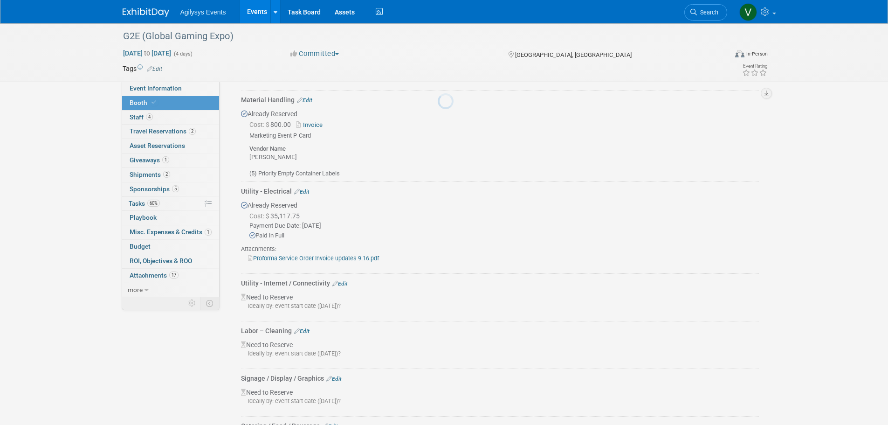
scroll to position [1332, 0]
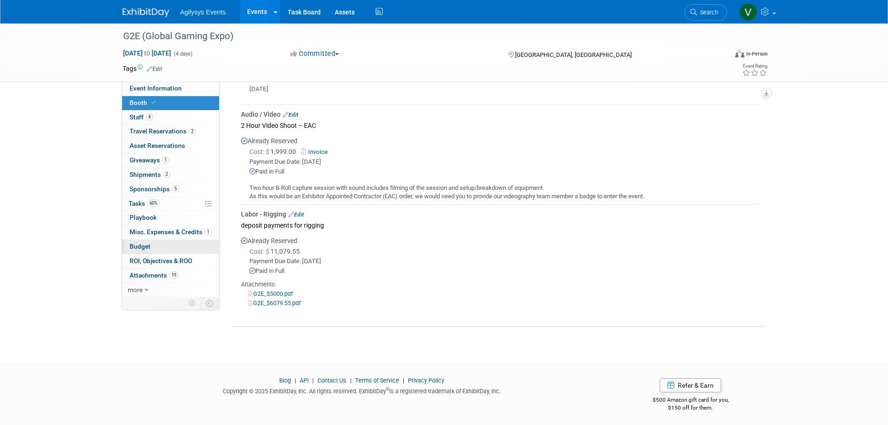
click at [148, 244] on span "Budget" at bounding box center [140, 245] width 21 height 7
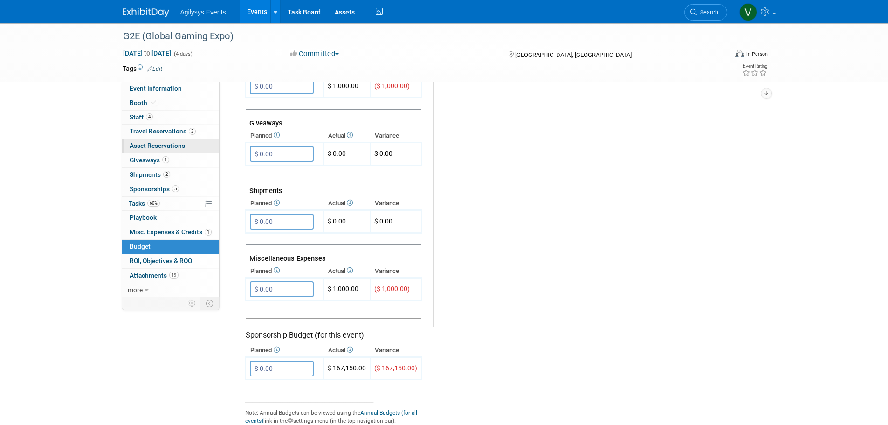
scroll to position [380, 0]
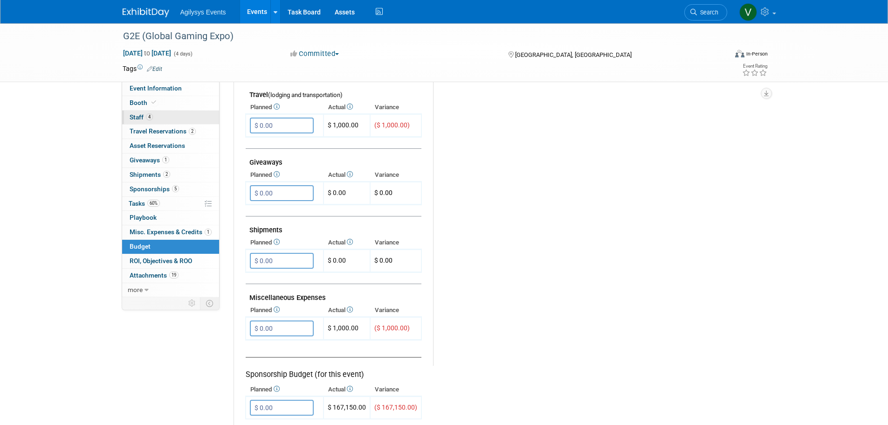
drag, startPoint x: 143, startPoint y: 103, endPoint x: 205, endPoint y: 117, distance: 64.1
click at [143, 103] on span "Booth" at bounding box center [144, 102] width 28 height 7
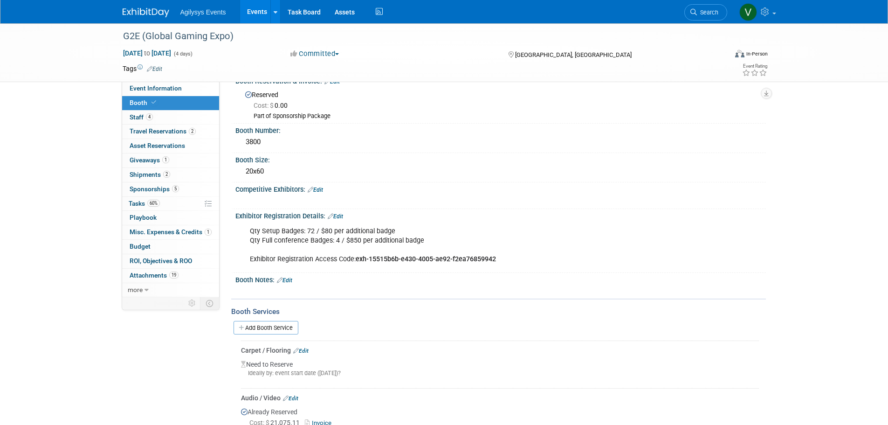
scroll to position [0, 0]
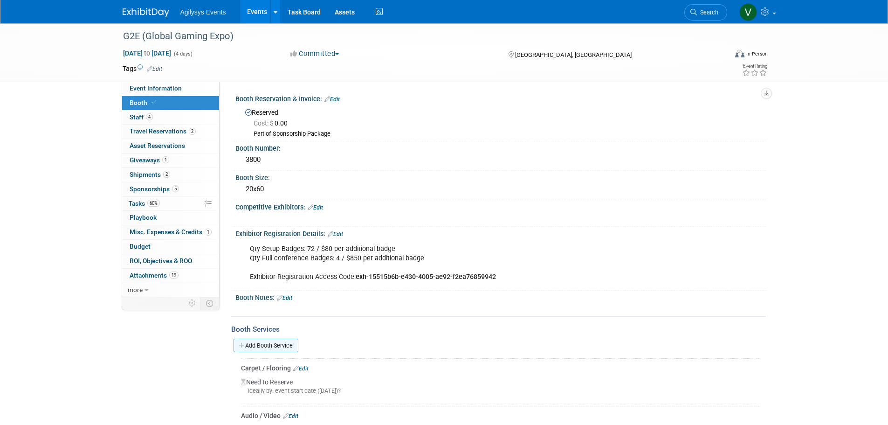
click at [253, 346] on link "Add Booth Service" at bounding box center [265, 345] width 65 height 14
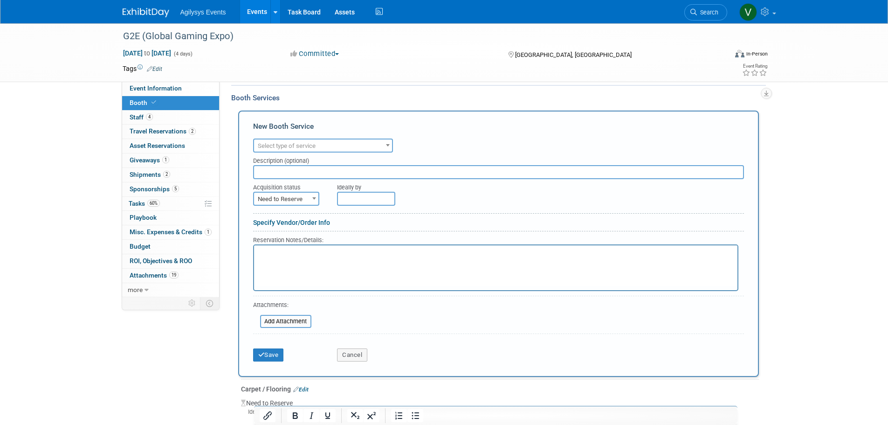
scroll to position [233, 0]
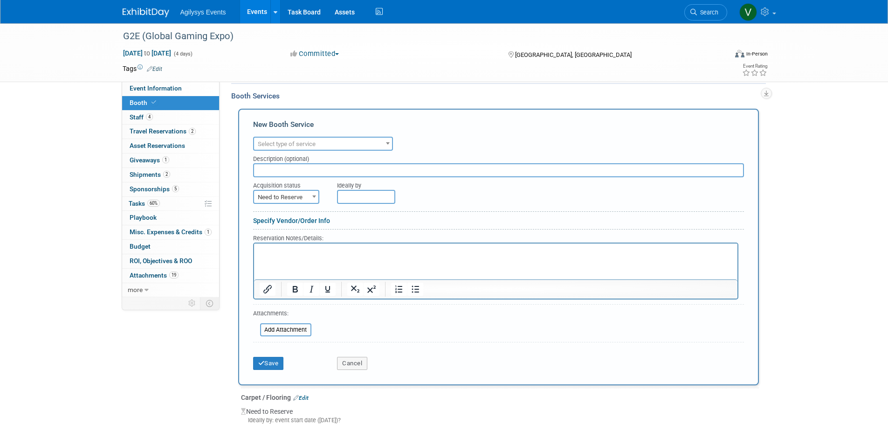
click at [318, 142] on span "Select type of service" at bounding box center [323, 143] width 138 height 13
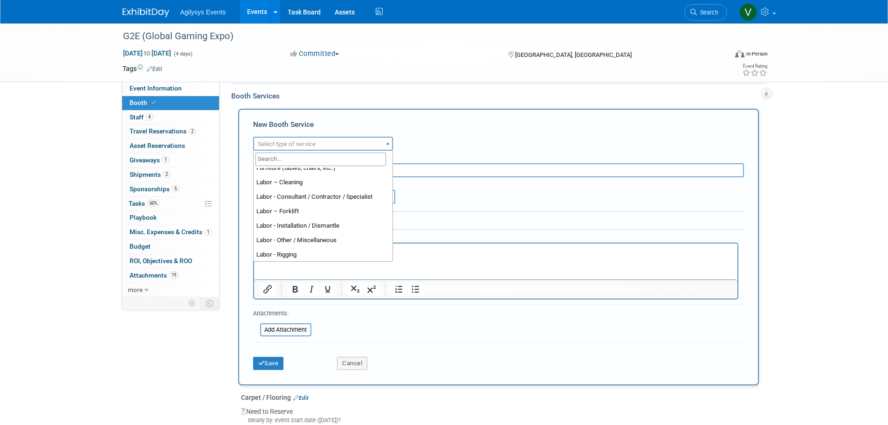
scroll to position [69, 0]
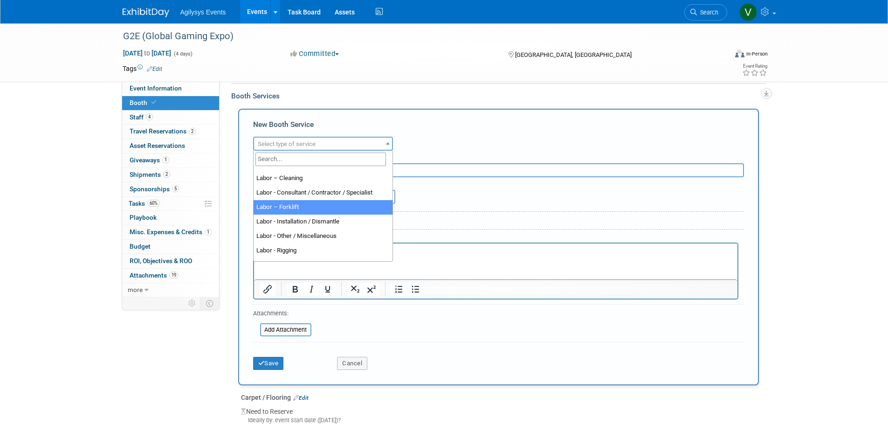
select select "13"
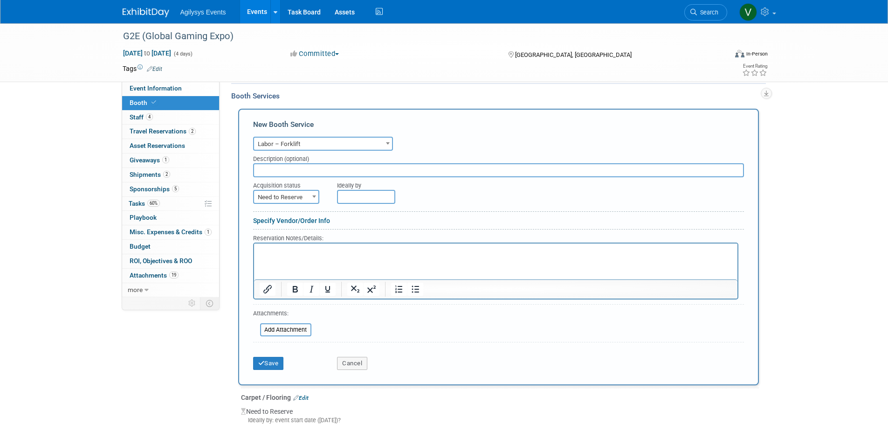
click at [316, 201] on span at bounding box center [313, 196] width 9 height 12
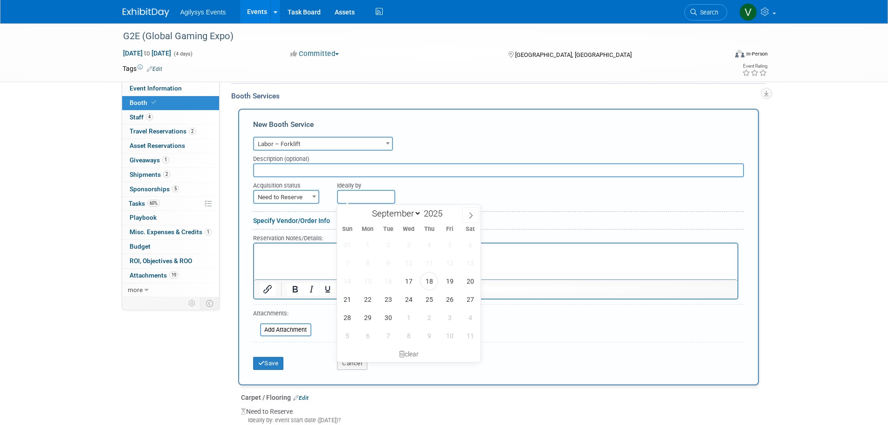
click at [356, 201] on input "text" at bounding box center [366, 197] width 58 height 14
click at [471, 219] on span at bounding box center [470, 215] width 17 height 16
click at [347, 216] on icon at bounding box center [346, 215] width 3 height 6
select select "8"
click at [305, 198] on span "Need to Reserve" at bounding box center [286, 197] width 64 height 13
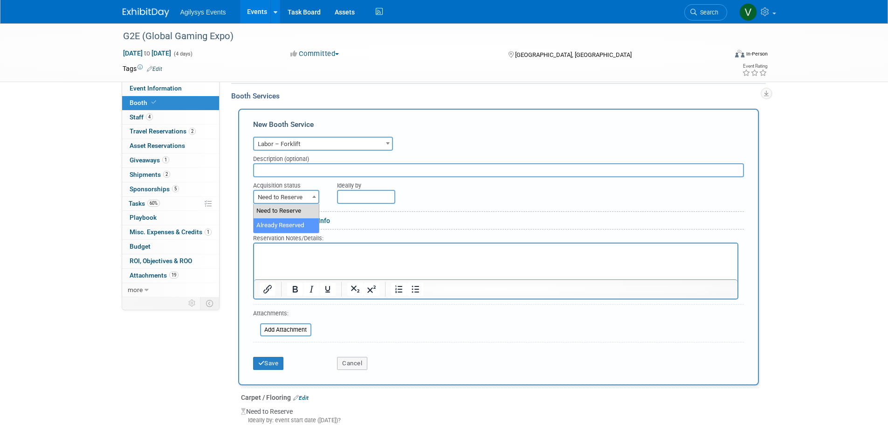
select select "2"
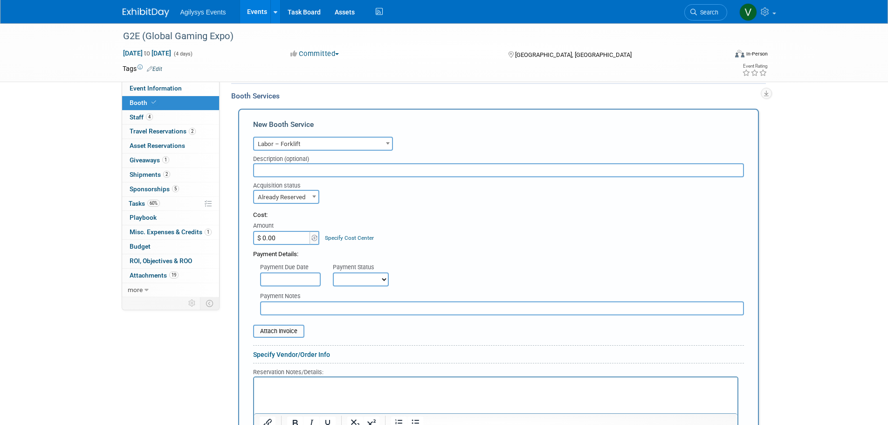
click at [370, 283] on select "Not Paid Yet Partially Paid Paid in Full" at bounding box center [361, 279] width 56 height 14
select select "3"
click at [333, 272] on select "Not Paid Yet Partially Paid Paid in Full" at bounding box center [361, 279] width 56 height 14
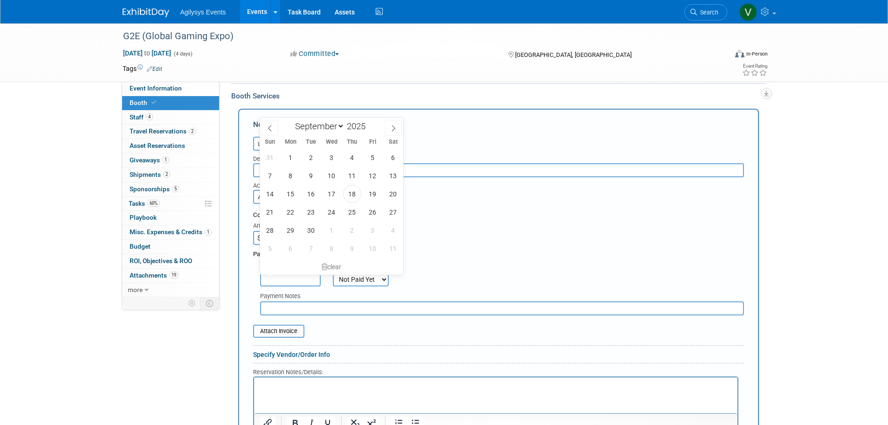
click at [302, 280] on input "text" at bounding box center [290, 279] width 61 height 14
click at [354, 157] on span "4" at bounding box center [352, 157] width 18 height 18
type input "[DATE]"
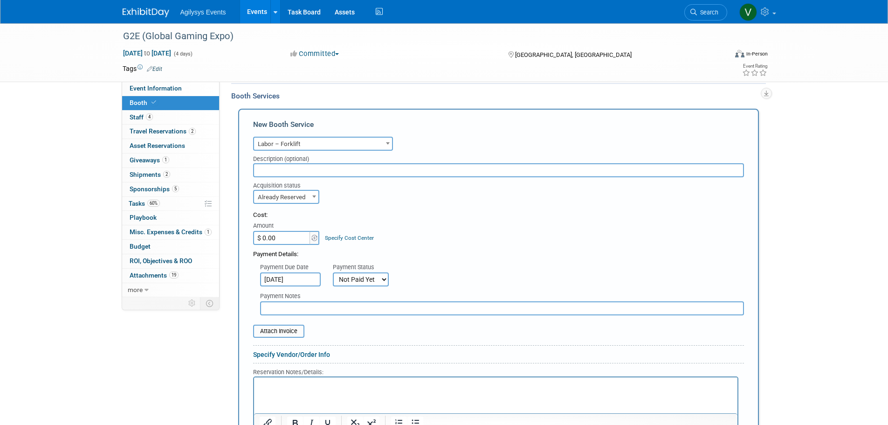
click at [483, 279] on div "Payment Due Date [DATE] Payment Status Not Paid Yet Partially Paid Paid in Full…" at bounding box center [498, 272] width 505 height 27
click at [287, 235] on input "$ 0.00" at bounding box center [282, 238] width 58 height 14
paste input "7,201.93"
type input "$ 7,201.93"
click at [415, 231] on div "Cost: Amount $ 7,201.93 Specify Cost Center Cost Center -- Not Specified --" at bounding box center [498, 228] width 491 height 34
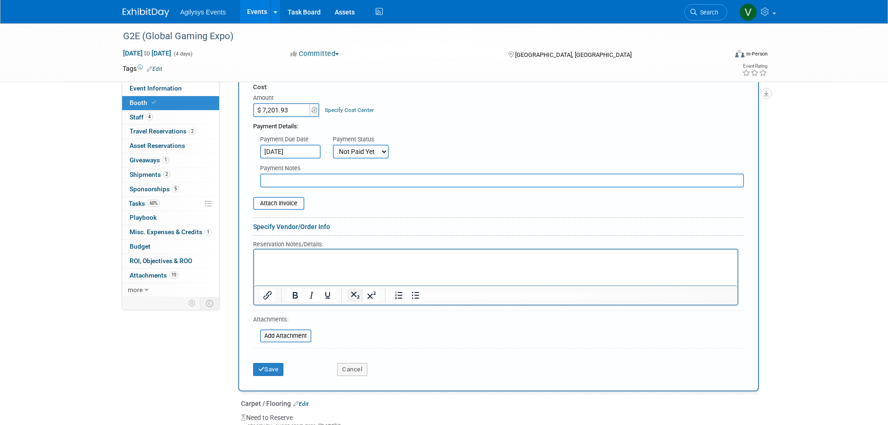
scroll to position [373, 0]
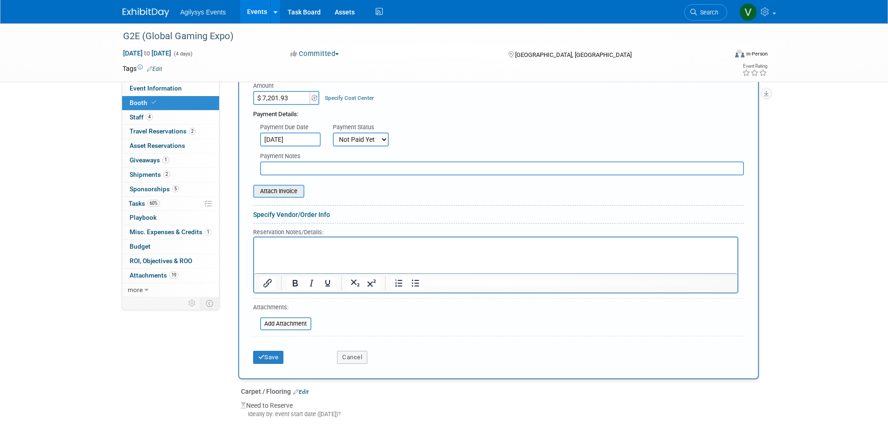
click at [269, 194] on input "file" at bounding box center [247, 190] width 111 height 11
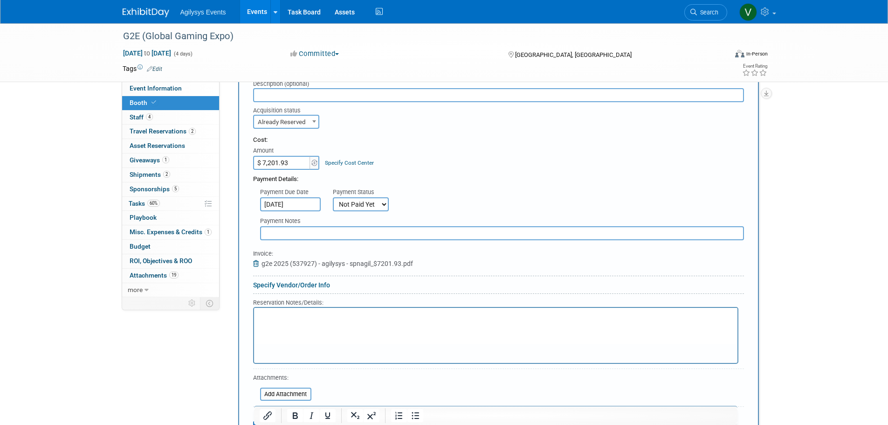
scroll to position [466, 0]
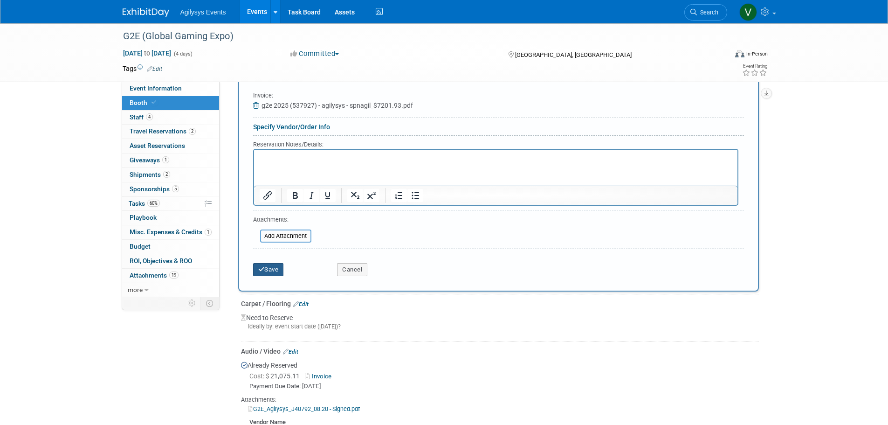
click at [262, 267] on icon "submit" at bounding box center [261, 269] width 7 height 6
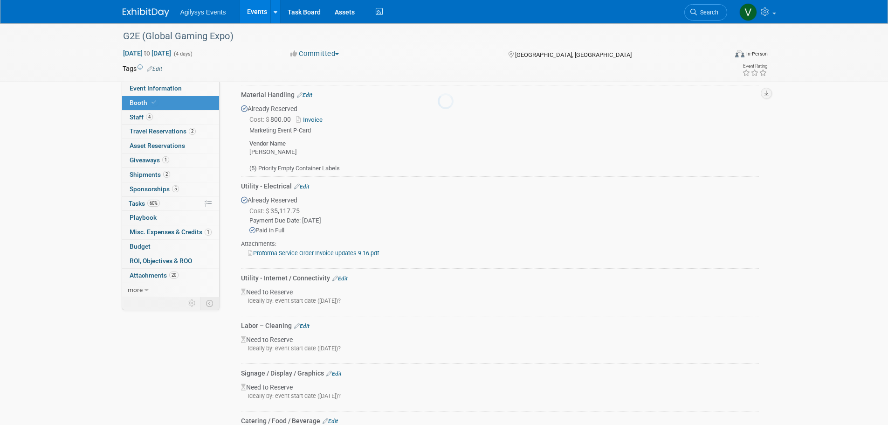
scroll to position [1402, 0]
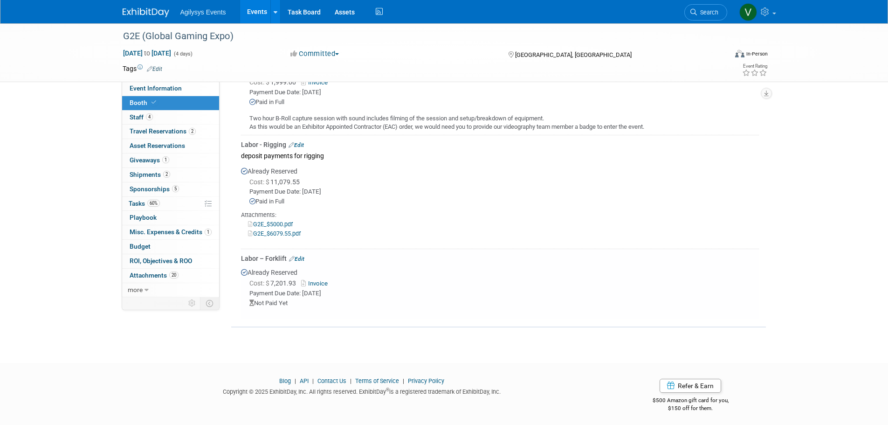
click at [304, 255] on link "Edit" at bounding box center [296, 258] width 15 height 7
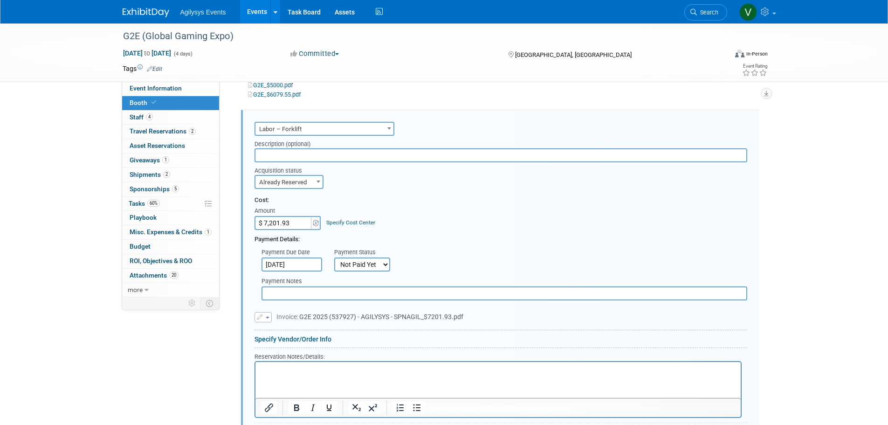
scroll to position [1542, 0]
drag, startPoint x: 268, startPoint y: 379, endPoint x: 262, endPoint y: 379, distance: 5.1
click at [263, 373] on html at bounding box center [497, 366] width 485 height 13
paste body "Rich Text Area. Press ALT-0 for help."
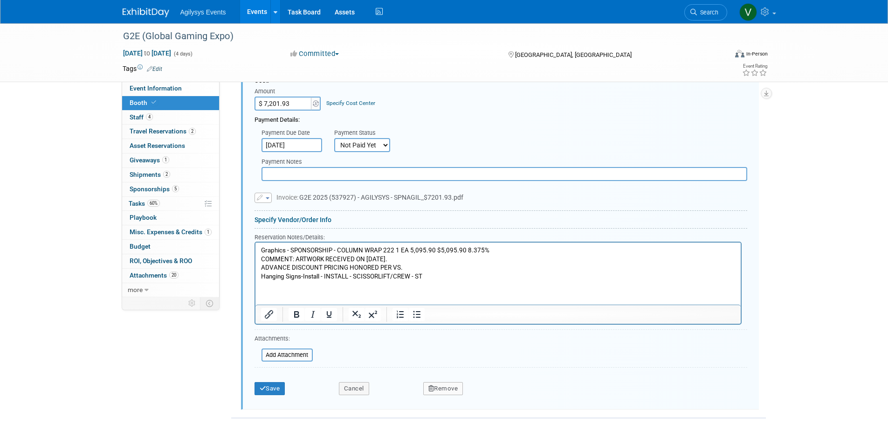
scroll to position [1681, 0]
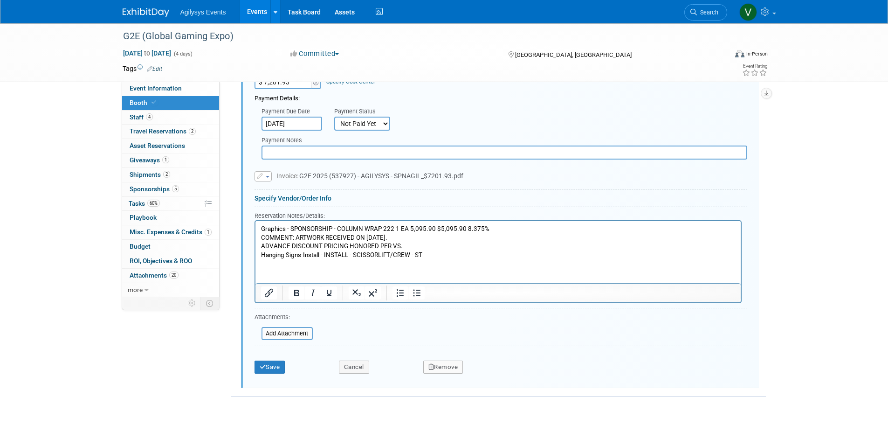
click at [276, 371] on div "Save Cancel Remove" at bounding box center [500, 364] width 493 height 28
click at [276, 366] on button "Save" at bounding box center [269, 366] width 31 height 13
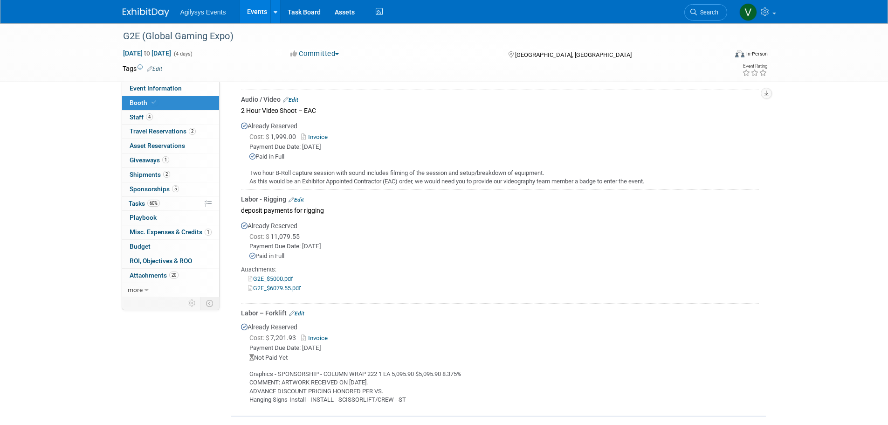
scroll to position [1436, 0]
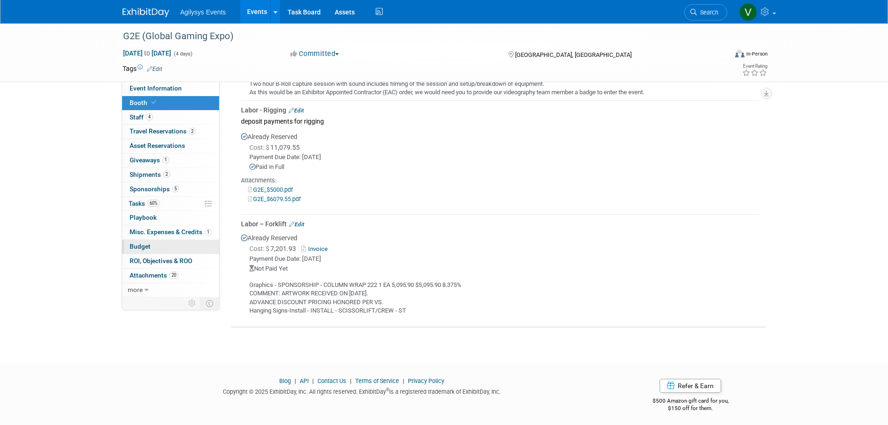
click at [136, 247] on span "Budget" at bounding box center [140, 245] width 21 height 7
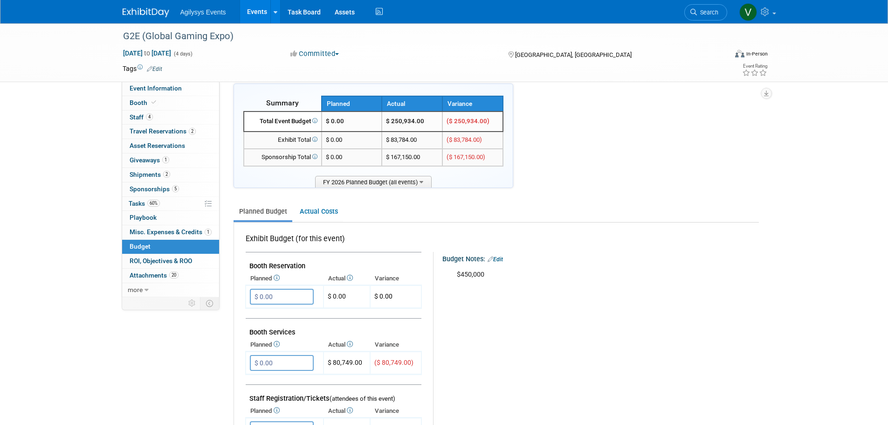
scroll to position [0, 0]
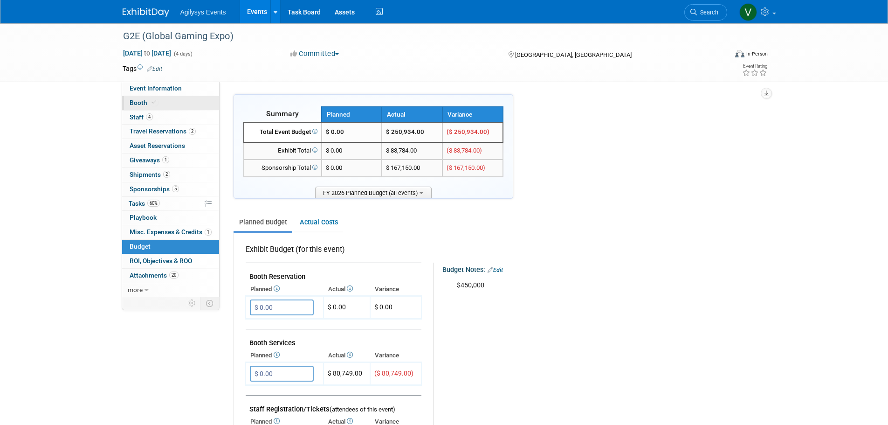
click at [145, 103] on span "Booth" at bounding box center [144, 102] width 28 height 7
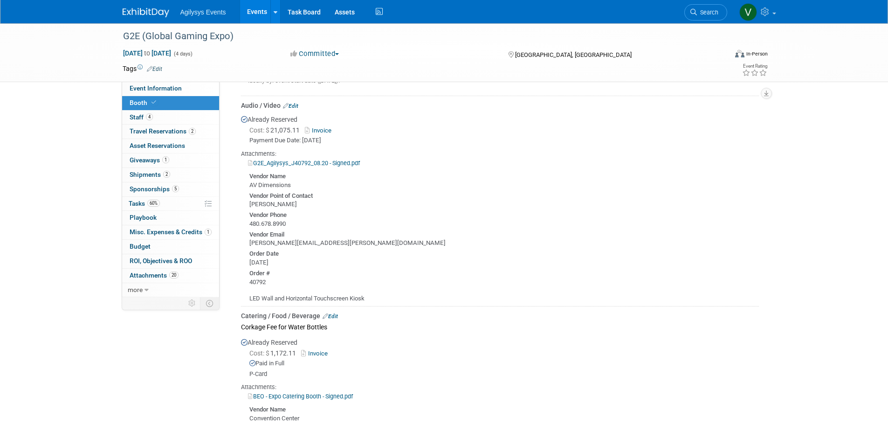
scroll to position [326, 0]
